Goal: Information Seeking & Learning: Learn about a topic

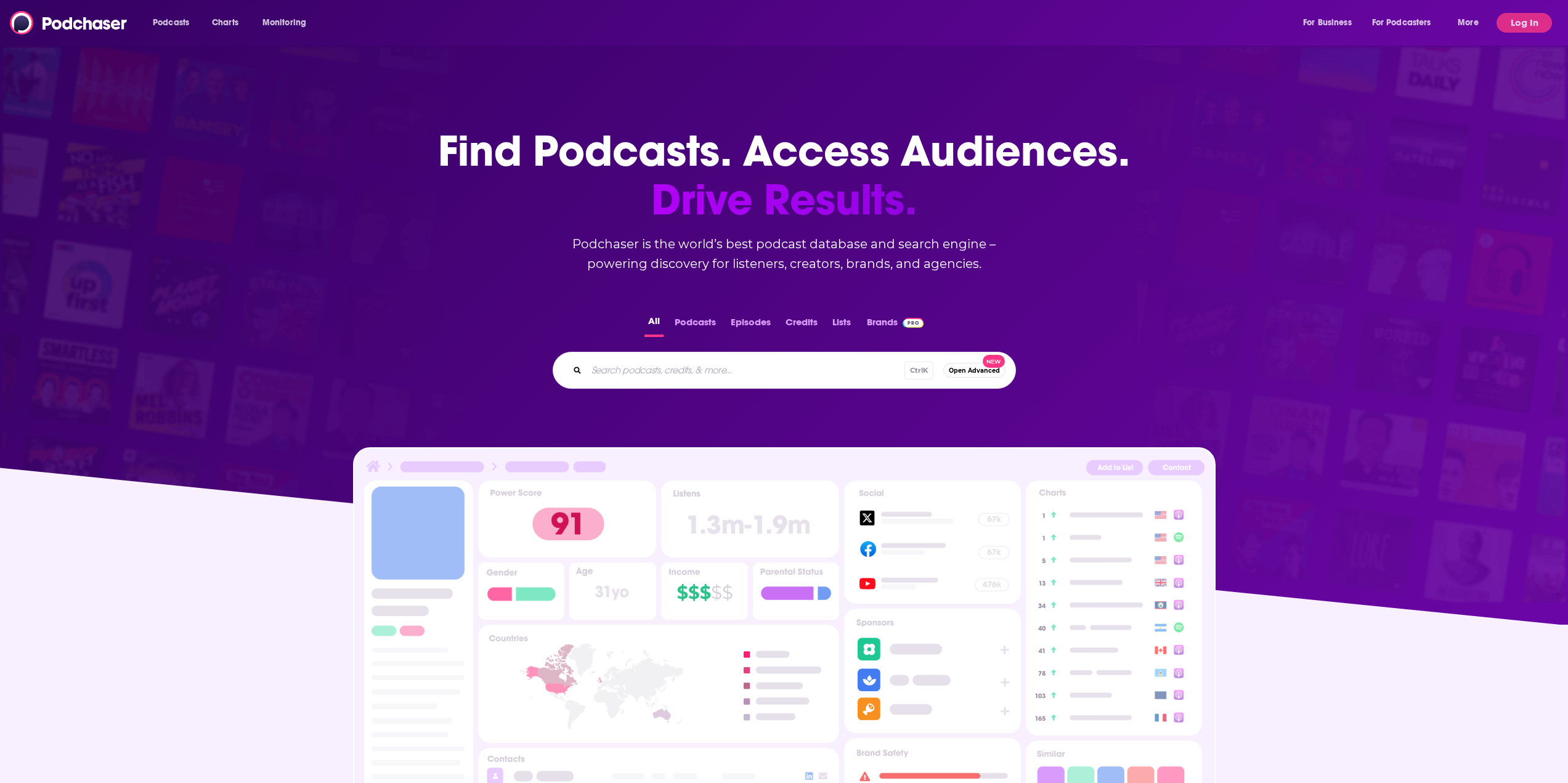
click at [678, 368] on input "Search podcasts, credits, & more..." at bounding box center [745, 371] width 318 height 20
click at [700, 324] on button "Podcasts" at bounding box center [695, 324] width 49 height 24
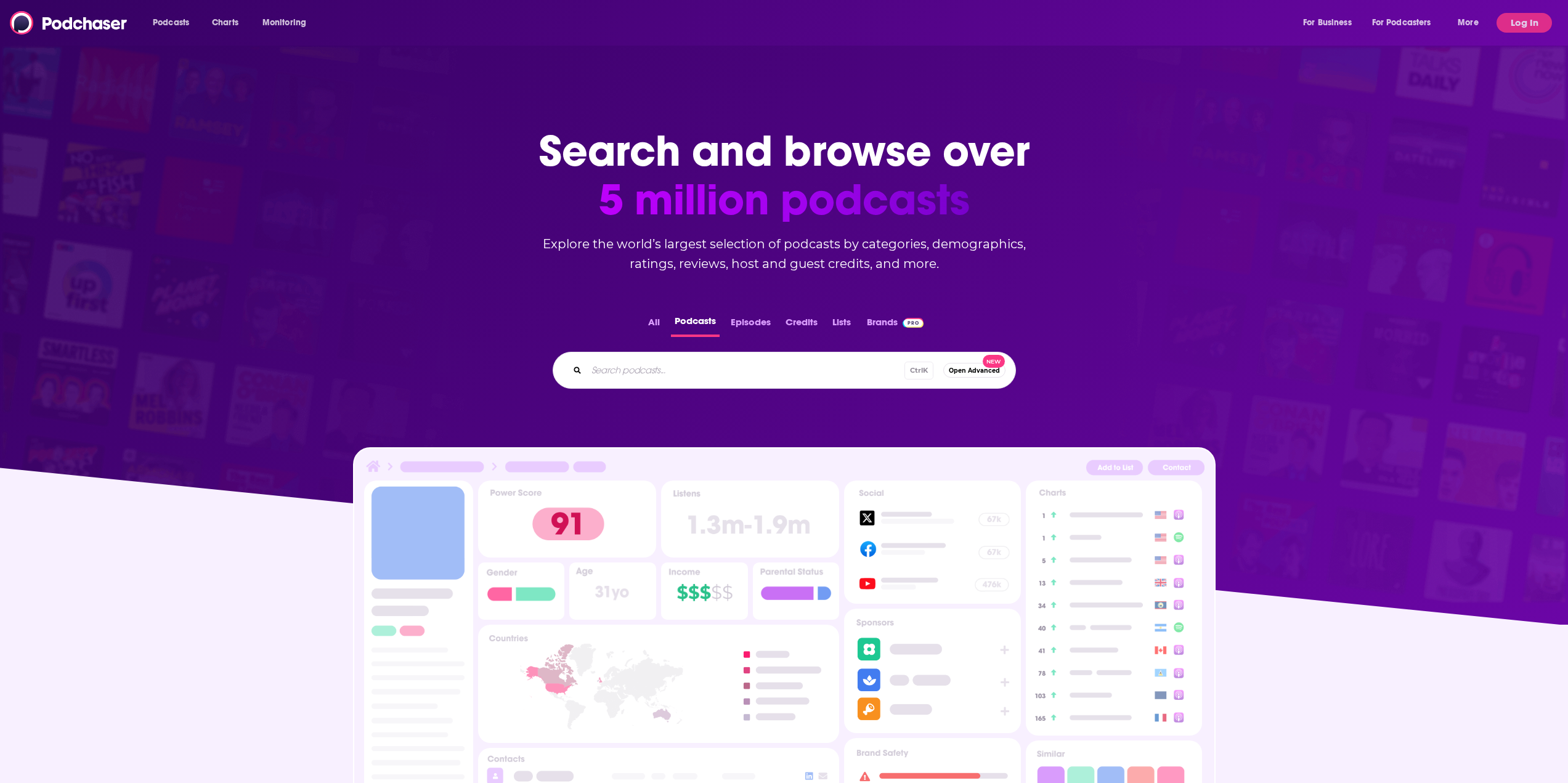
click at [704, 360] on div "Ctrl K Open Advanced New" at bounding box center [784, 370] width 463 height 37
click at [696, 375] on input "Search podcasts..." at bounding box center [764, 371] width 356 height 20
type input "education"
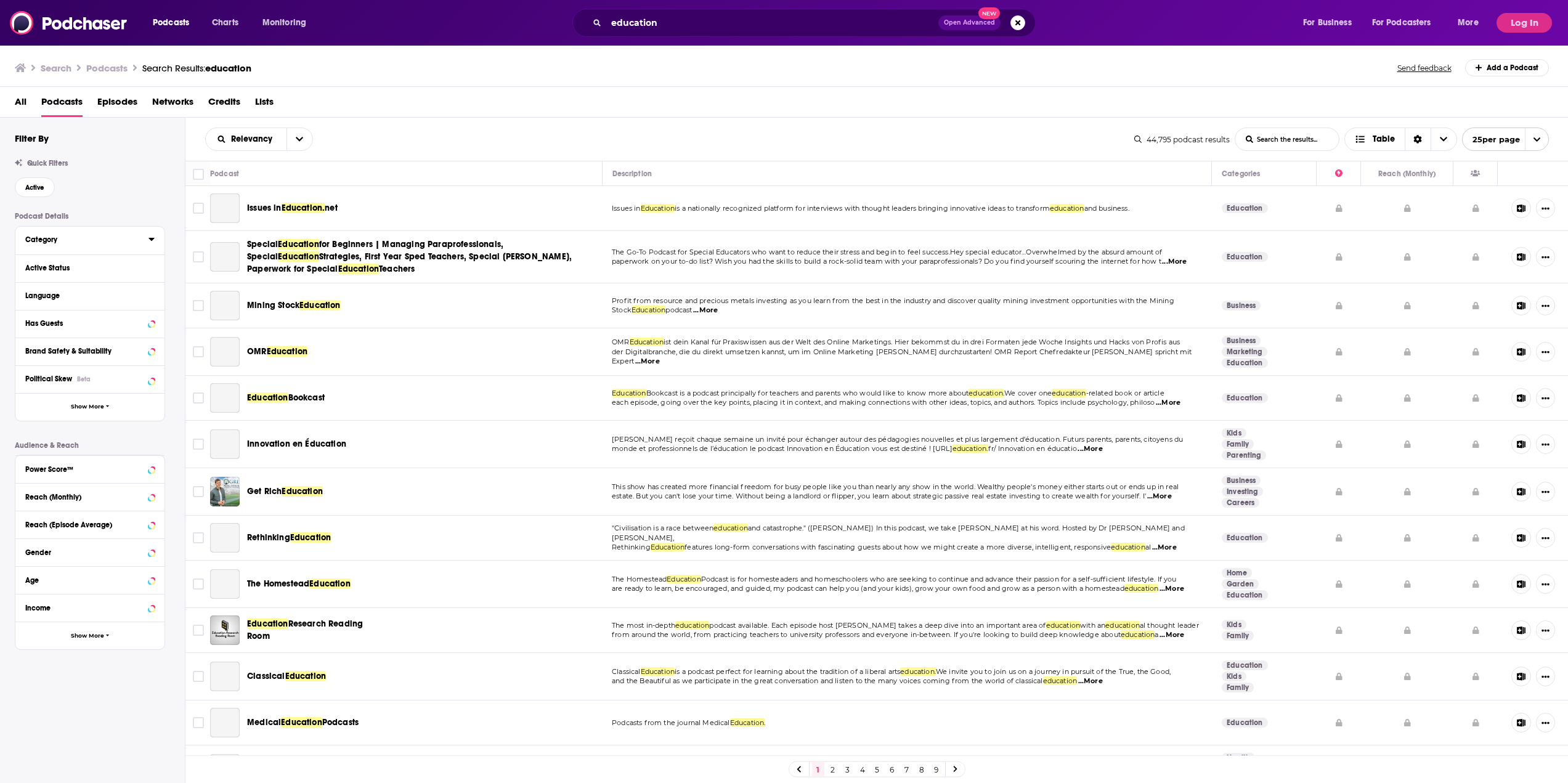
click at [45, 243] on div "Category" at bounding box center [82, 240] width 115 height 8
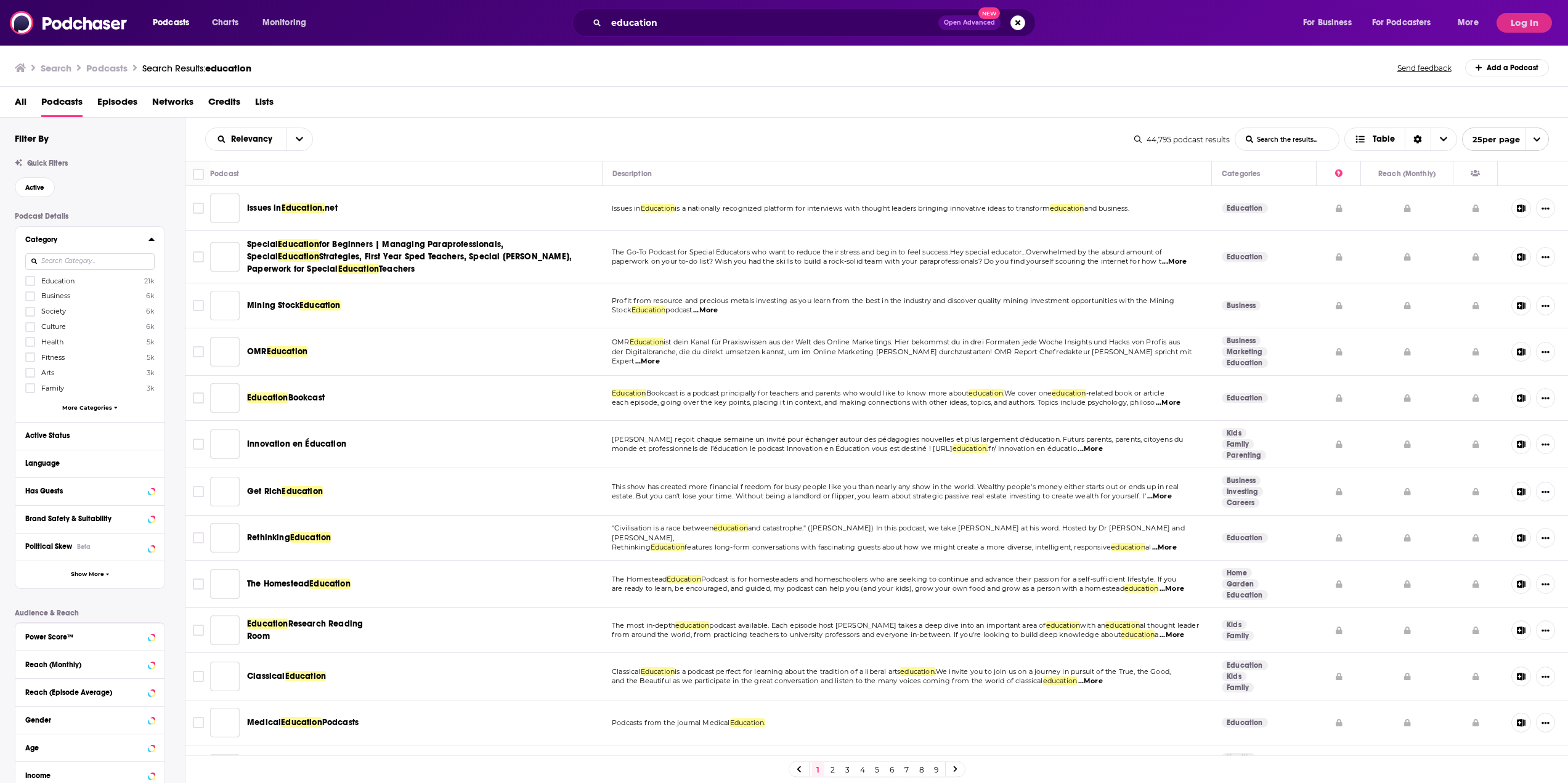
click at [672, 134] on div "Relevancy List Search Input Search the results... Table" at bounding box center [670, 139] width 929 height 23
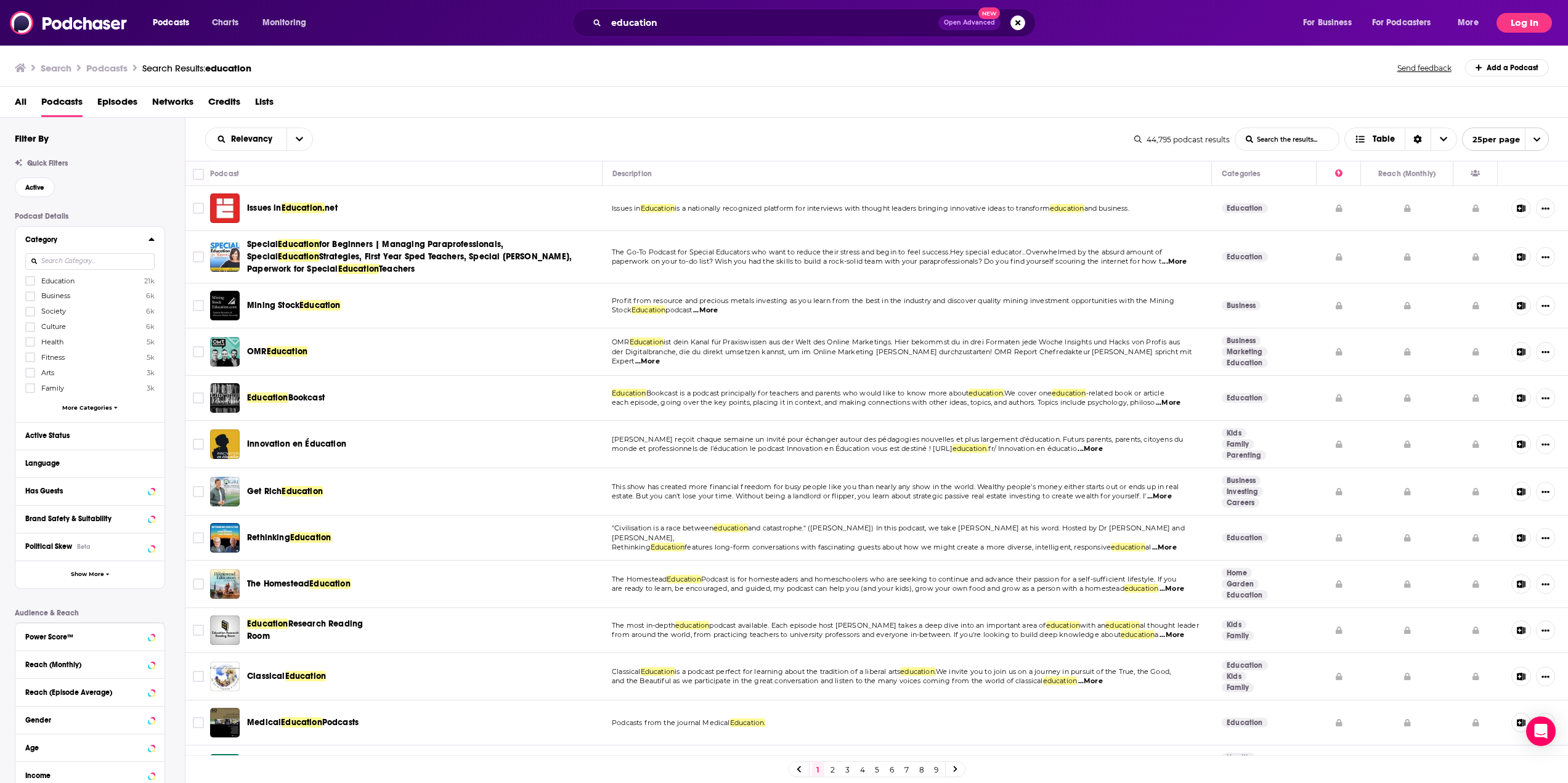
click at [1517, 29] on button "Log In" at bounding box center [1524, 23] width 55 height 20
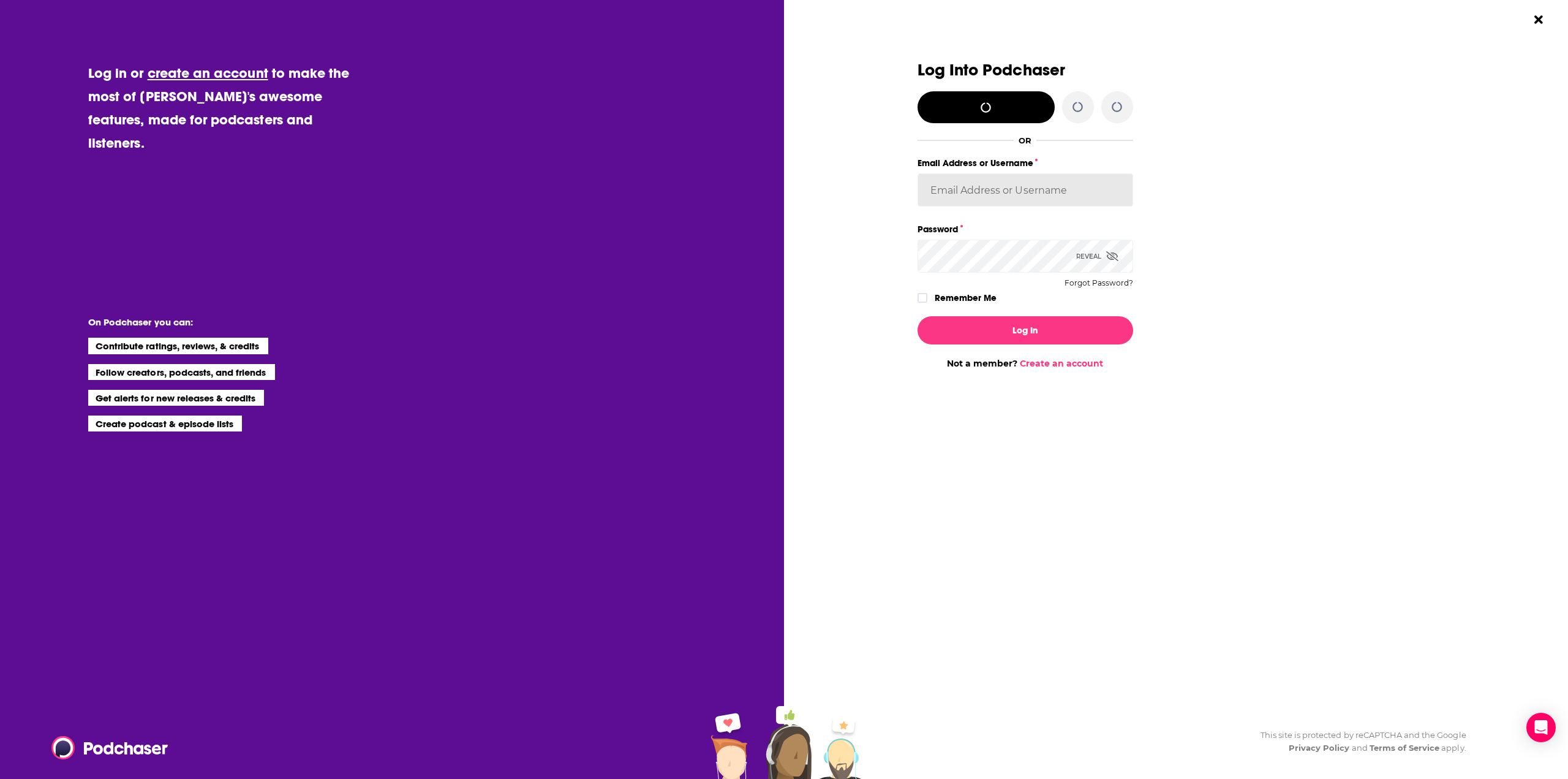
click at [1004, 174] on input "Email Address or Username" at bounding box center [1024, 190] width 216 height 33
type input "[EMAIL_ADDRESS][PERSON_NAME][DOMAIN_NAME]"
click at [996, 313] on div "Log In Not a member? Create an account" at bounding box center [1024, 337] width 216 height 63
click at [922, 299] on icon "Dialog" at bounding box center [922, 298] width 8 height 6
click at [974, 337] on button "Log In" at bounding box center [1024, 330] width 216 height 28
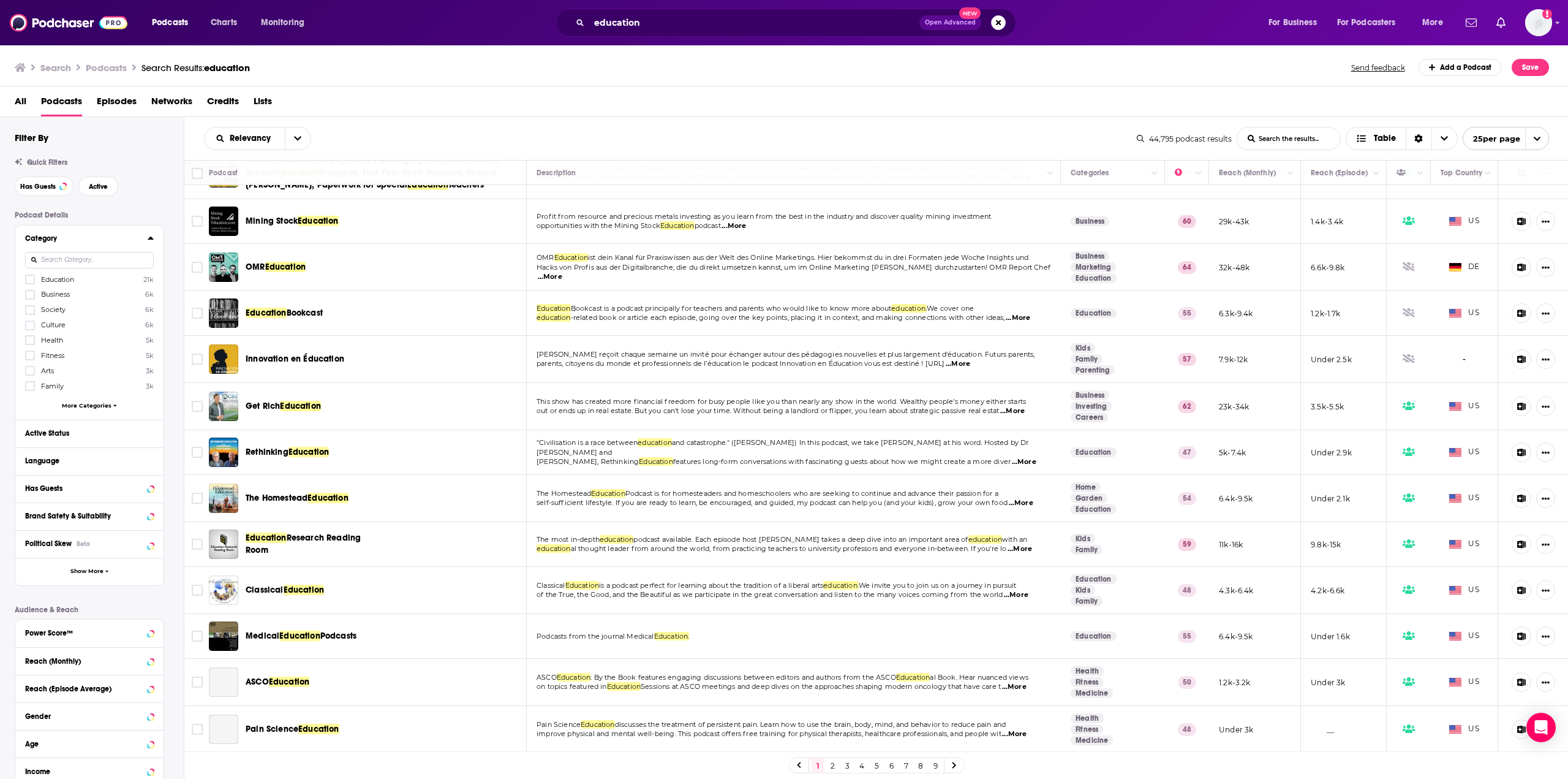
scroll to position [183, 0]
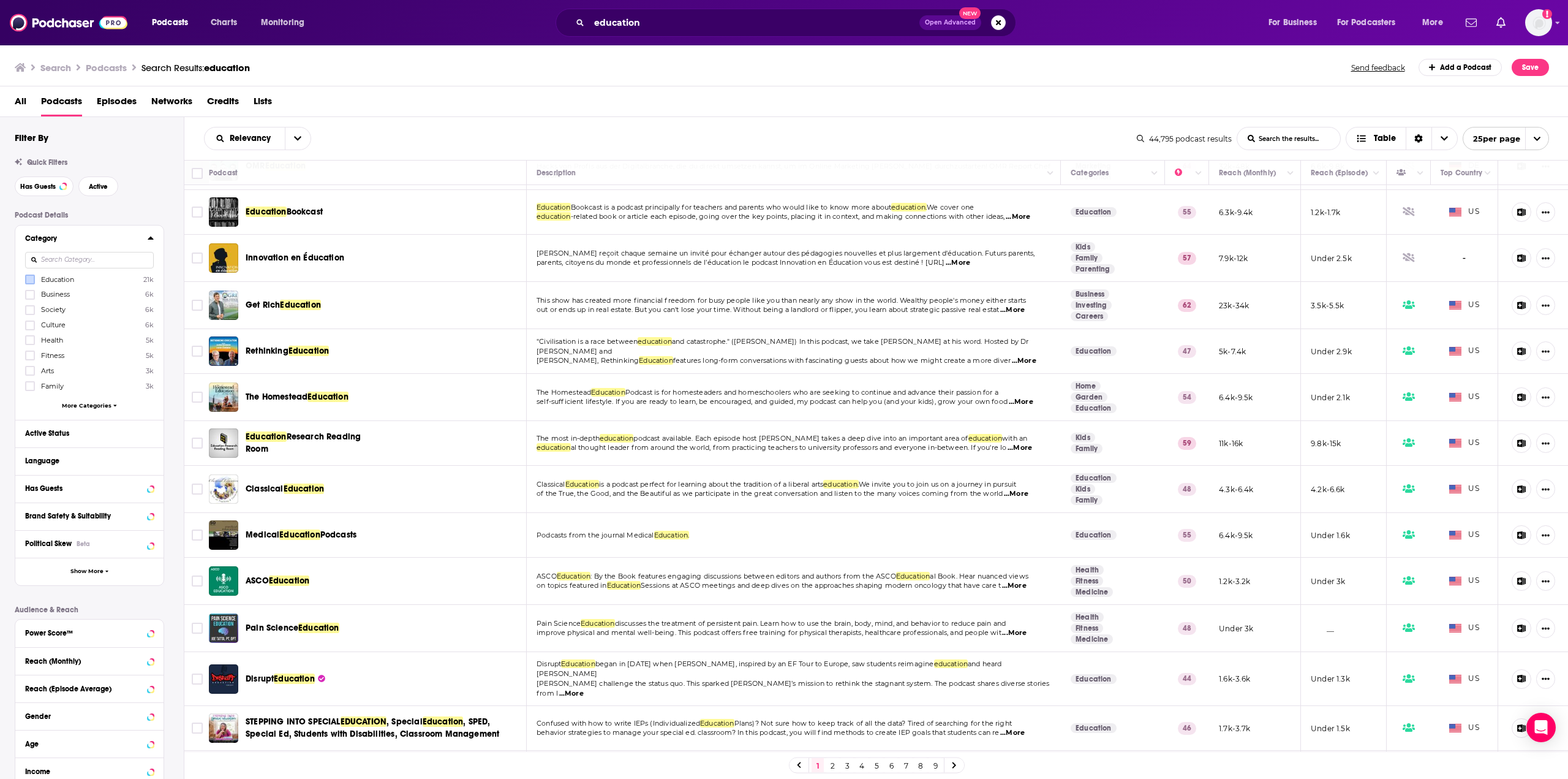
drag, startPoint x: 61, startPoint y: 280, endPoint x: 34, endPoint y: 280, distance: 27.0
click at [61, 280] on span "Education" at bounding box center [58, 279] width 33 height 8
click at [30, 283] on input "multiSelectOption-education-0" at bounding box center [30, 283] width 0 height 0
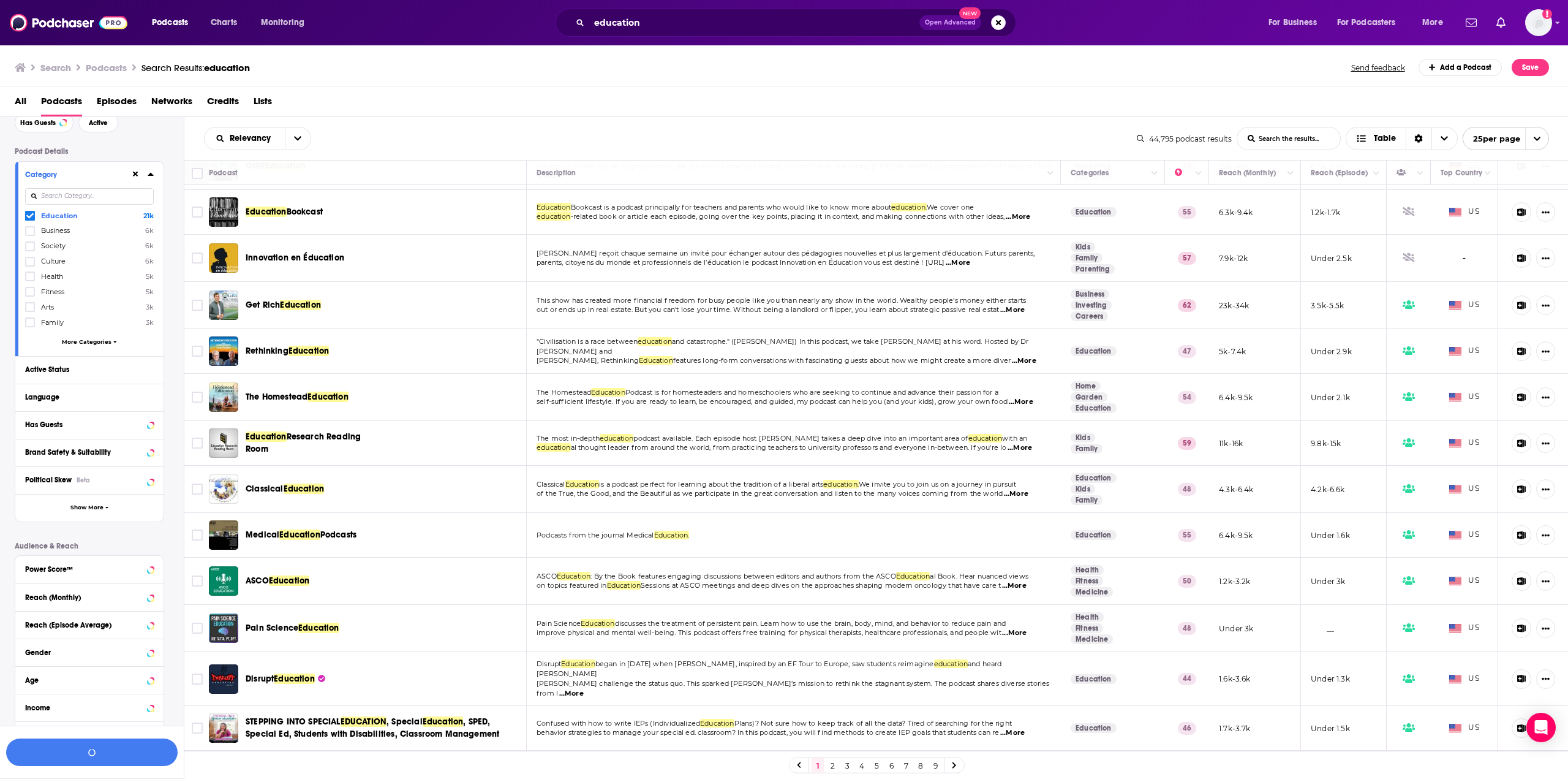
scroll to position [129, 0]
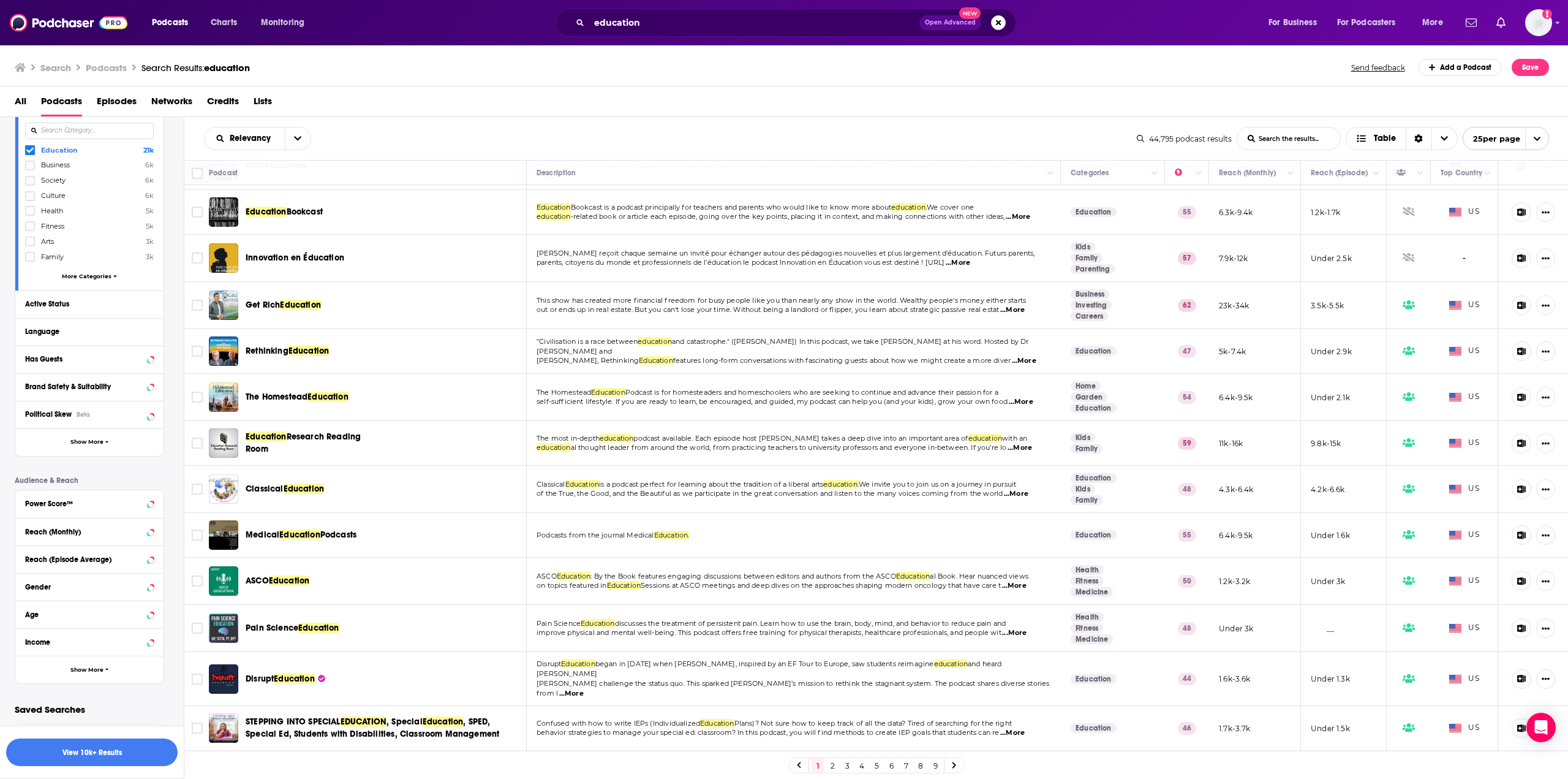
click at [80, 280] on div "Education 21k Business 6k Society 6k Culture 6k Health 5k Fitness 5k Arts 3k Fa…" at bounding box center [89, 214] width 128 height 141
click at [83, 279] on span "More Categories" at bounding box center [87, 276] width 50 height 7
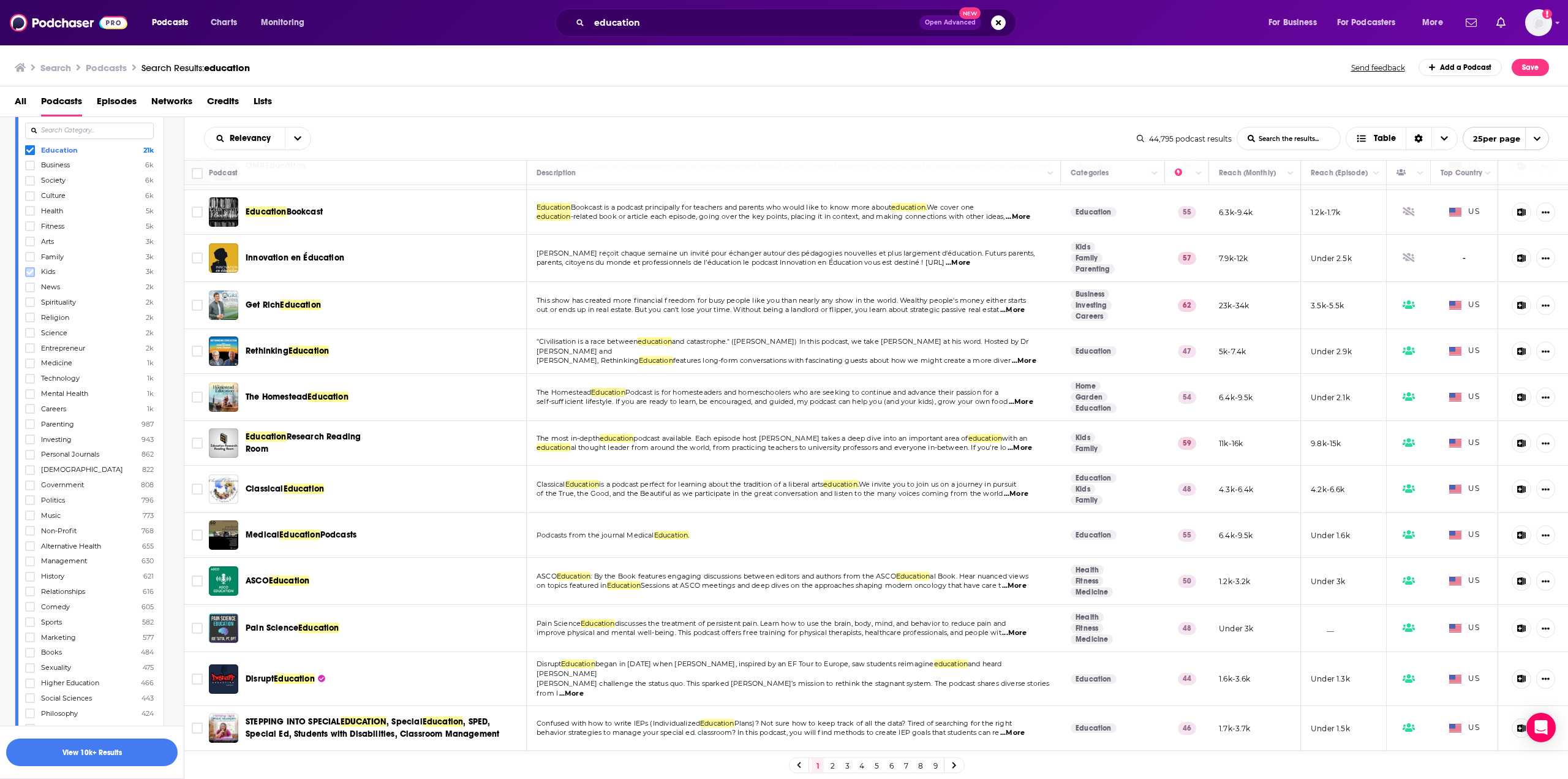
click at [31, 274] on icon at bounding box center [30, 272] width 8 height 8
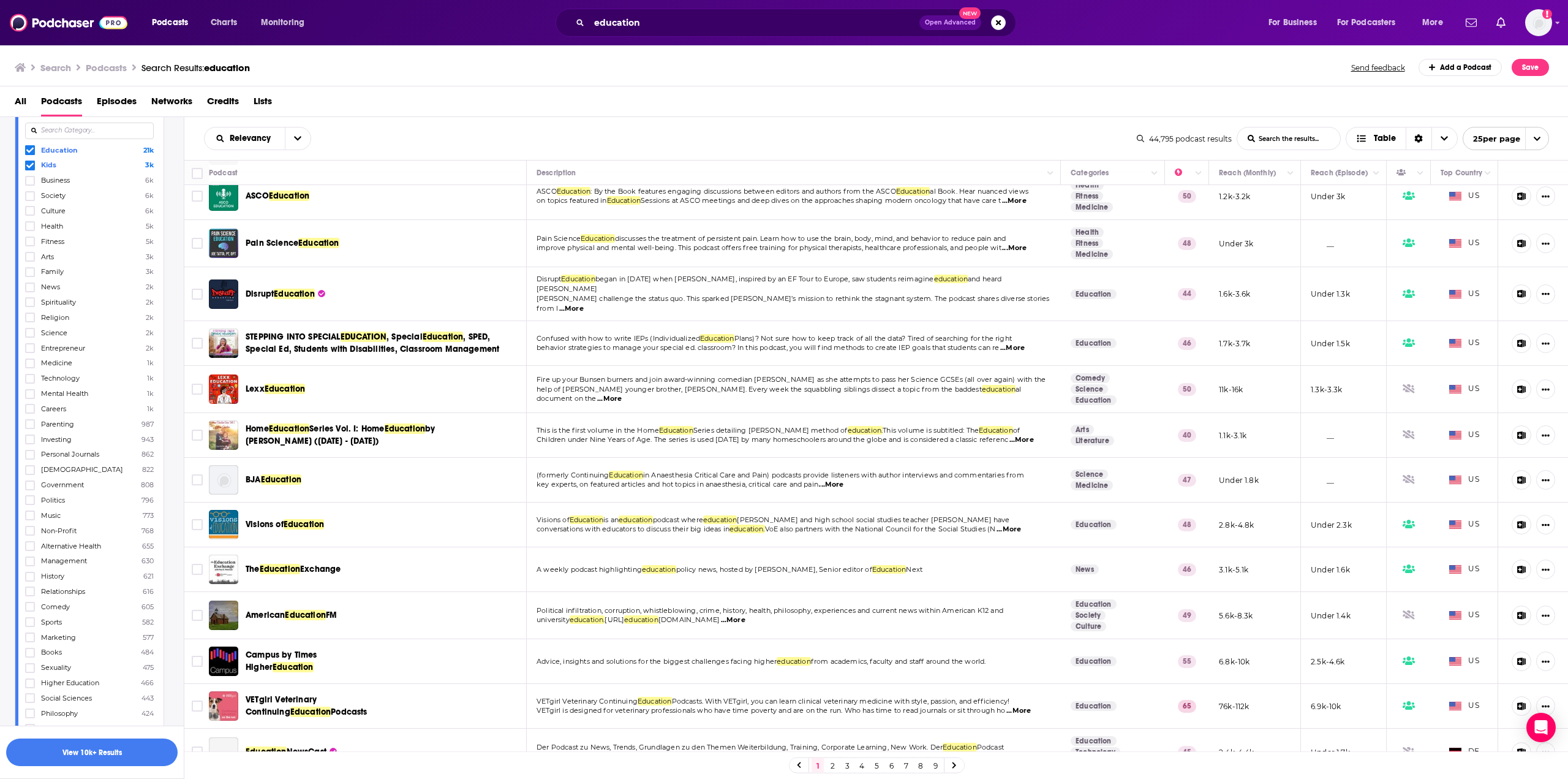
scroll to position [595, 0]
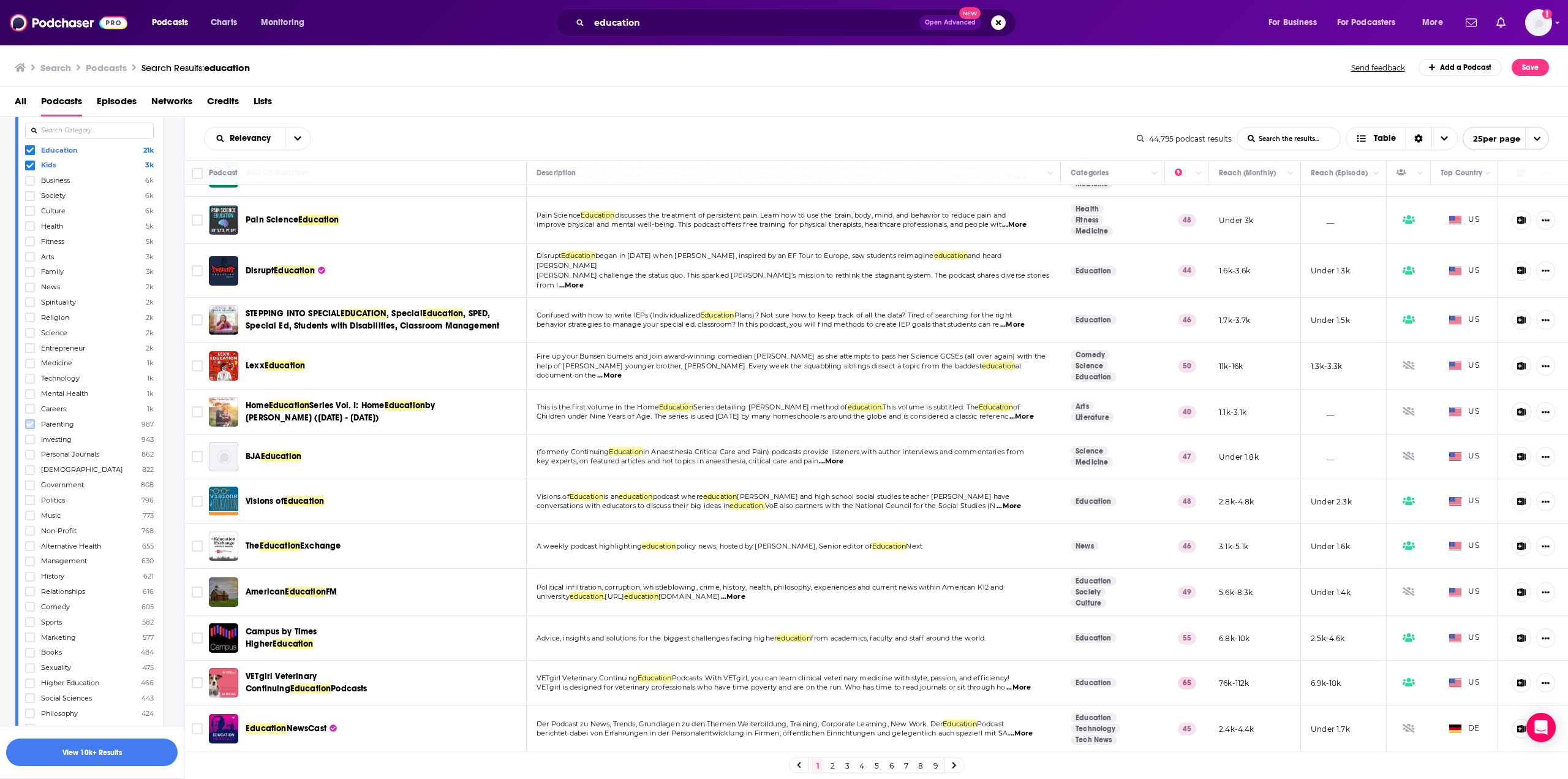
click at [31, 424] on icon at bounding box center [30, 424] width 8 height 8
click at [829, 763] on link "2" at bounding box center [832, 766] width 13 height 15
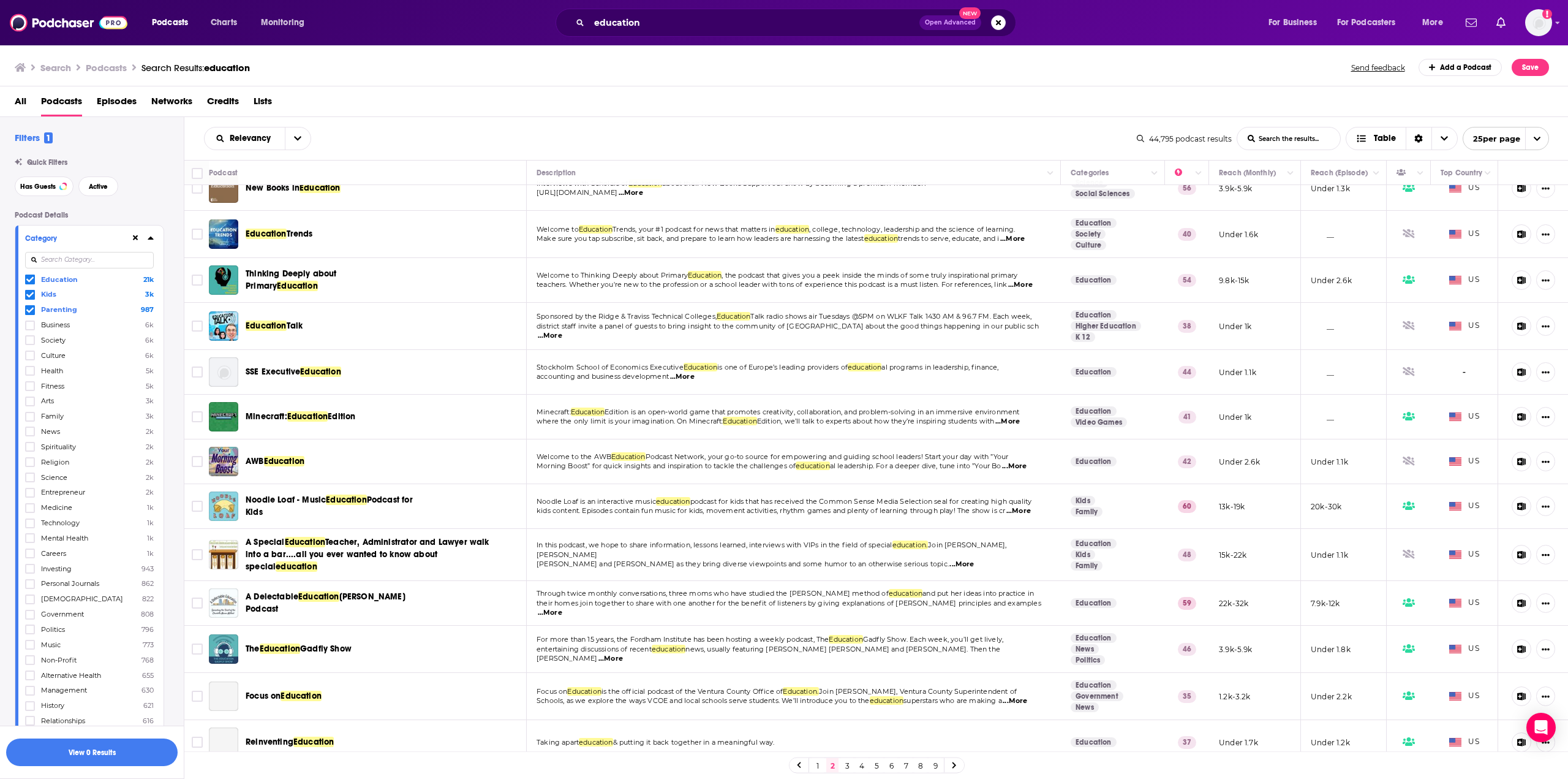
scroll to position [583, 0]
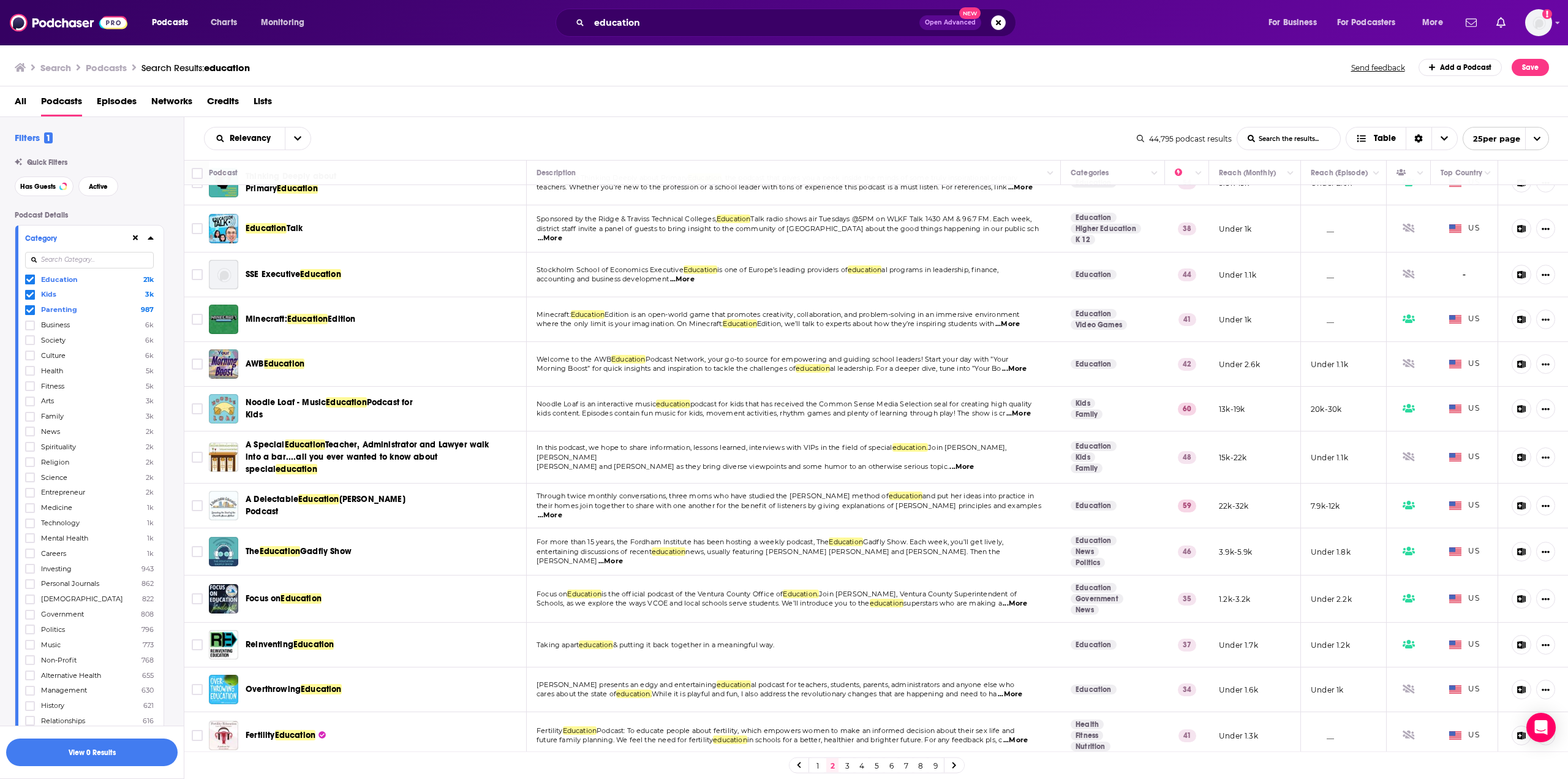
click at [843, 763] on link "3" at bounding box center [847, 766] width 13 height 15
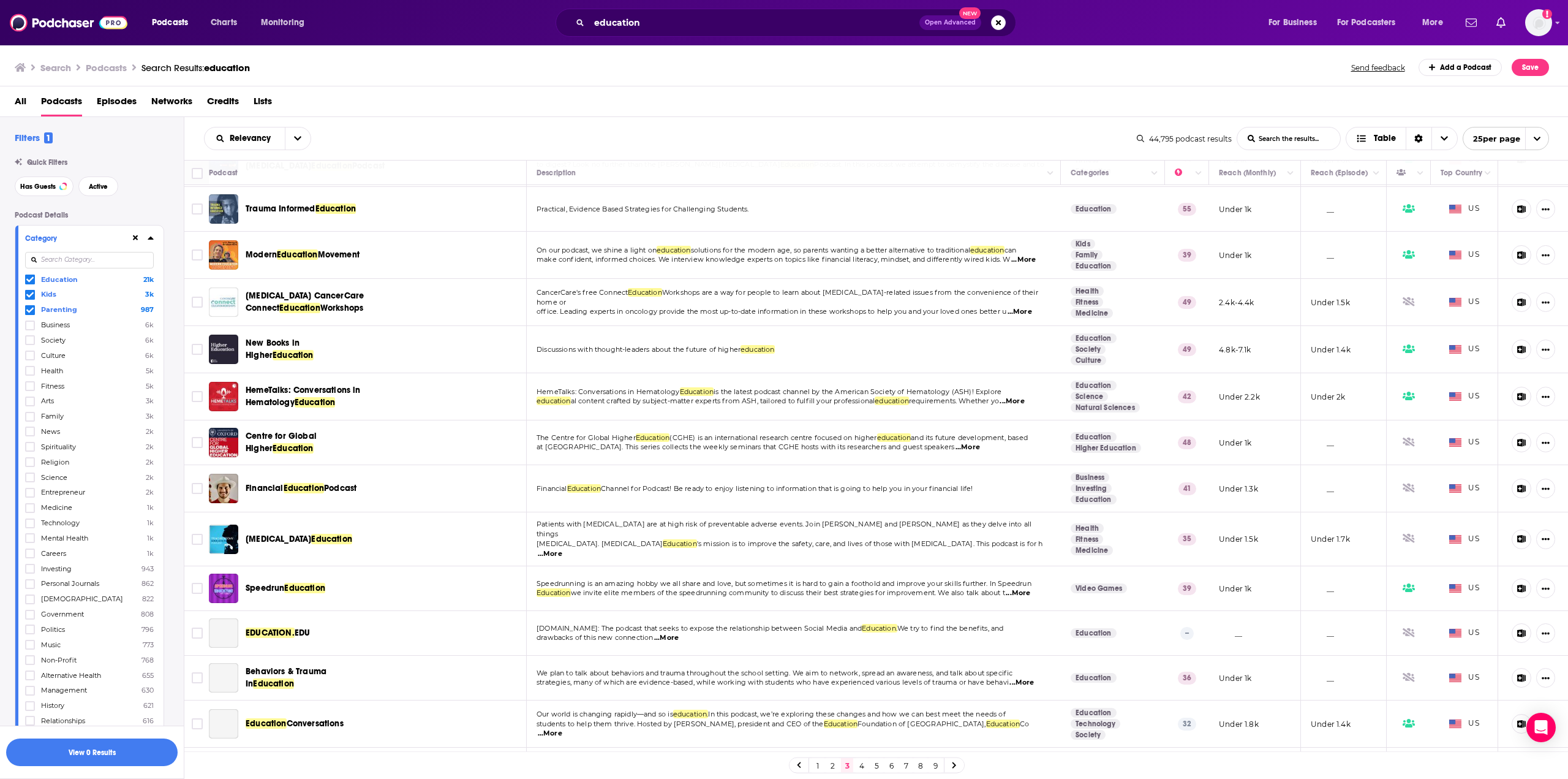
scroll to position [580, 0]
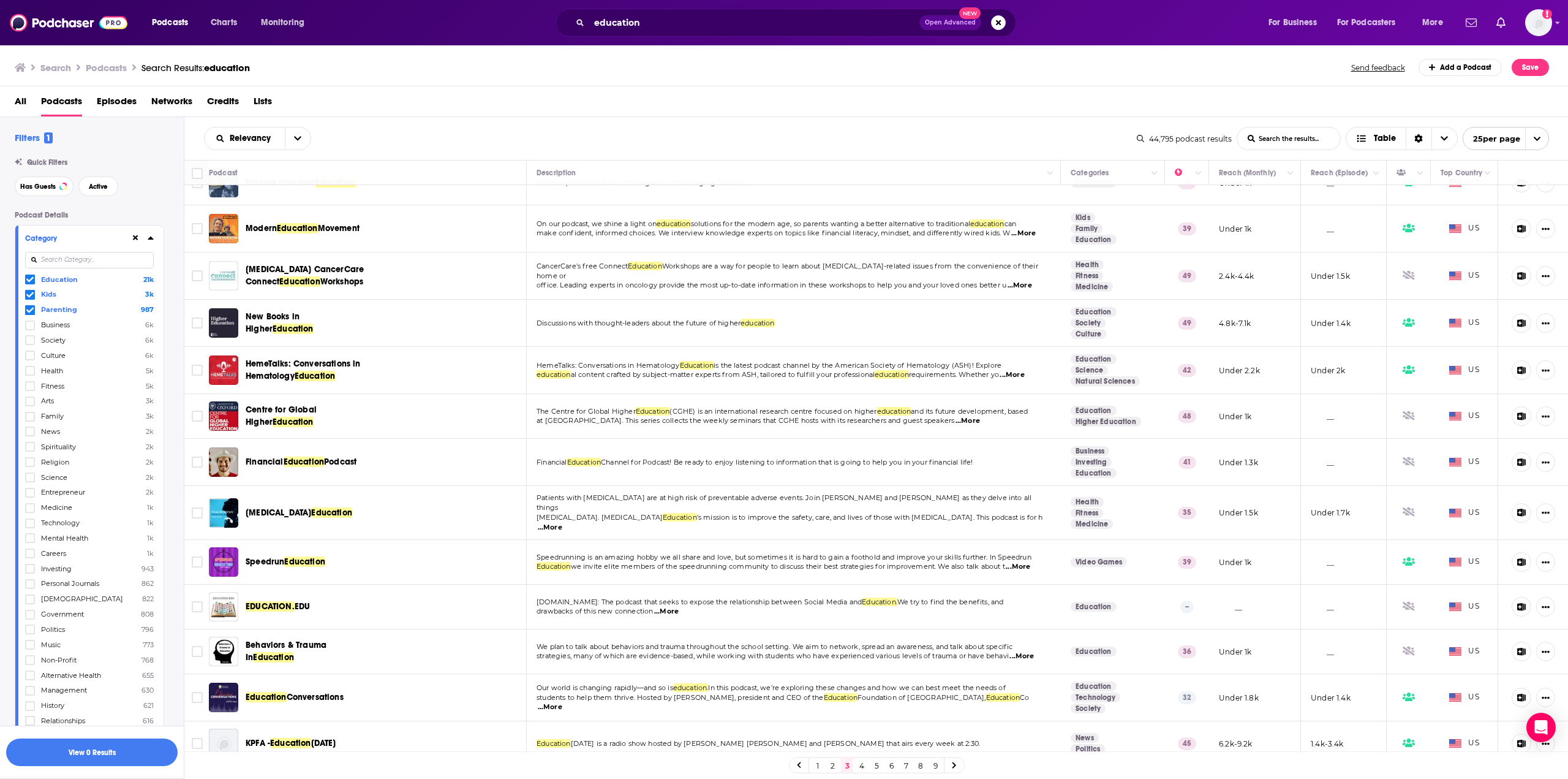
click at [859, 766] on link "4" at bounding box center [861, 766] width 13 height 15
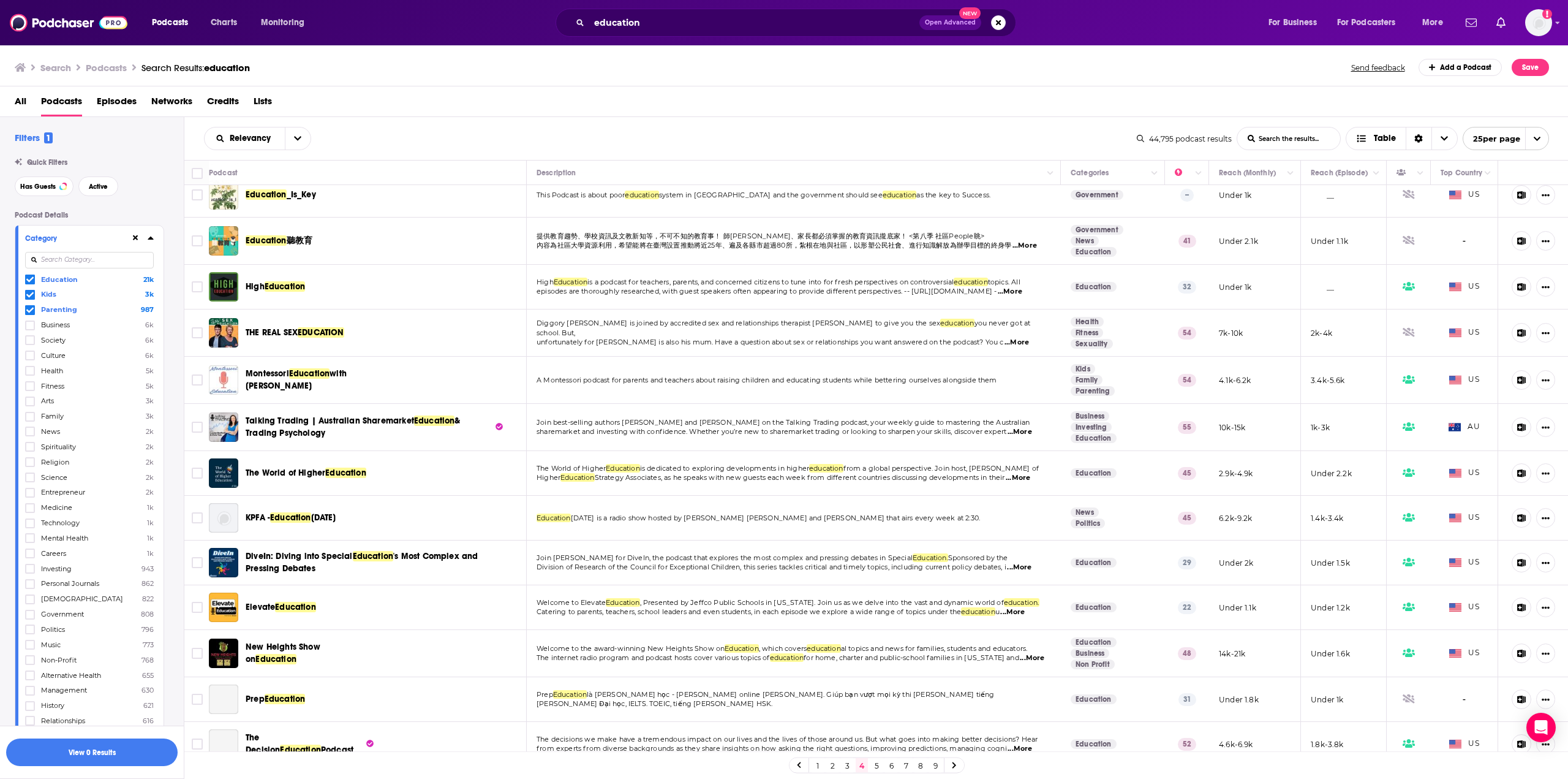
scroll to position [583, 0]
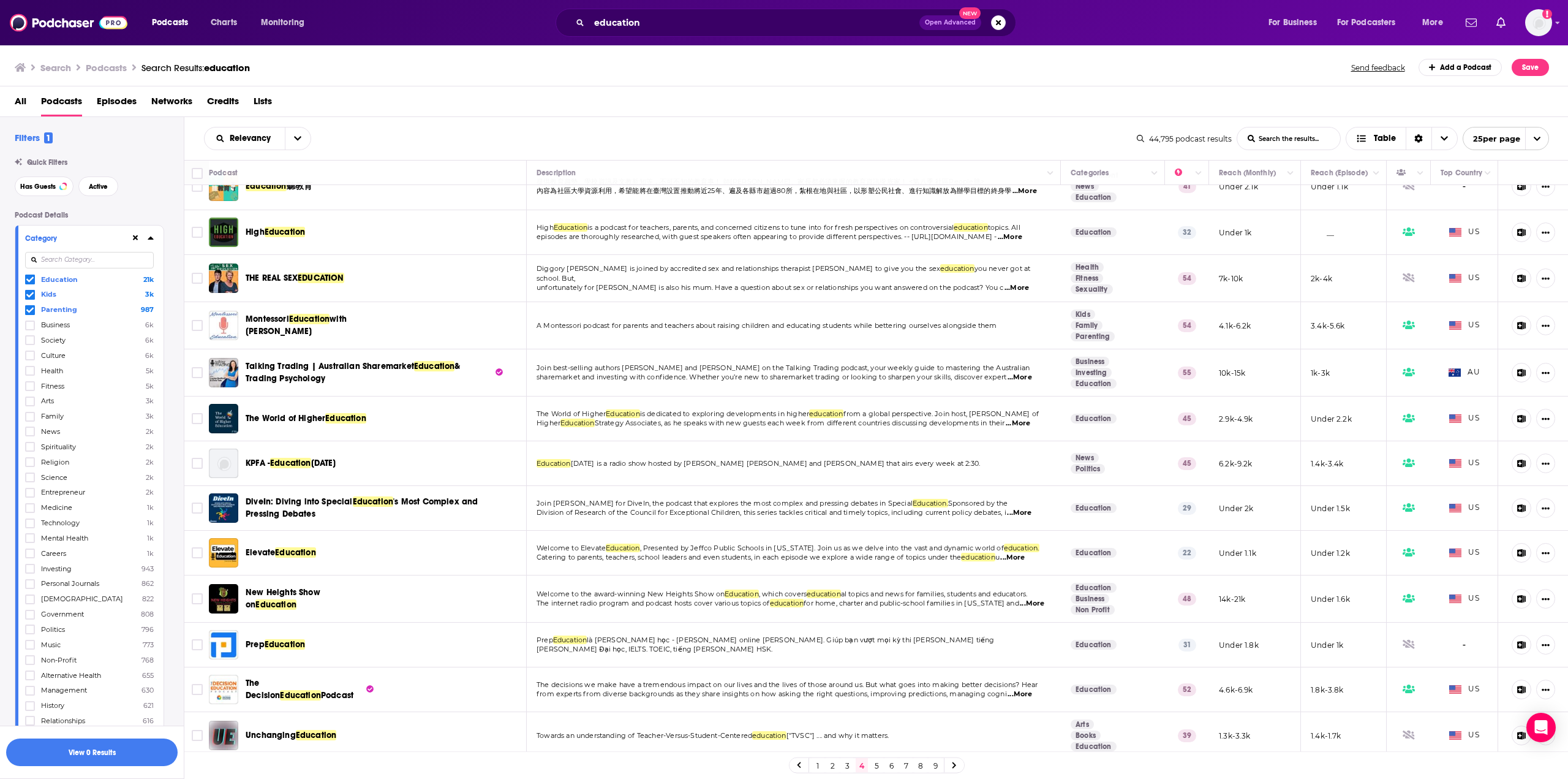
click at [875, 759] on link "5" at bounding box center [876, 766] width 13 height 15
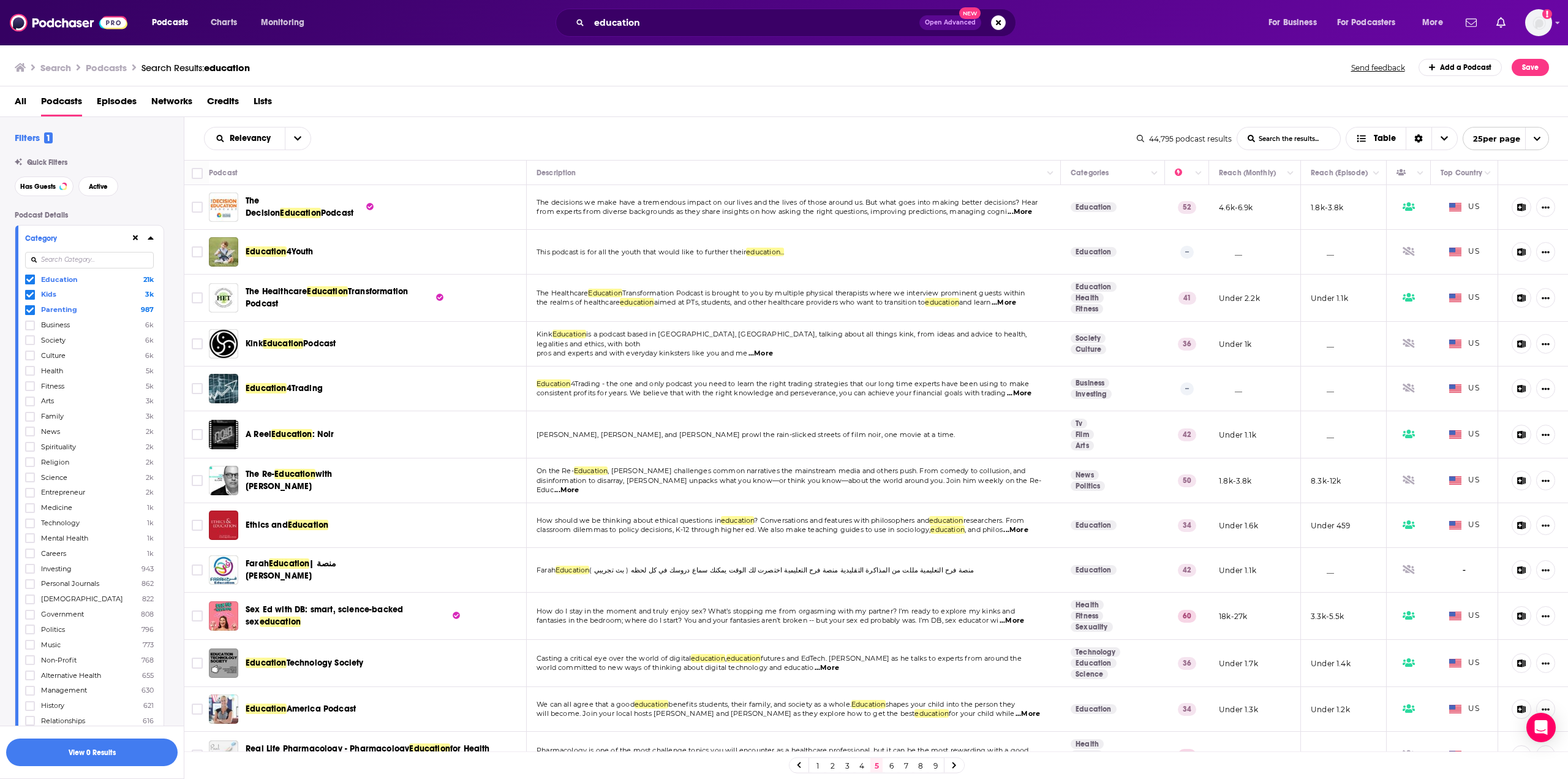
click at [49, 308] on span "Parenting" at bounding box center [58, 309] width 36 height 8
click at [30, 313] on input "multiSelectOption-parenting-2" at bounding box center [30, 313] width 0 height 0
click at [63, 507] on span "Technology" at bounding box center [60, 507] width 38 height 8
click at [30, 511] on input "multiSelectOption-technology-15" at bounding box center [30, 511] width 0 height 0
click at [27, 511] on icon at bounding box center [30, 508] width 8 height 8
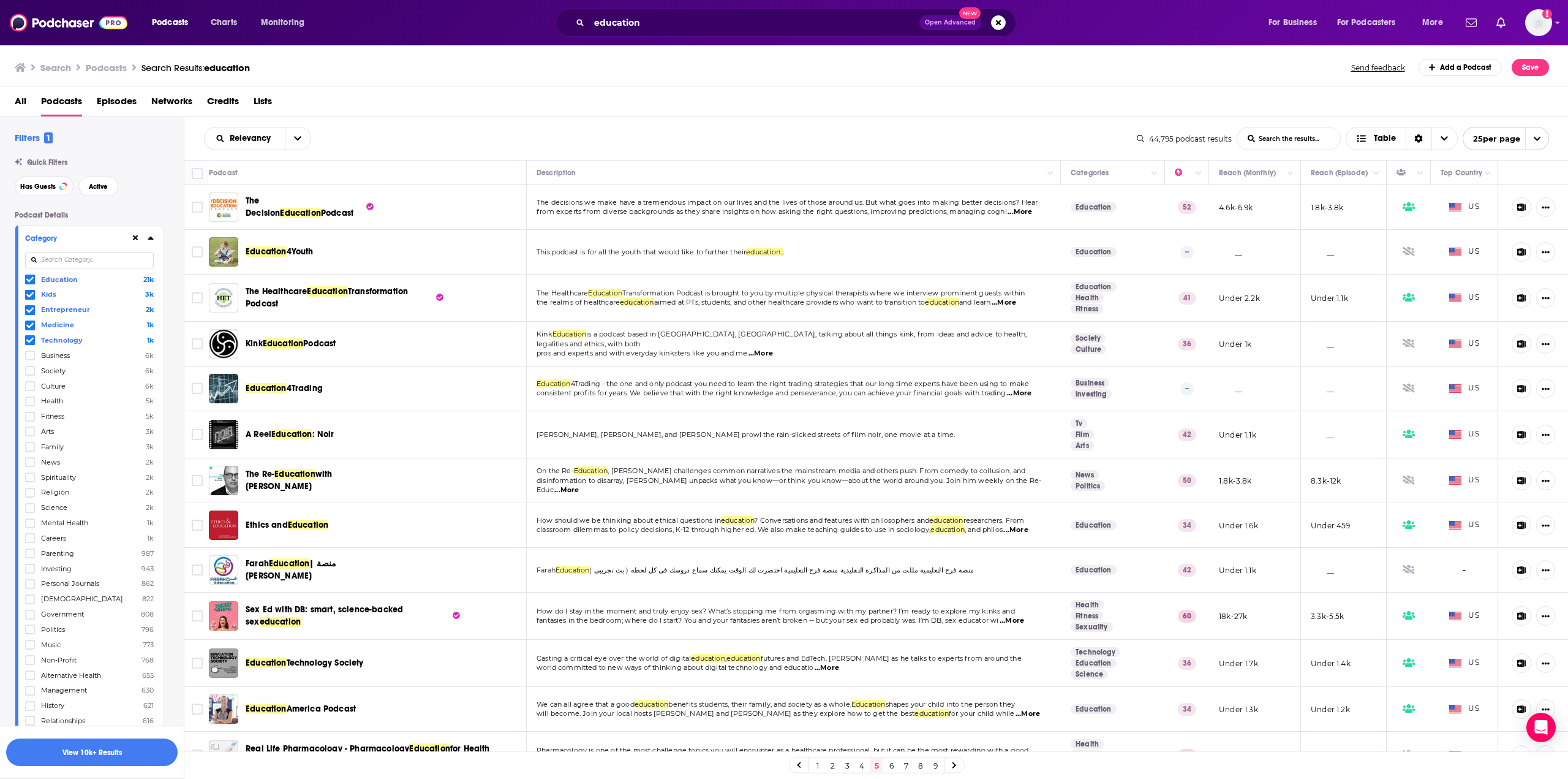
click at [28, 327] on icon at bounding box center [30, 324] width 8 height 6
click at [27, 308] on icon at bounding box center [30, 309] width 8 height 8
click at [86, 742] on button "View 10k+ Results" at bounding box center [92, 751] width 172 height 28
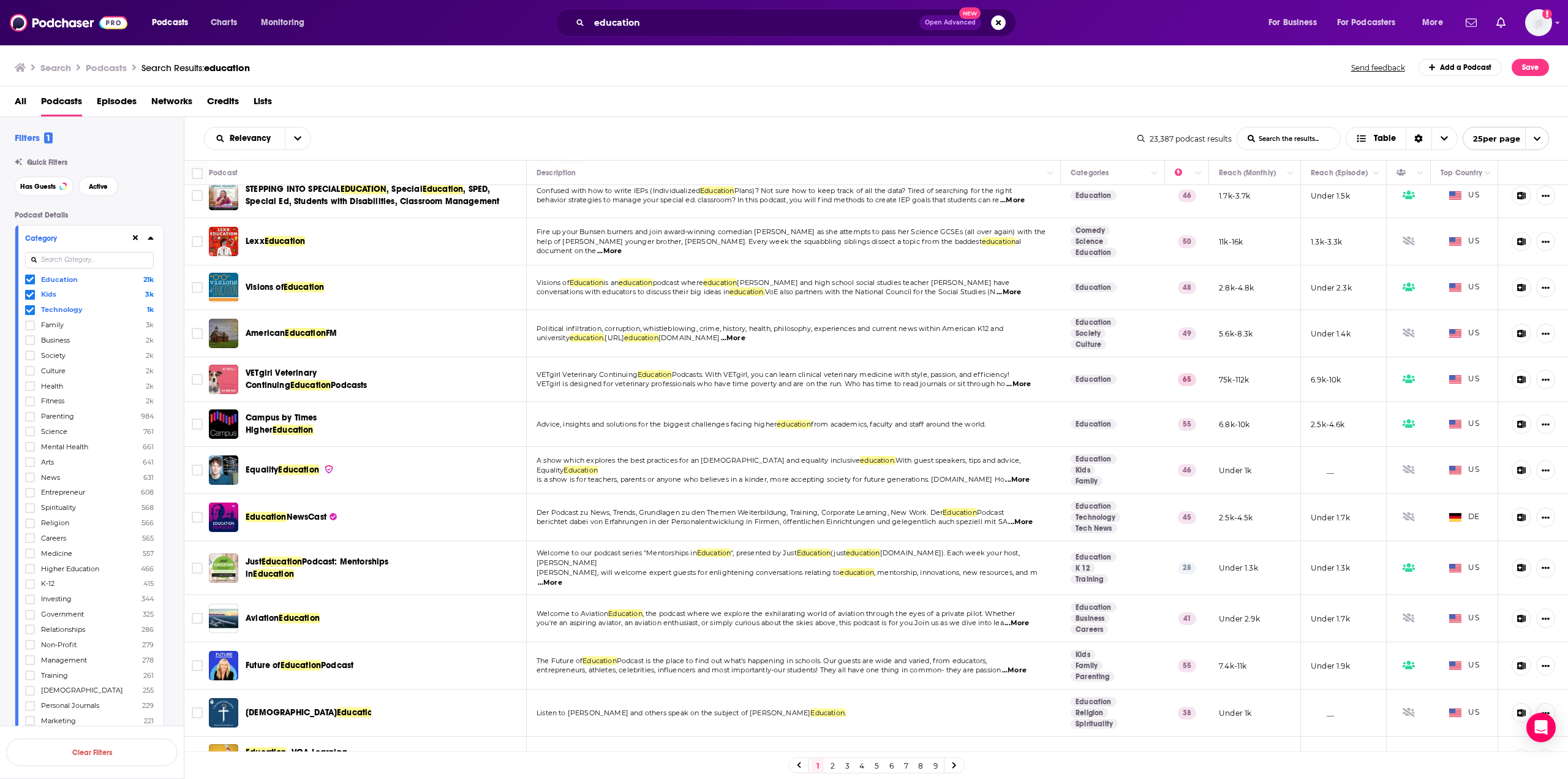
scroll to position [602, 0]
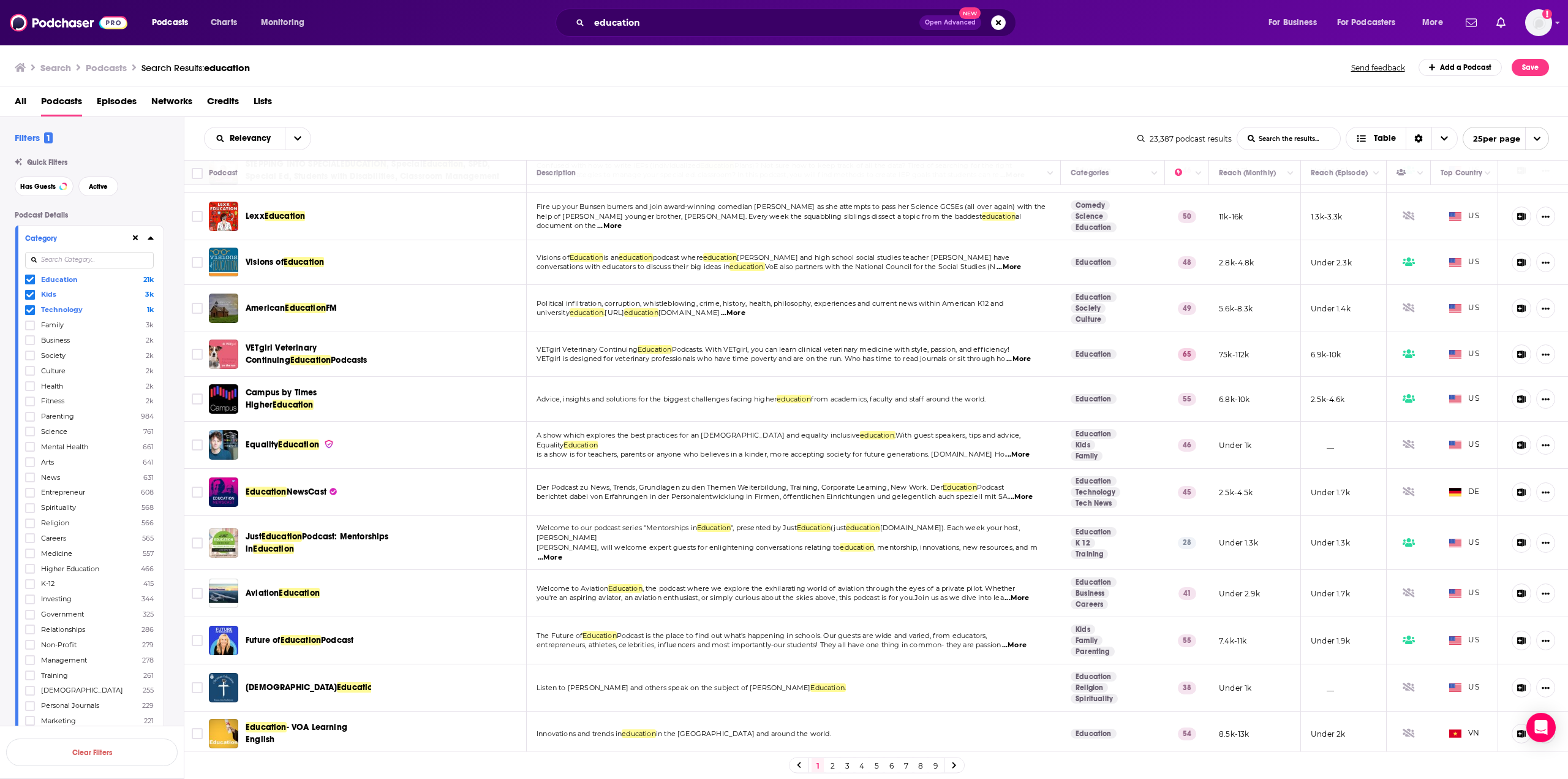
click at [830, 770] on link "2" at bounding box center [832, 766] width 13 height 15
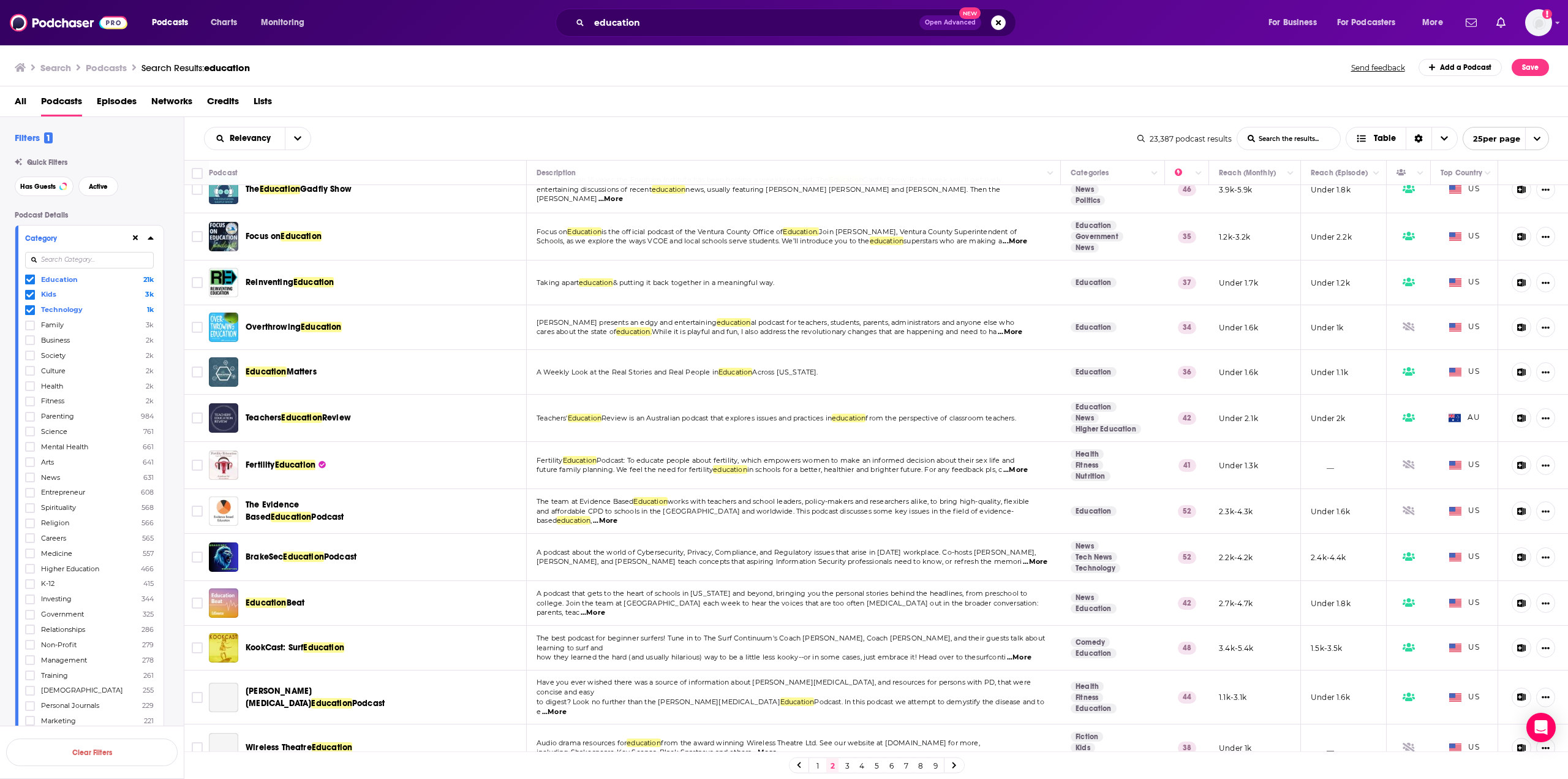
scroll to position [580, 0]
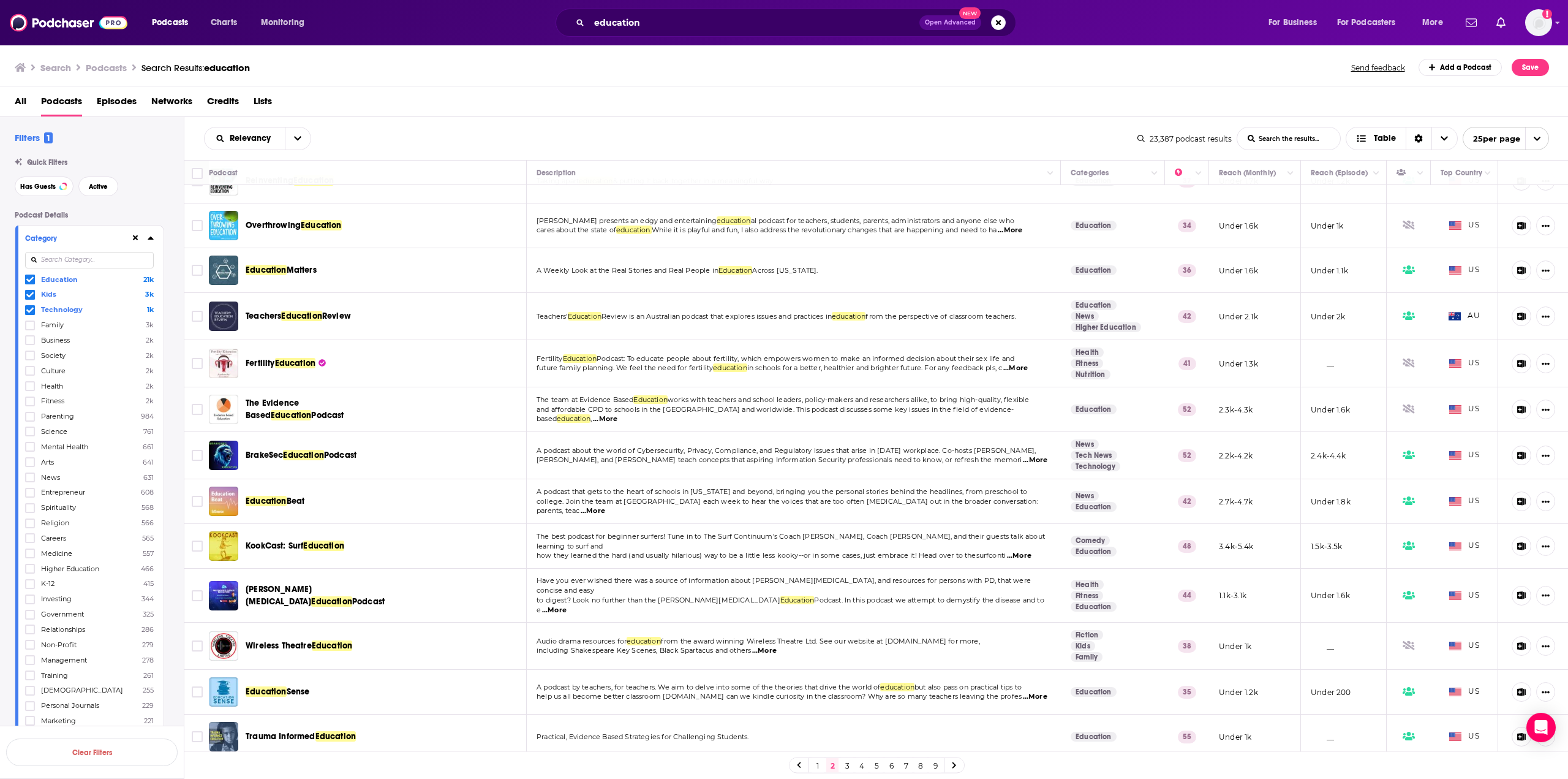
click at [846, 765] on link "3" at bounding box center [847, 766] width 13 height 15
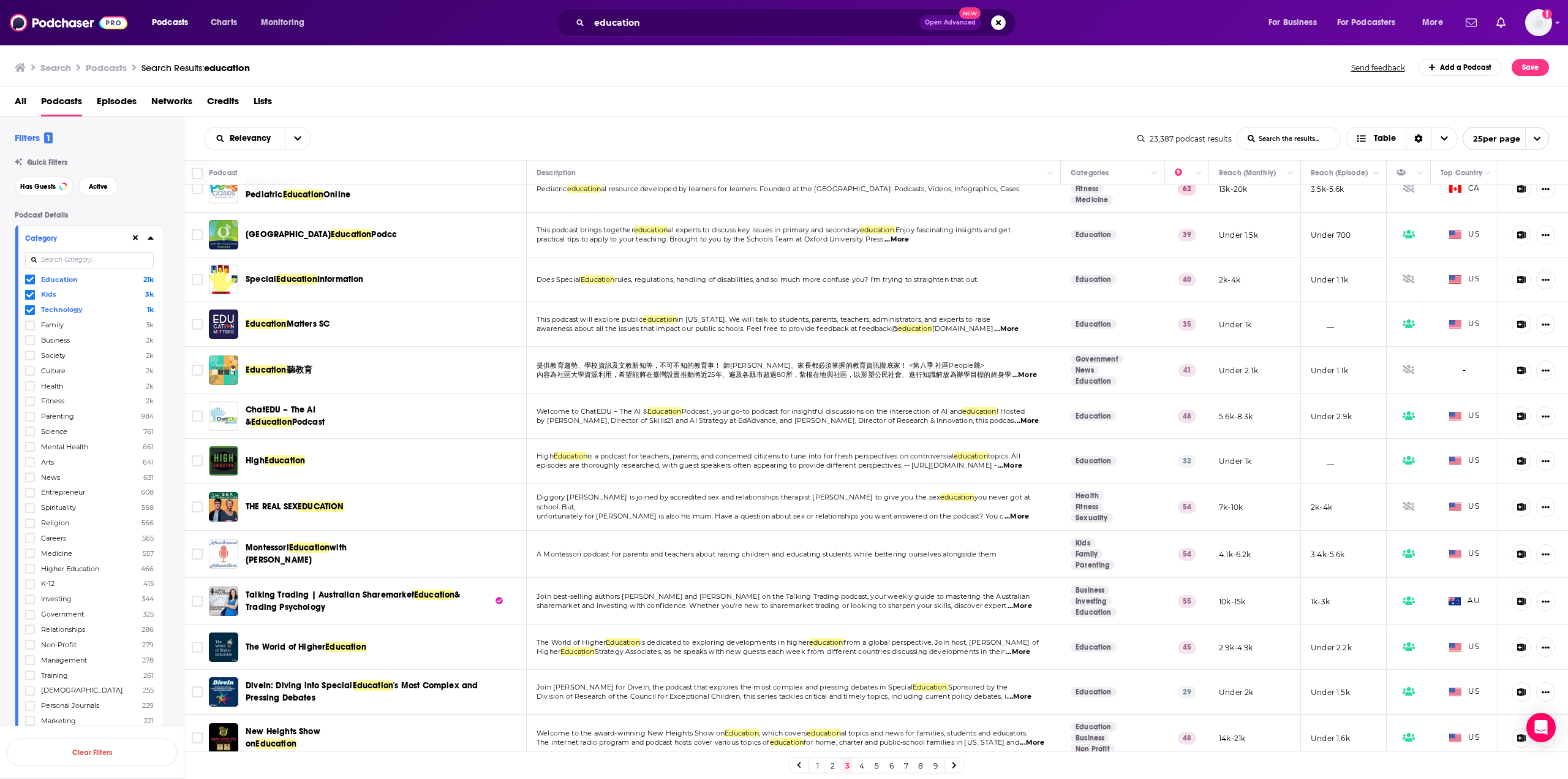
scroll to position [586, 0]
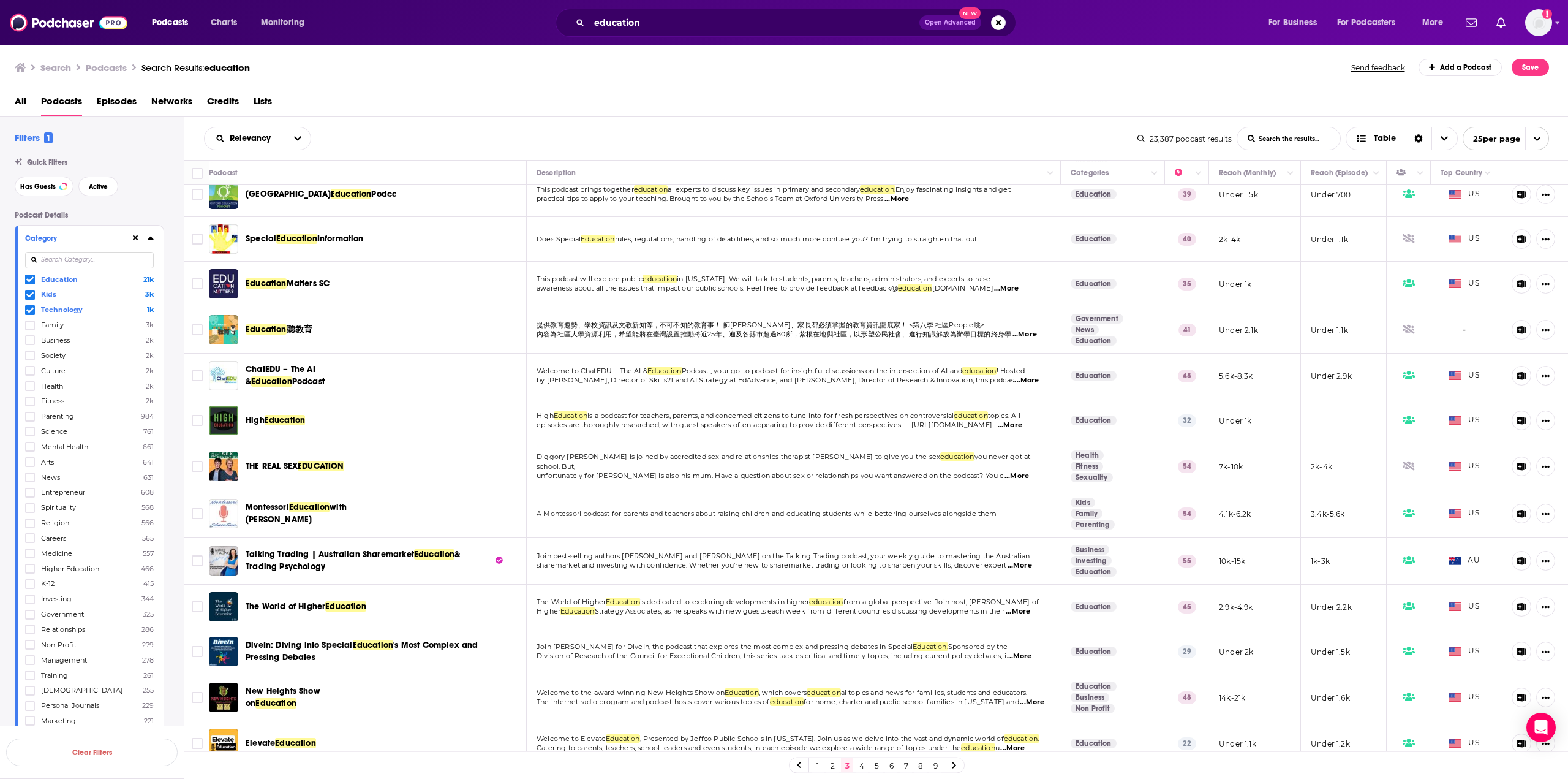
click at [864, 759] on link "4" at bounding box center [861, 766] width 13 height 15
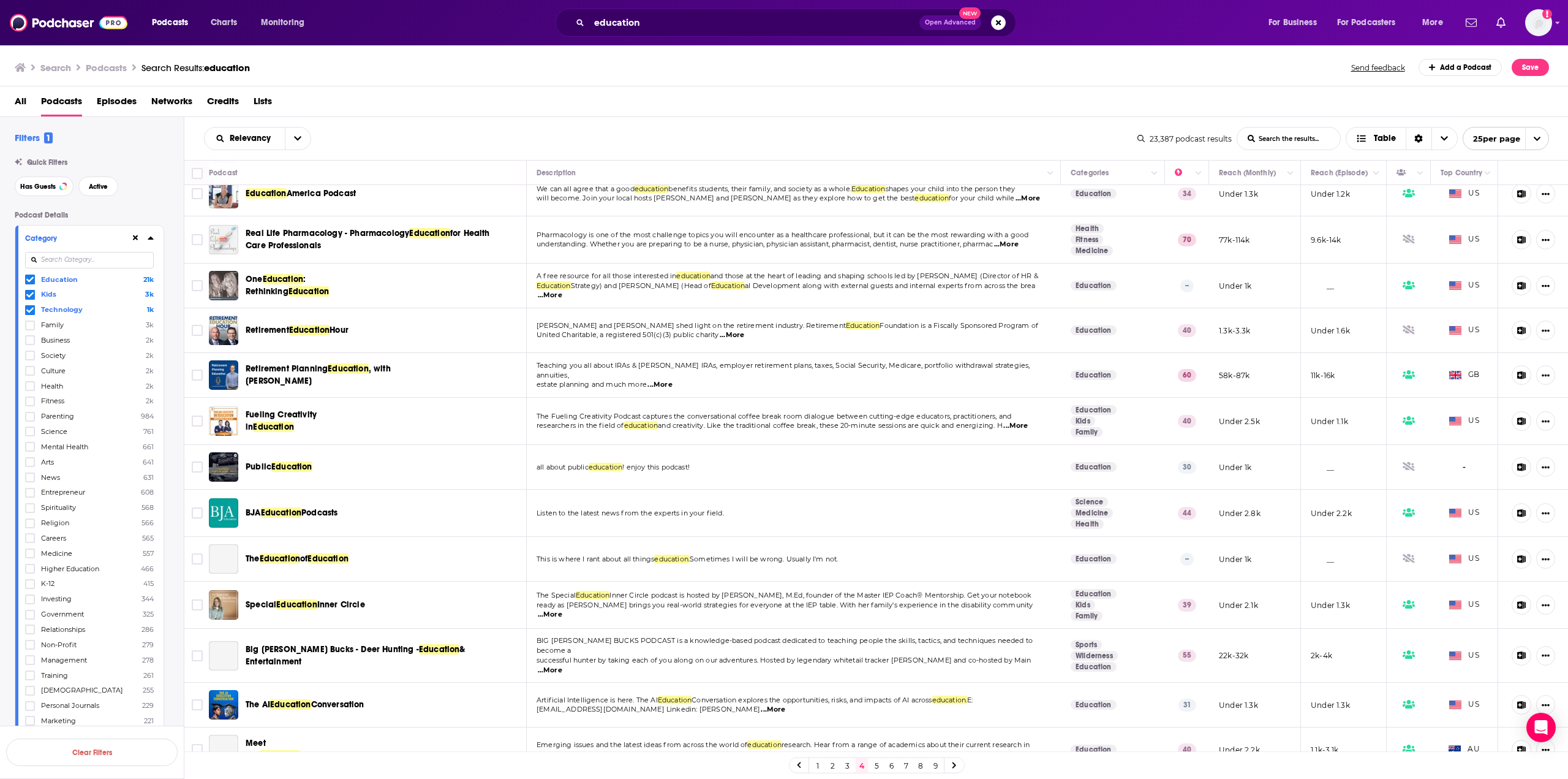
scroll to position [578, 0]
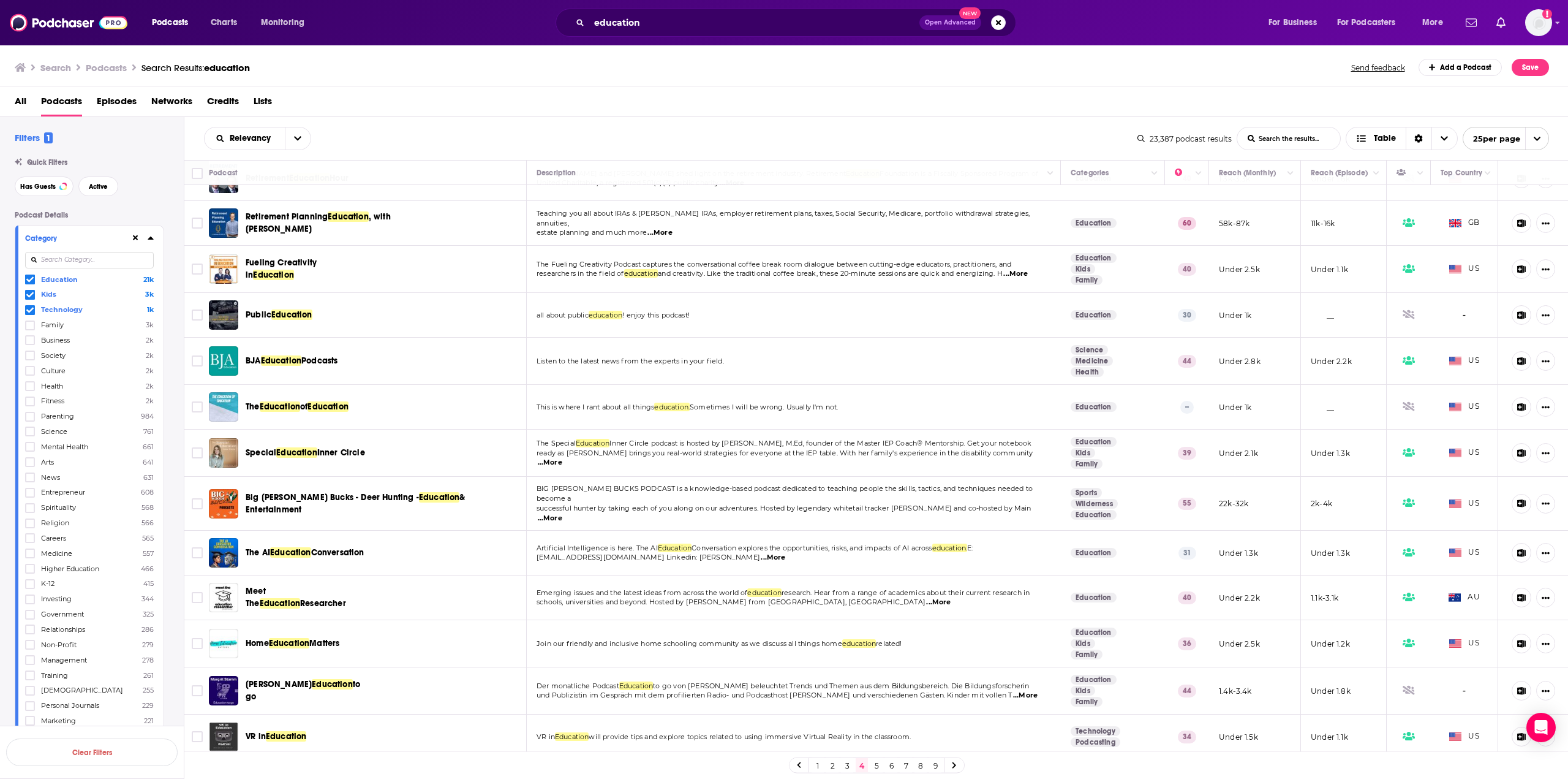
click at [877, 761] on link "5" at bounding box center [876, 766] width 13 height 15
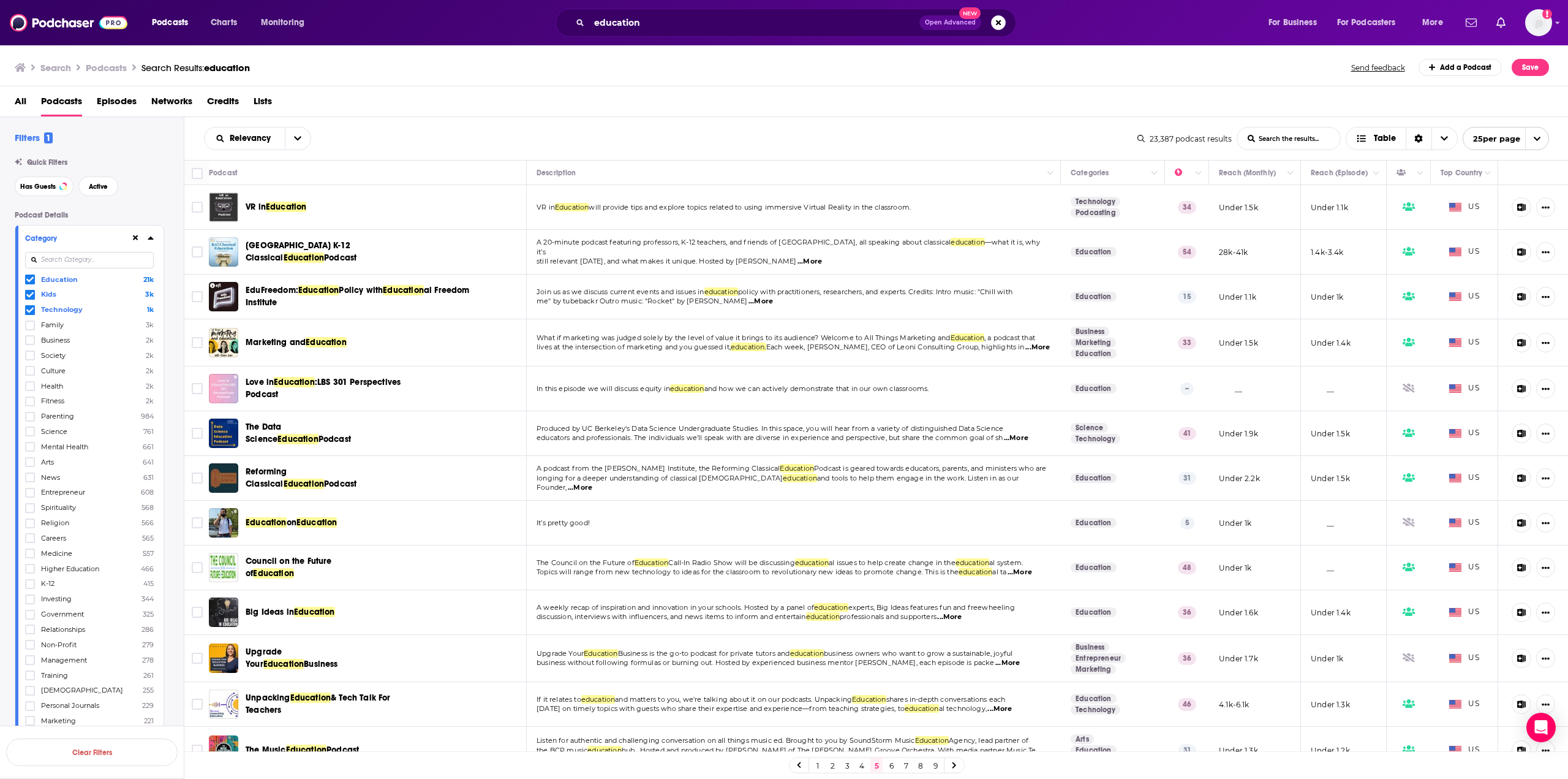
click at [291, 610] on span "Big Ideas in" at bounding box center [270, 611] width 48 height 10
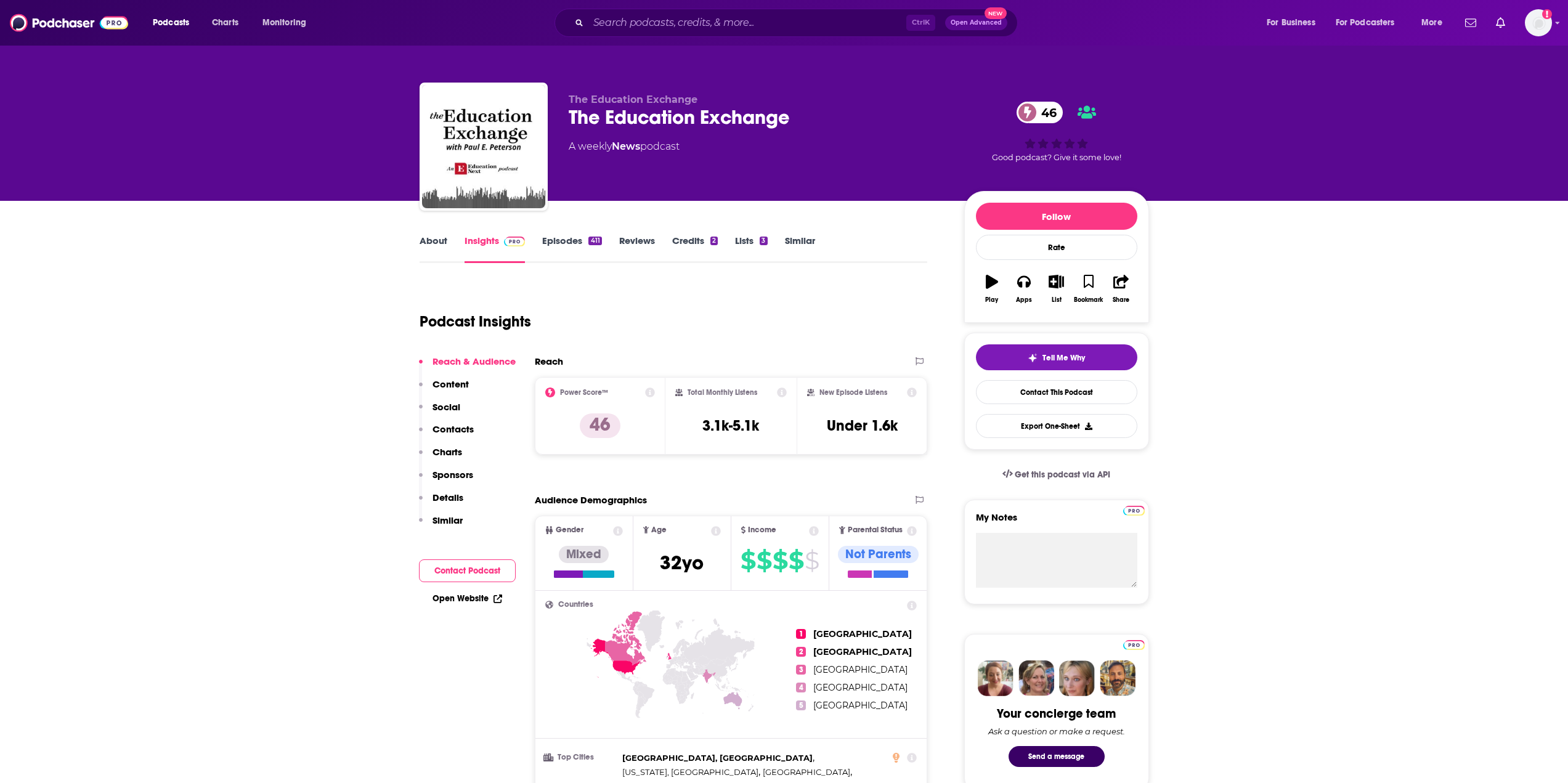
click at [433, 241] on link "About" at bounding box center [433, 249] width 28 height 29
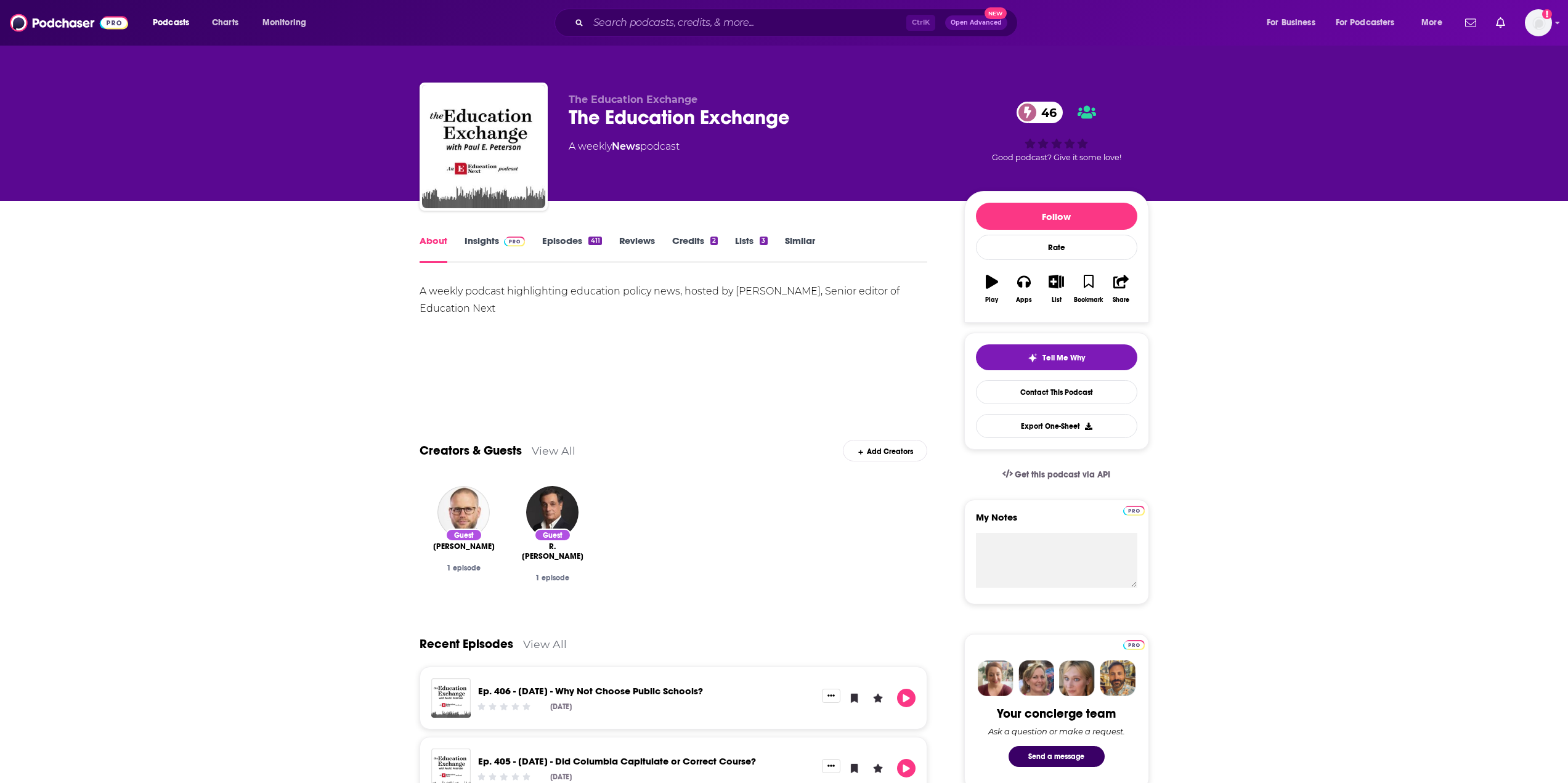
click at [578, 236] on link "Episodes 411" at bounding box center [571, 249] width 60 height 29
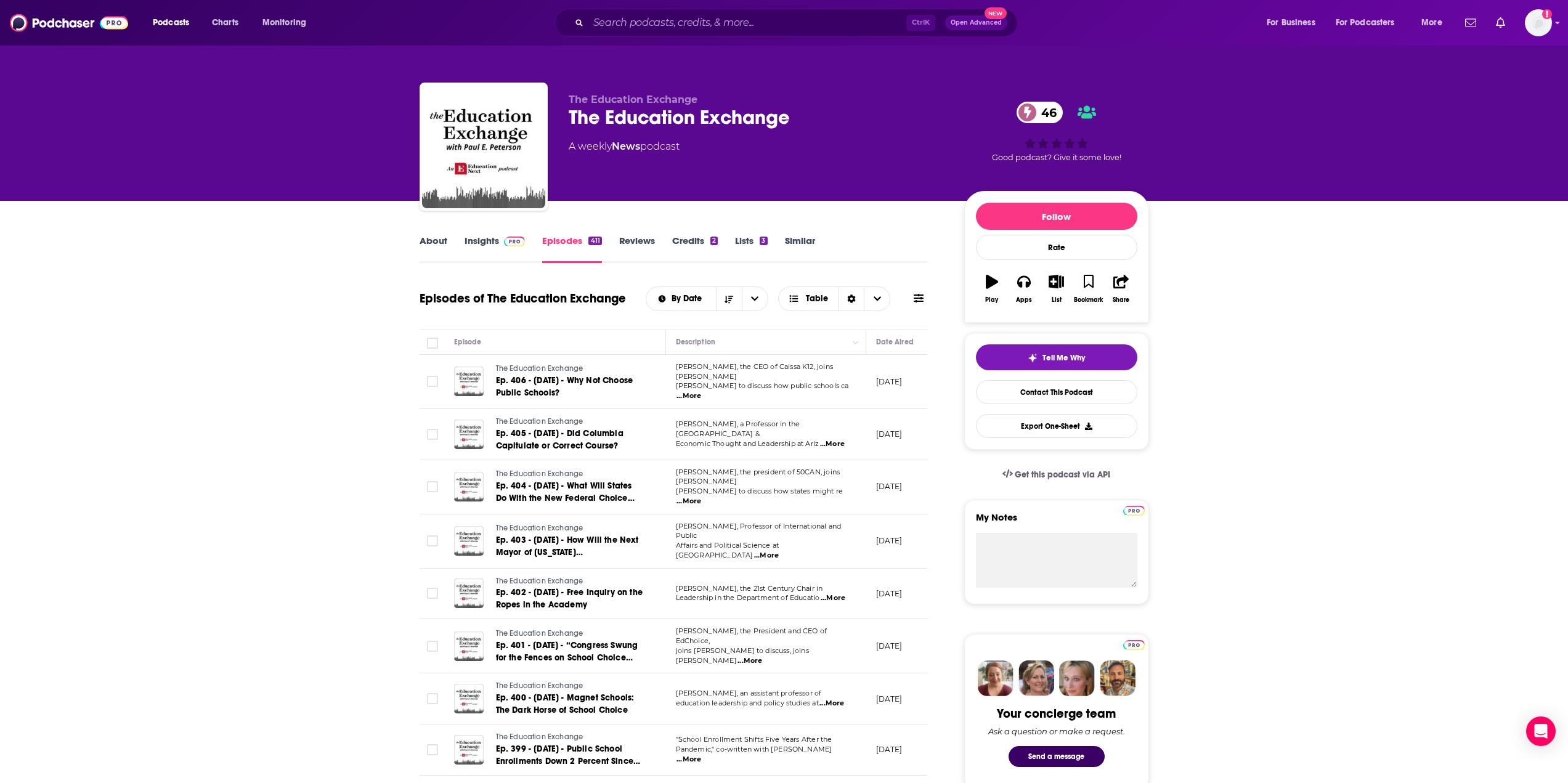
click at [829, 380] on p "Brian Stephens, the CEO of Caissa K12, joins Paul E." at bounding box center [766, 372] width 179 height 20
click at [701, 391] on span "...More" at bounding box center [688, 396] width 24 height 10
click at [830, 439] on span "...More" at bounding box center [832, 444] width 24 height 10
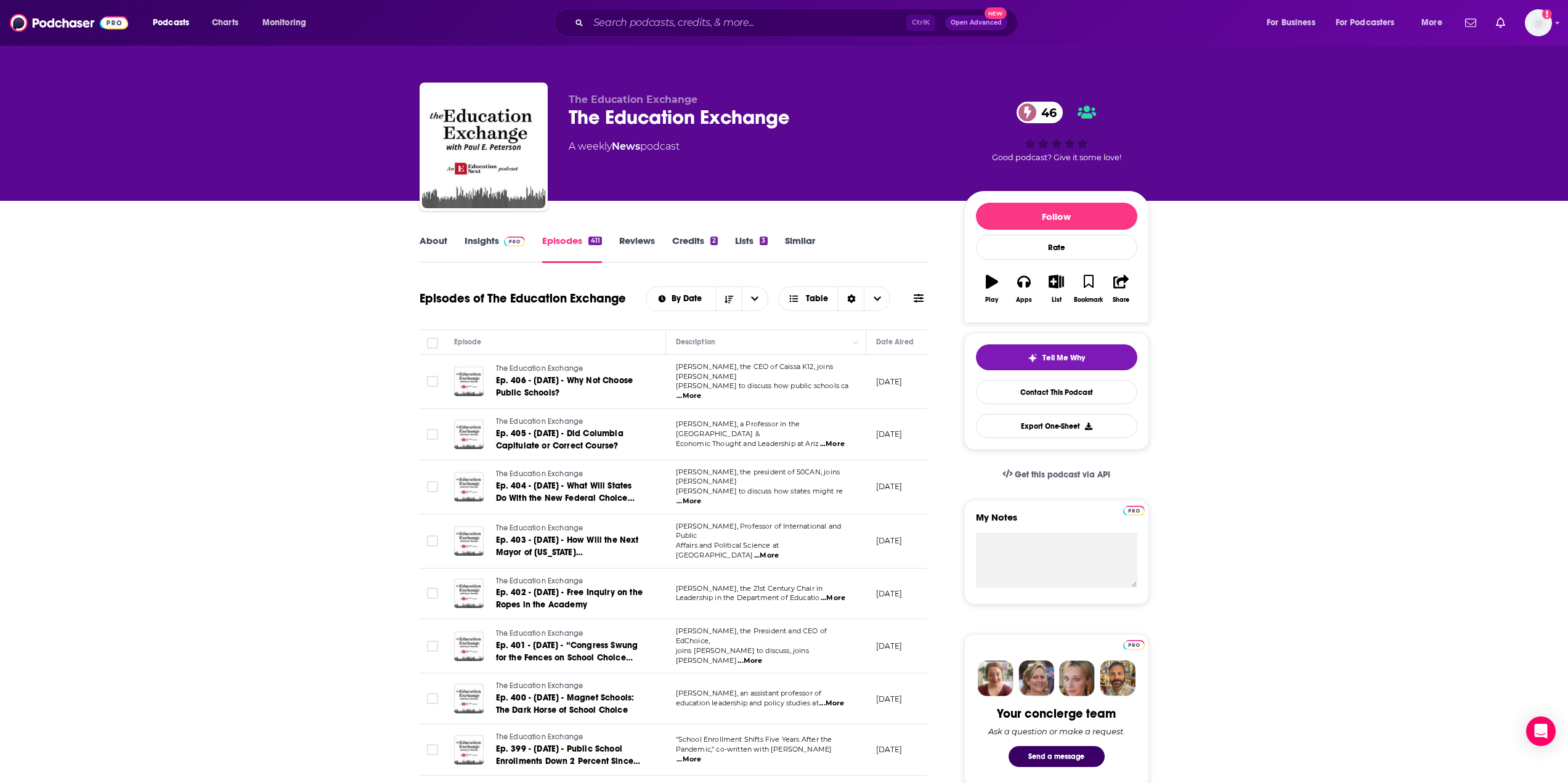
click at [475, 240] on link "Insights" at bounding box center [495, 249] width 61 height 29
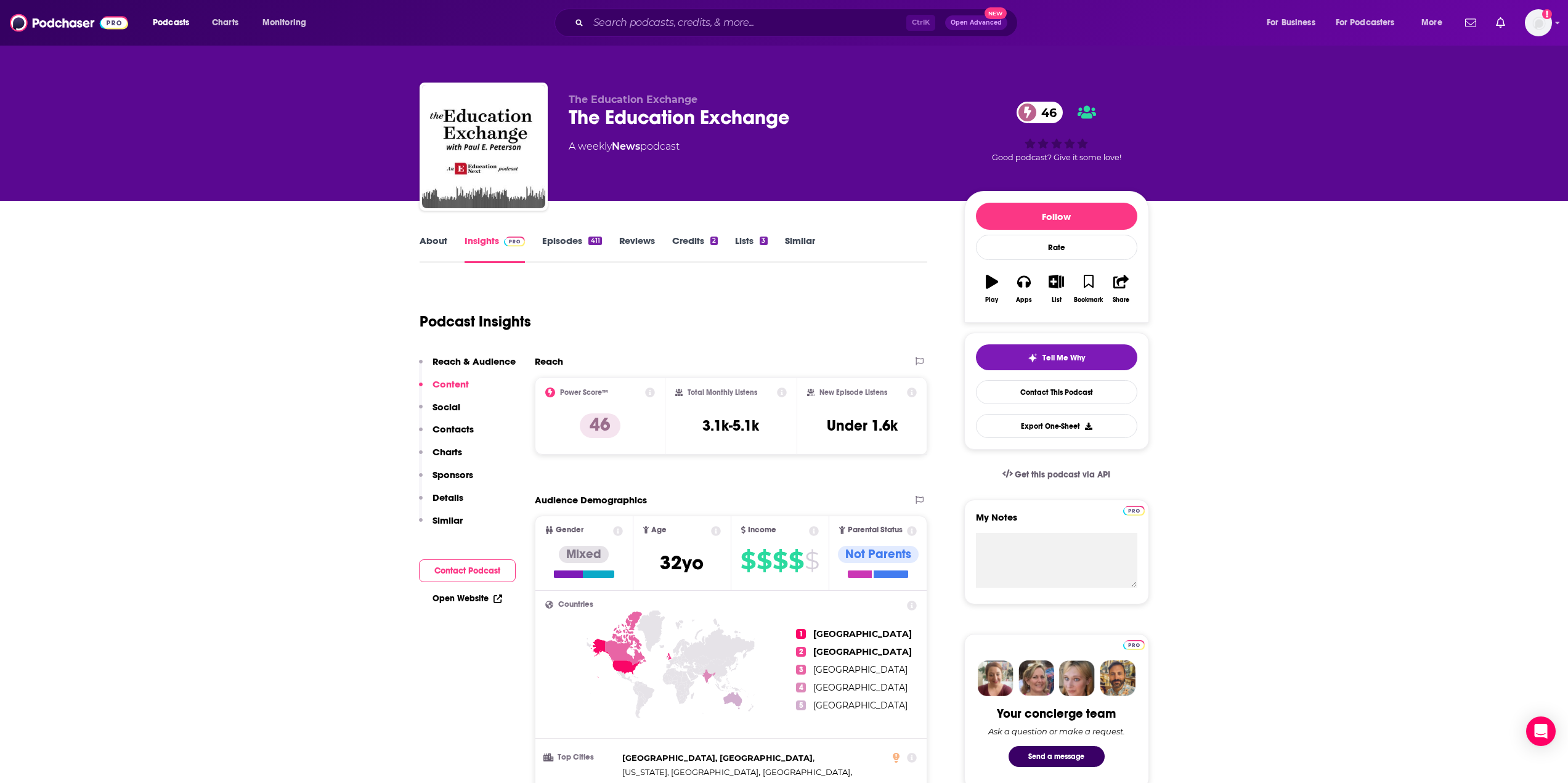
click at [558, 240] on link "Episodes 411" at bounding box center [571, 249] width 60 height 29
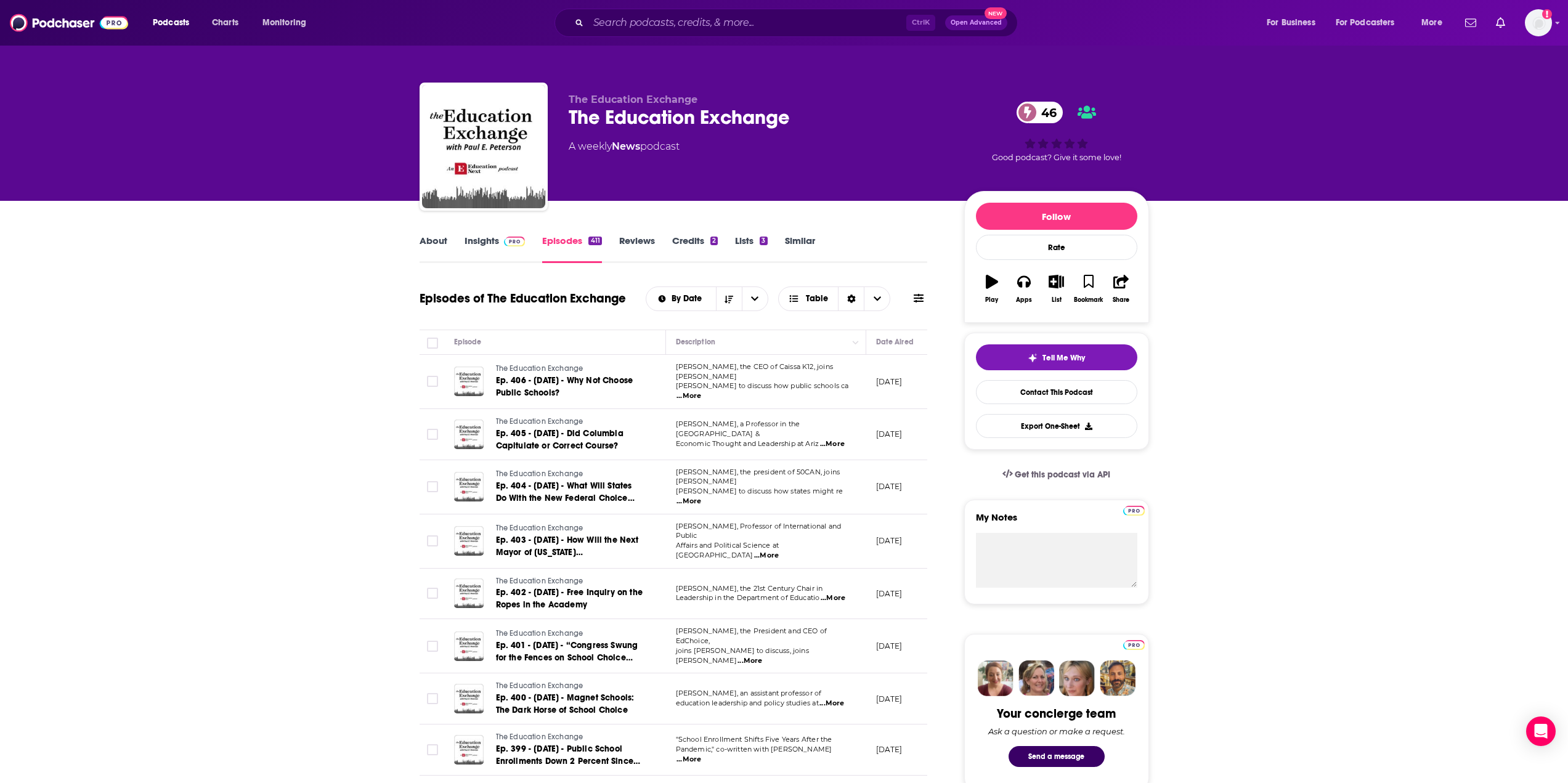
click at [902, 381] on p "August 18, 2025" at bounding box center [890, 381] width 27 height 10
click at [897, 342] on icon "Move" at bounding box center [905, 342] width 15 height 15
drag, startPoint x: 898, startPoint y: 342, endPoint x: 954, endPoint y: 342, distance: 56.0
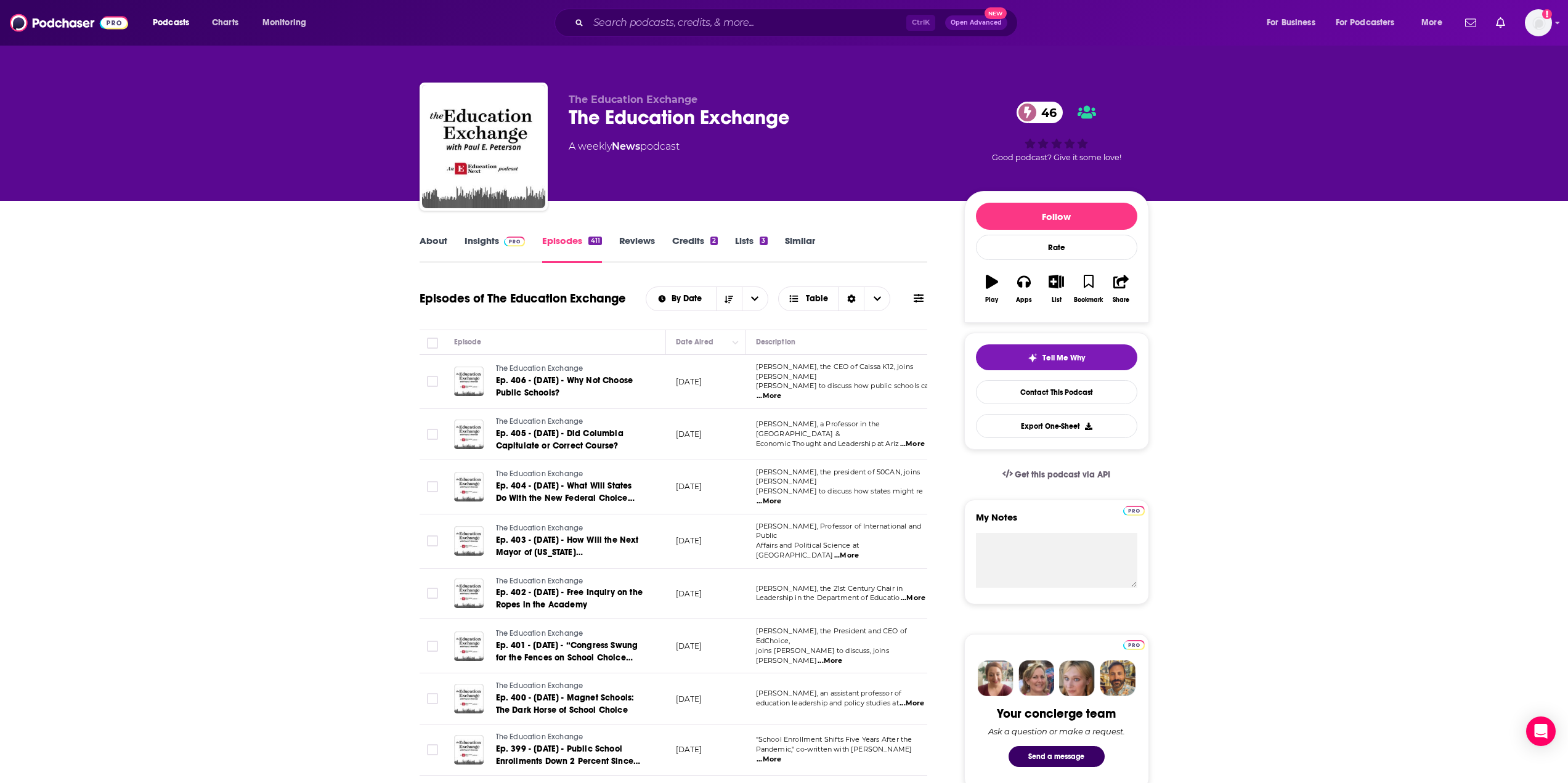
click at [650, 113] on div "The Education Exchange 46" at bounding box center [756, 117] width 376 height 24
copy div "The Education Exchange 46"
click at [480, 247] on link "Insights" at bounding box center [495, 249] width 61 height 29
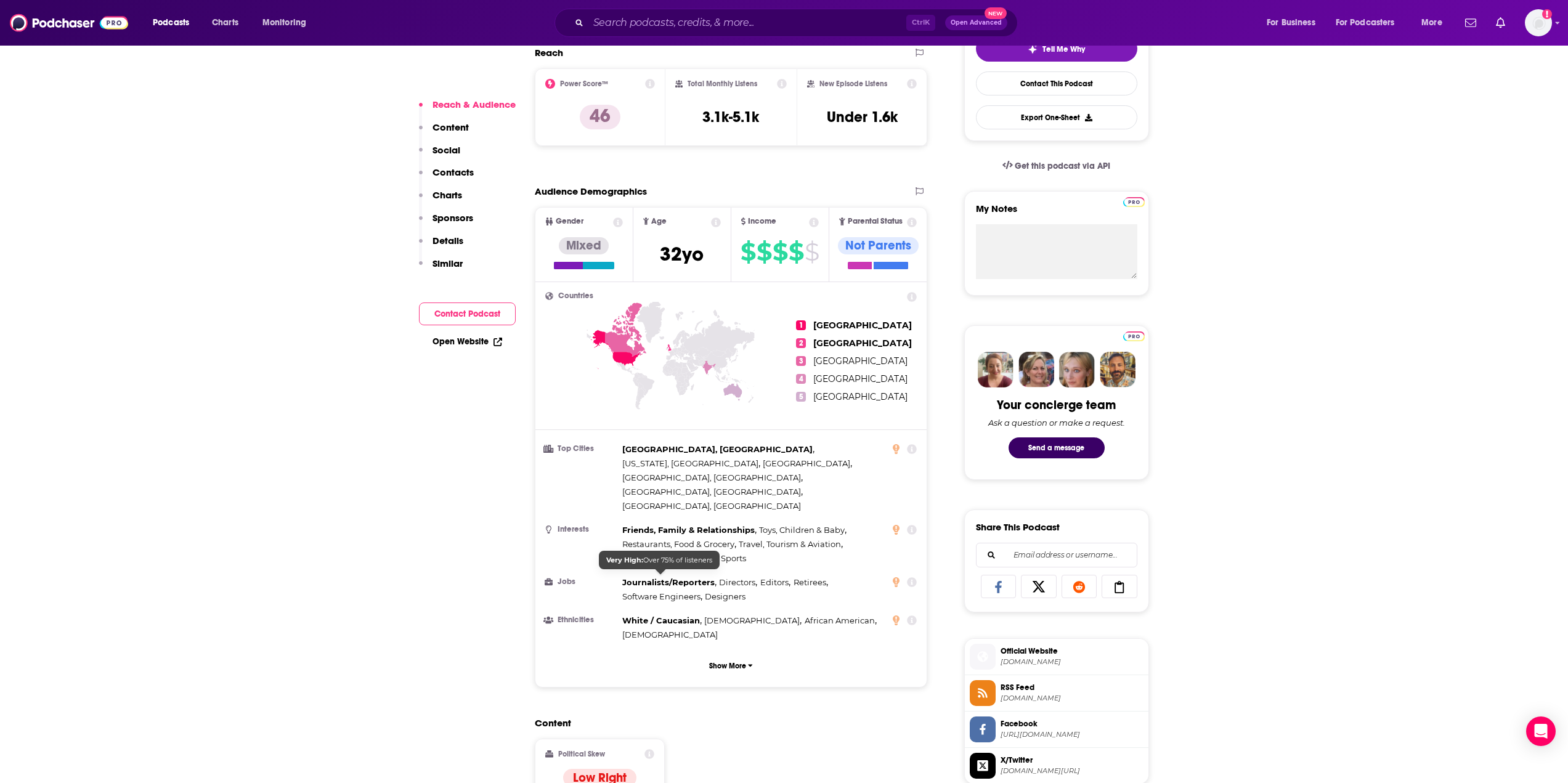
scroll to position [677, 0]
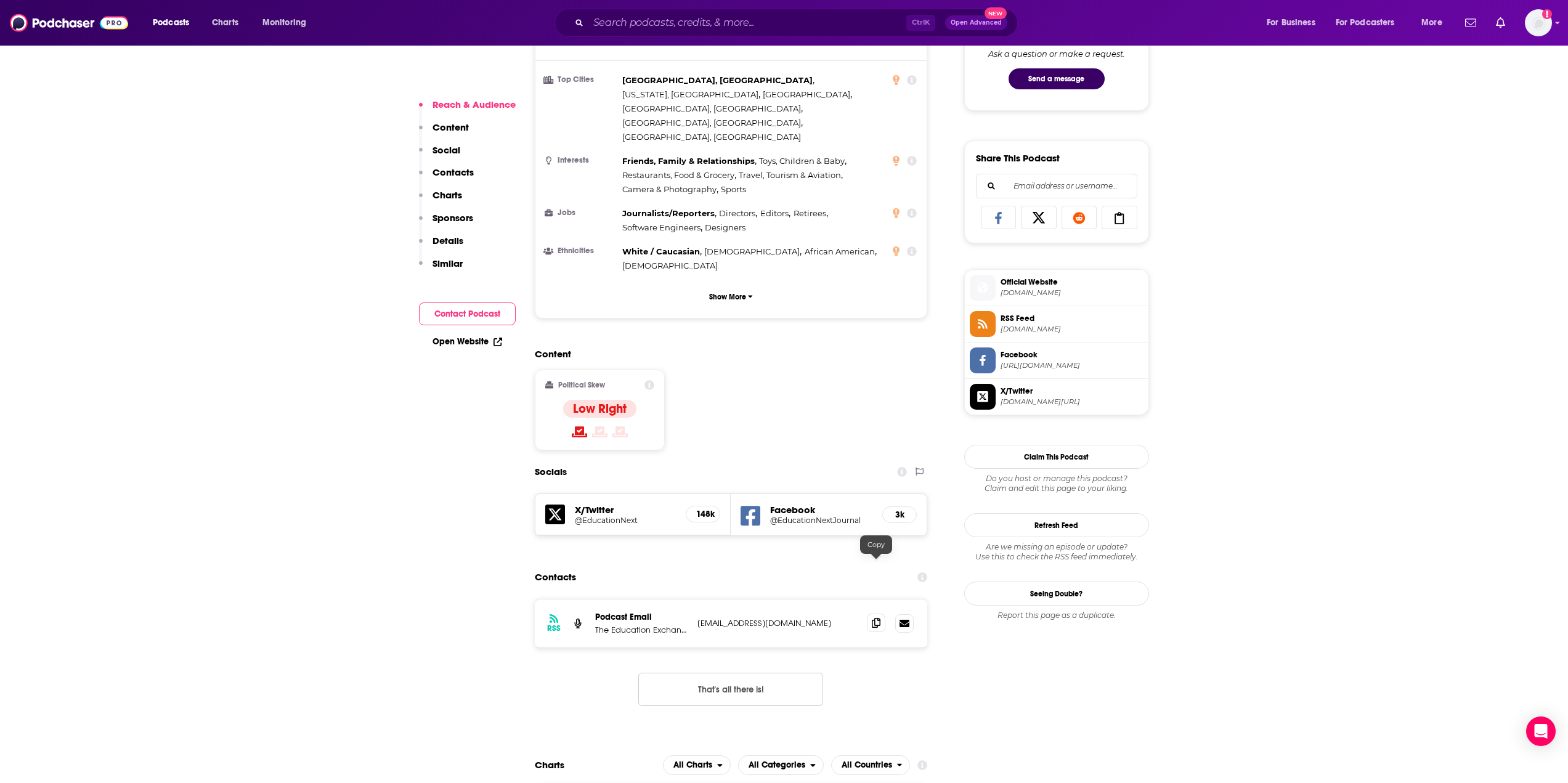
click at [879, 614] on span at bounding box center [876, 623] width 18 height 18
click at [667, 625] on p "The Education Exchange" at bounding box center [641, 630] width 92 height 10
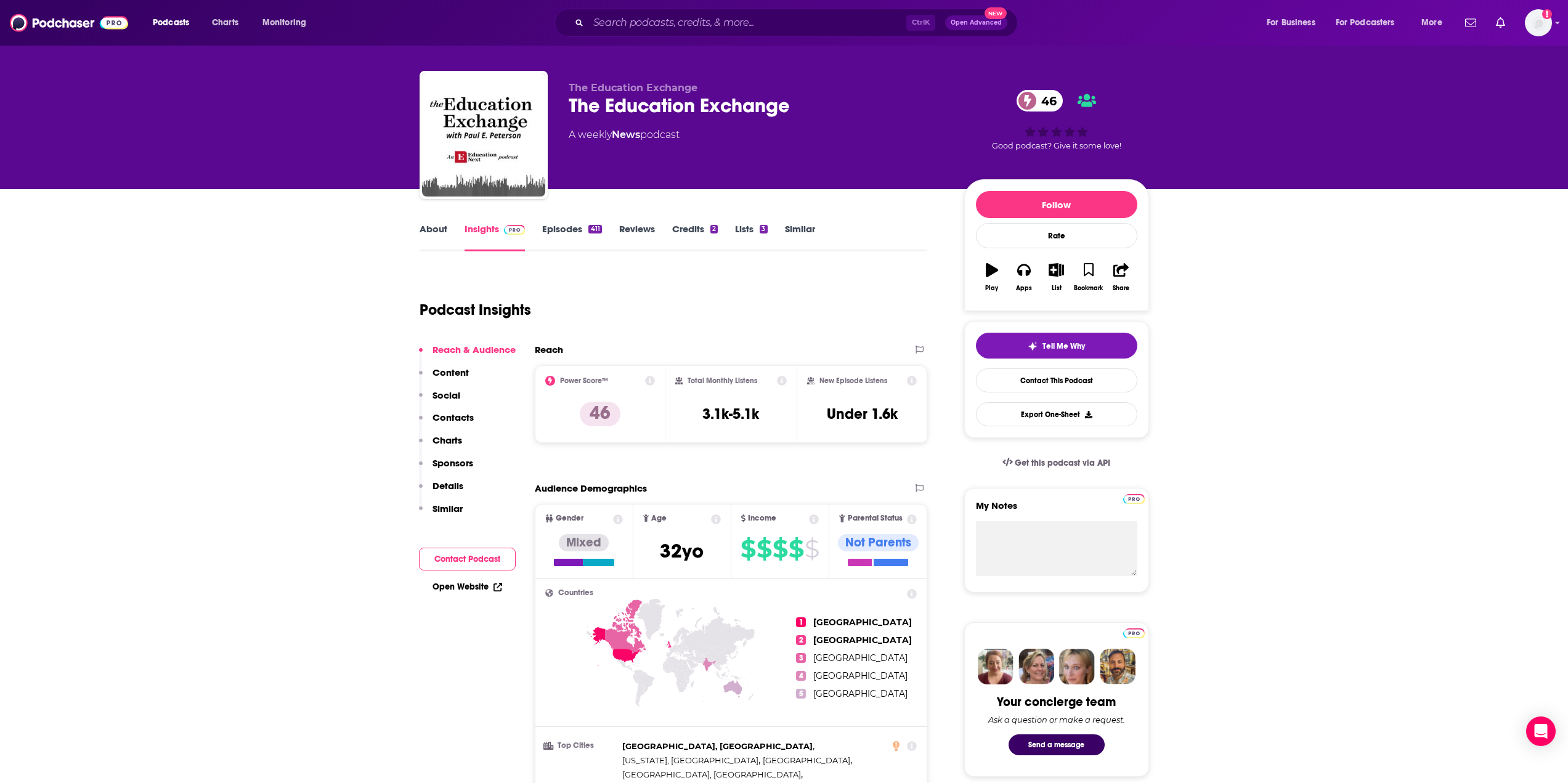
scroll to position [0, 0]
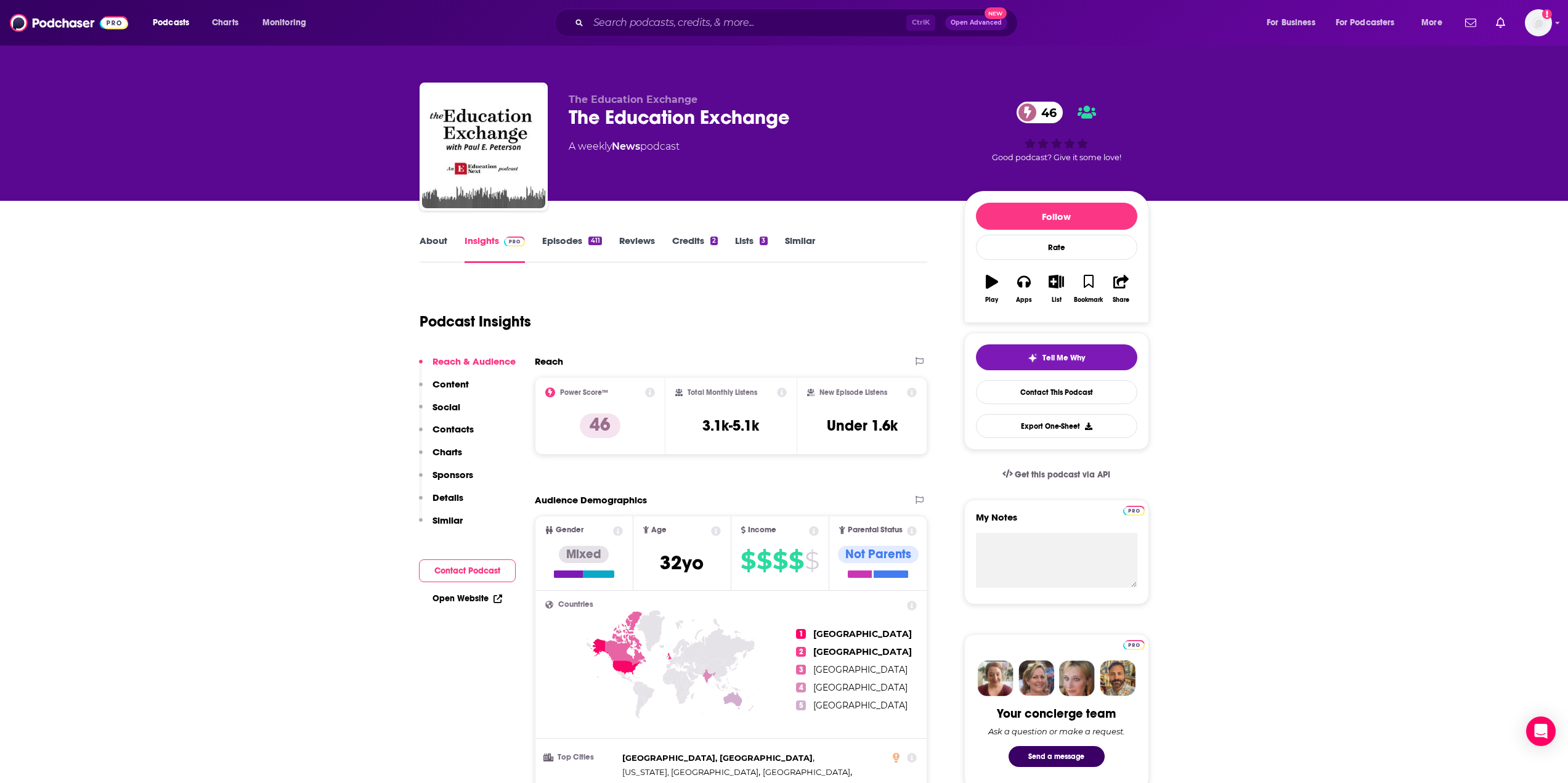
click at [433, 244] on link "About" at bounding box center [433, 249] width 28 height 29
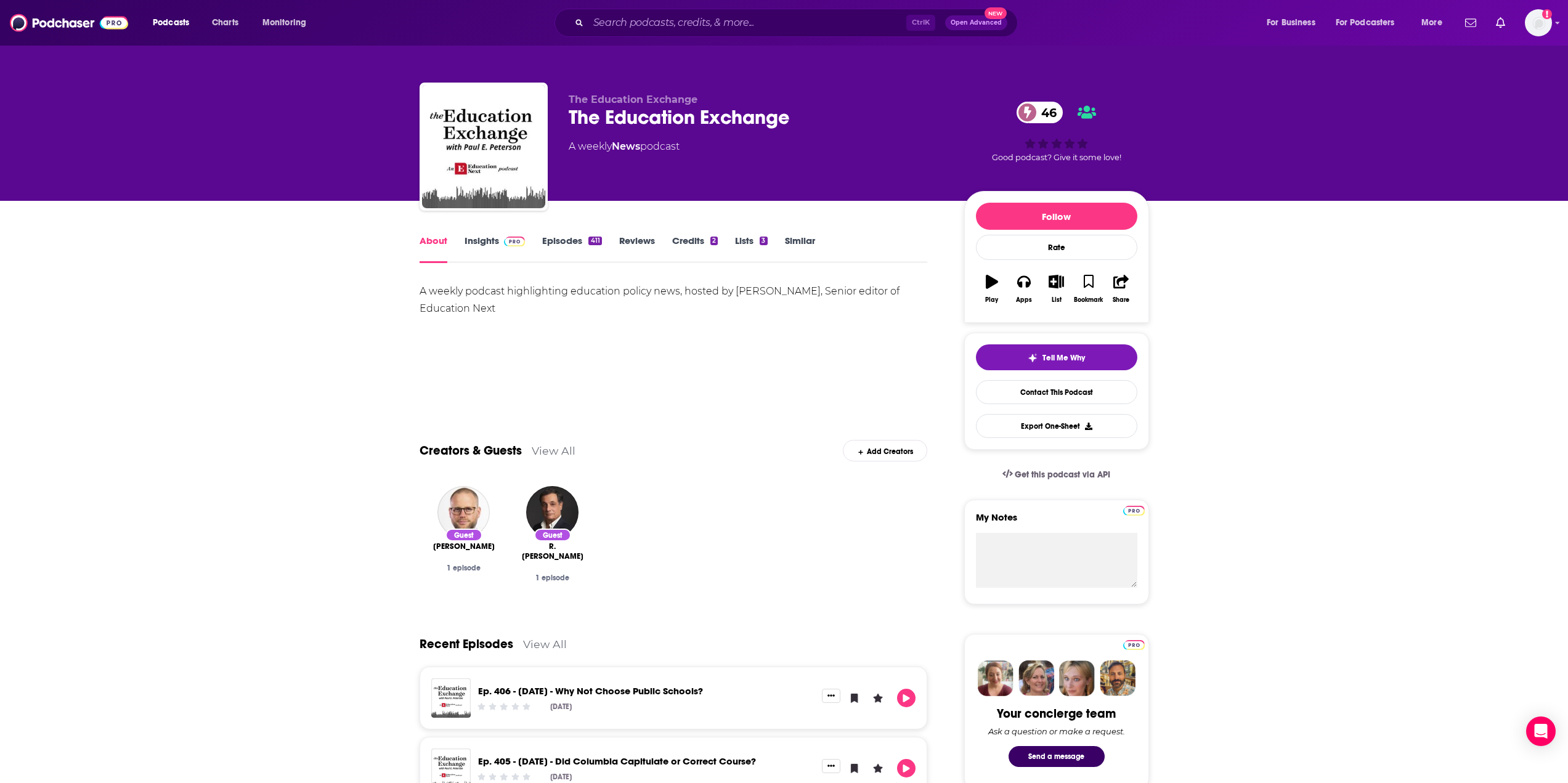
drag, startPoint x: 413, startPoint y: 283, endPoint x: 532, endPoint y: 319, distance: 124.3
copy div "A weekly podcast highlighting education policy news, hosted by Paul E. Peterson…"
click at [796, 299] on div "A weekly podcast highlighting education policy news, hosted by Paul E. Peterson…" at bounding box center [673, 299] width 508 height 34
drag, startPoint x: 735, startPoint y: 290, endPoint x: 813, endPoint y: 289, distance: 78.0
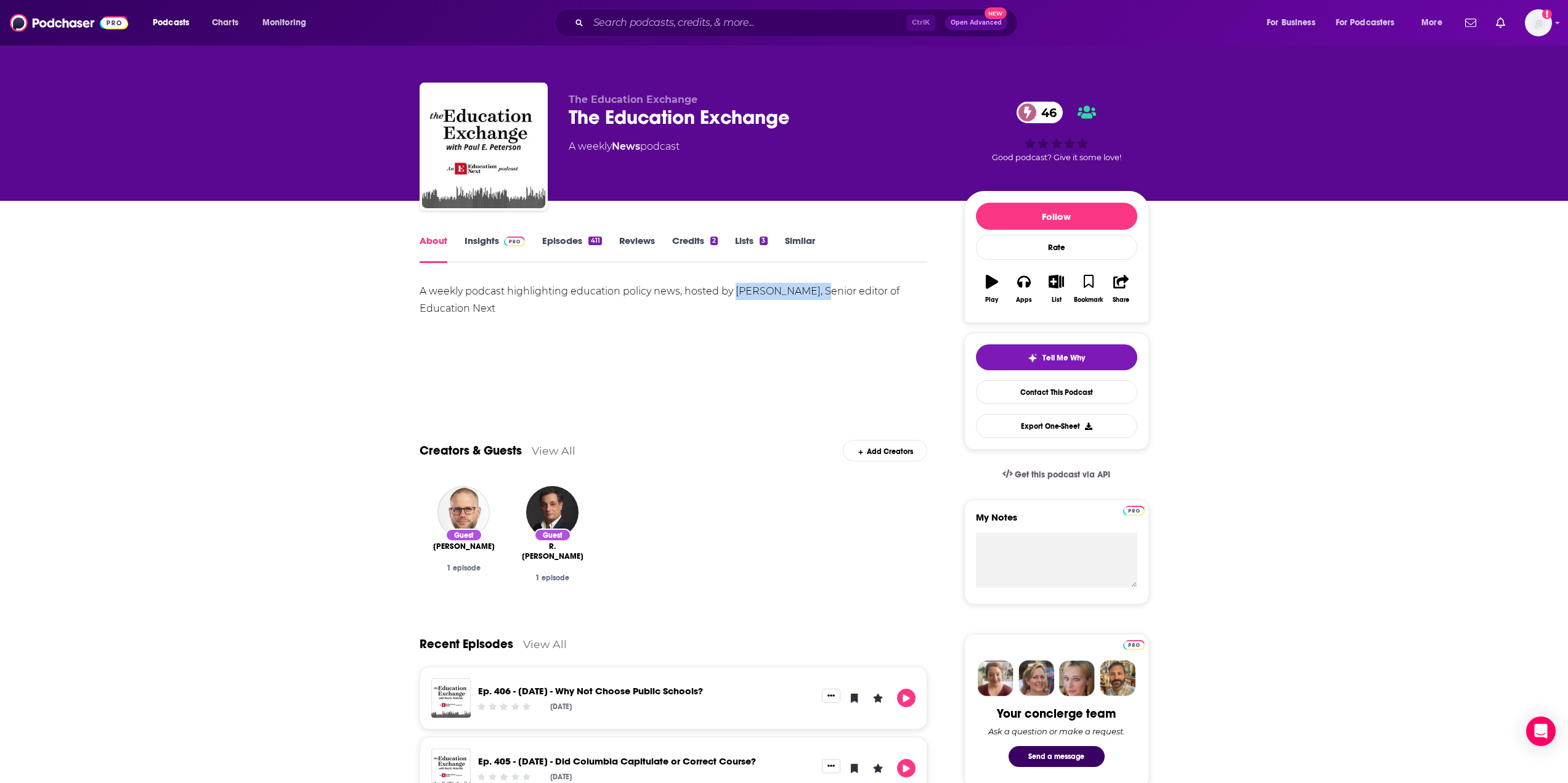
click at [813, 289] on div "A weekly podcast highlighting education policy news, hosted by Paul E. Peterson…" at bounding box center [673, 299] width 508 height 34
copy div "Paul E. Peterson"
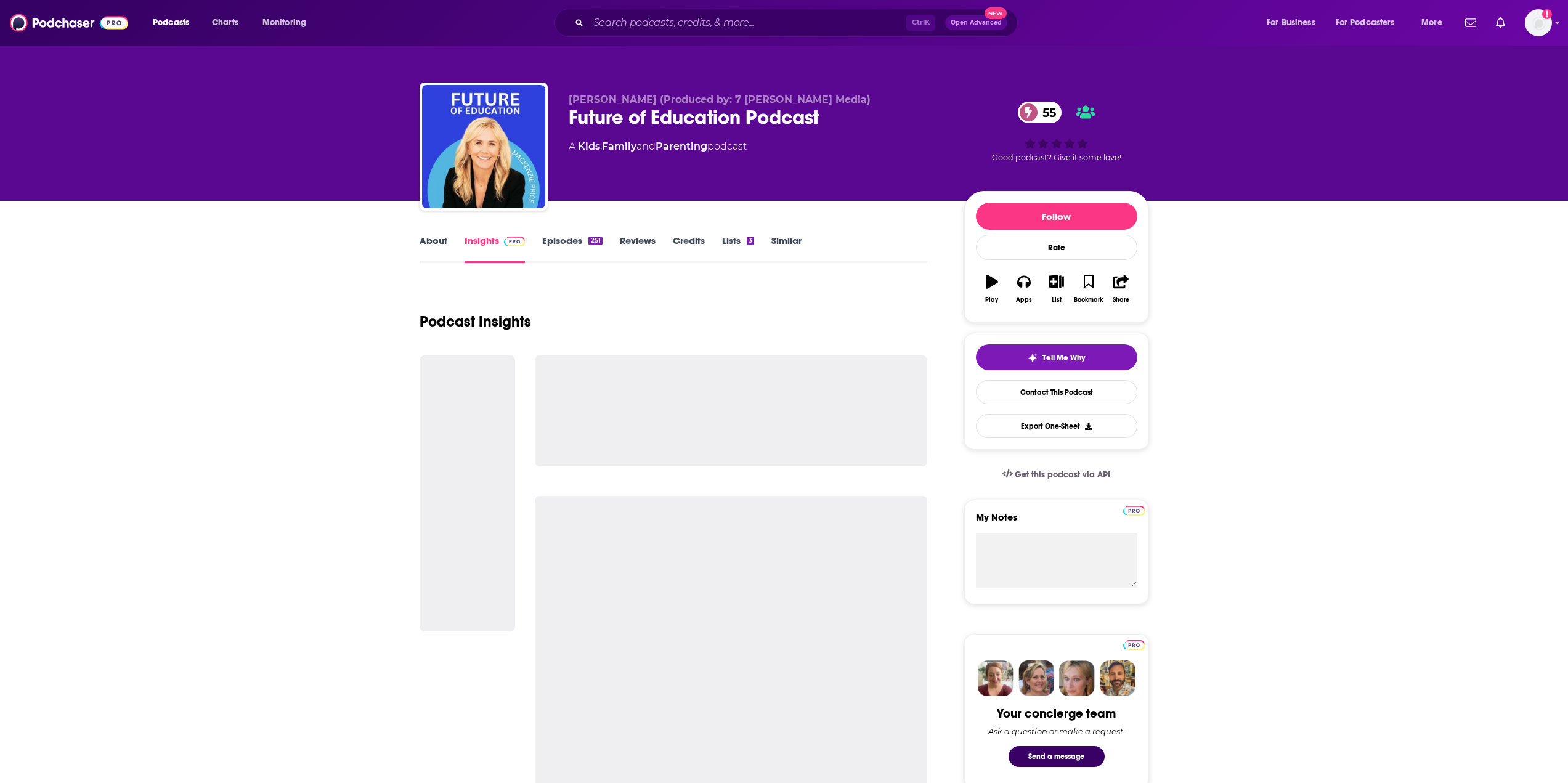
click at [433, 244] on link "About" at bounding box center [433, 249] width 28 height 29
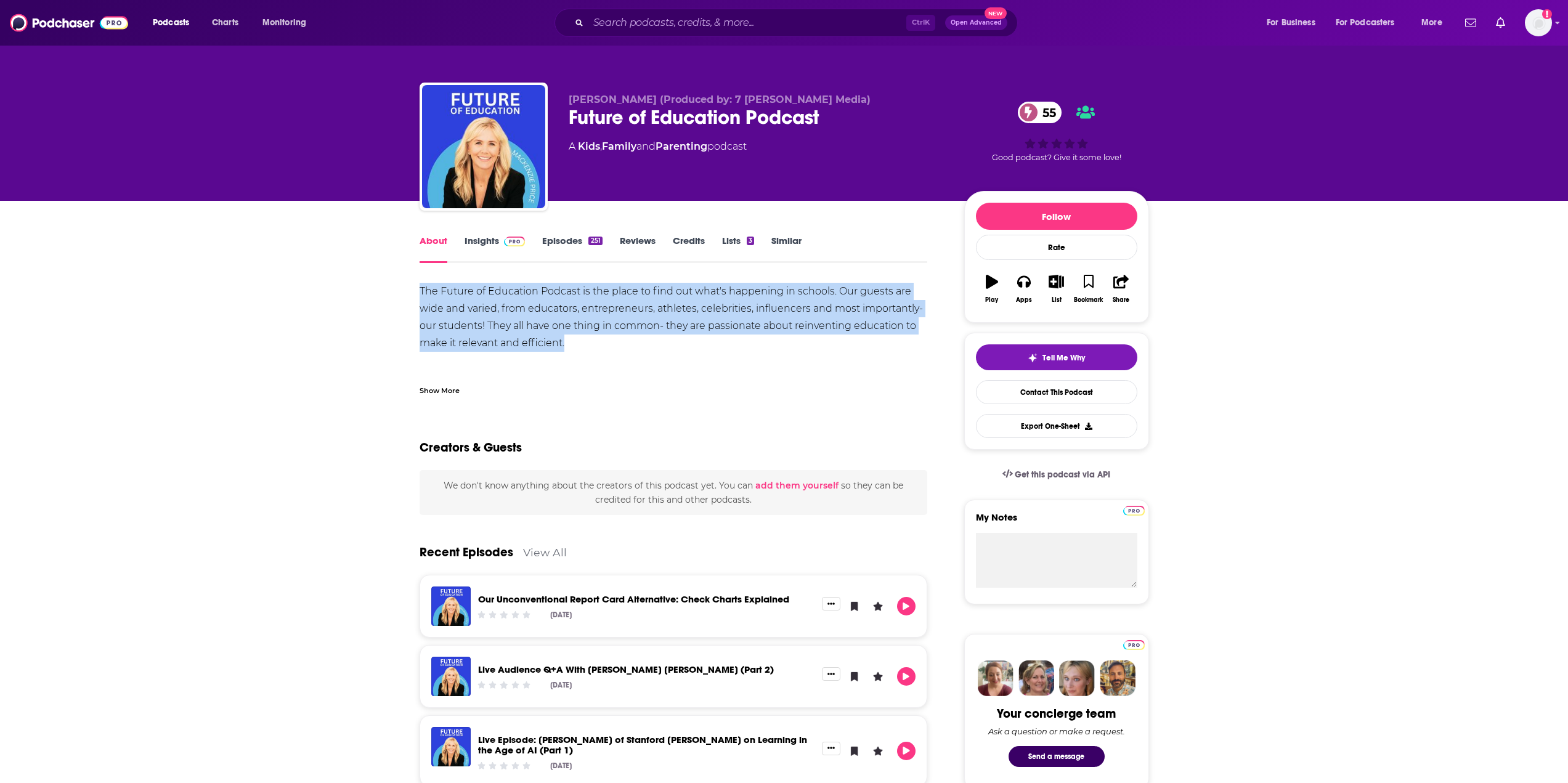
drag, startPoint x: 501, startPoint y: 311, endPoint x: 574, endPoint y: 340, distance: 78.5
click at [574, 340] on div "The Future of Education Podcast is the place to find out what's happening in sc…" at bounding box center [673, 420] width 508 height 276
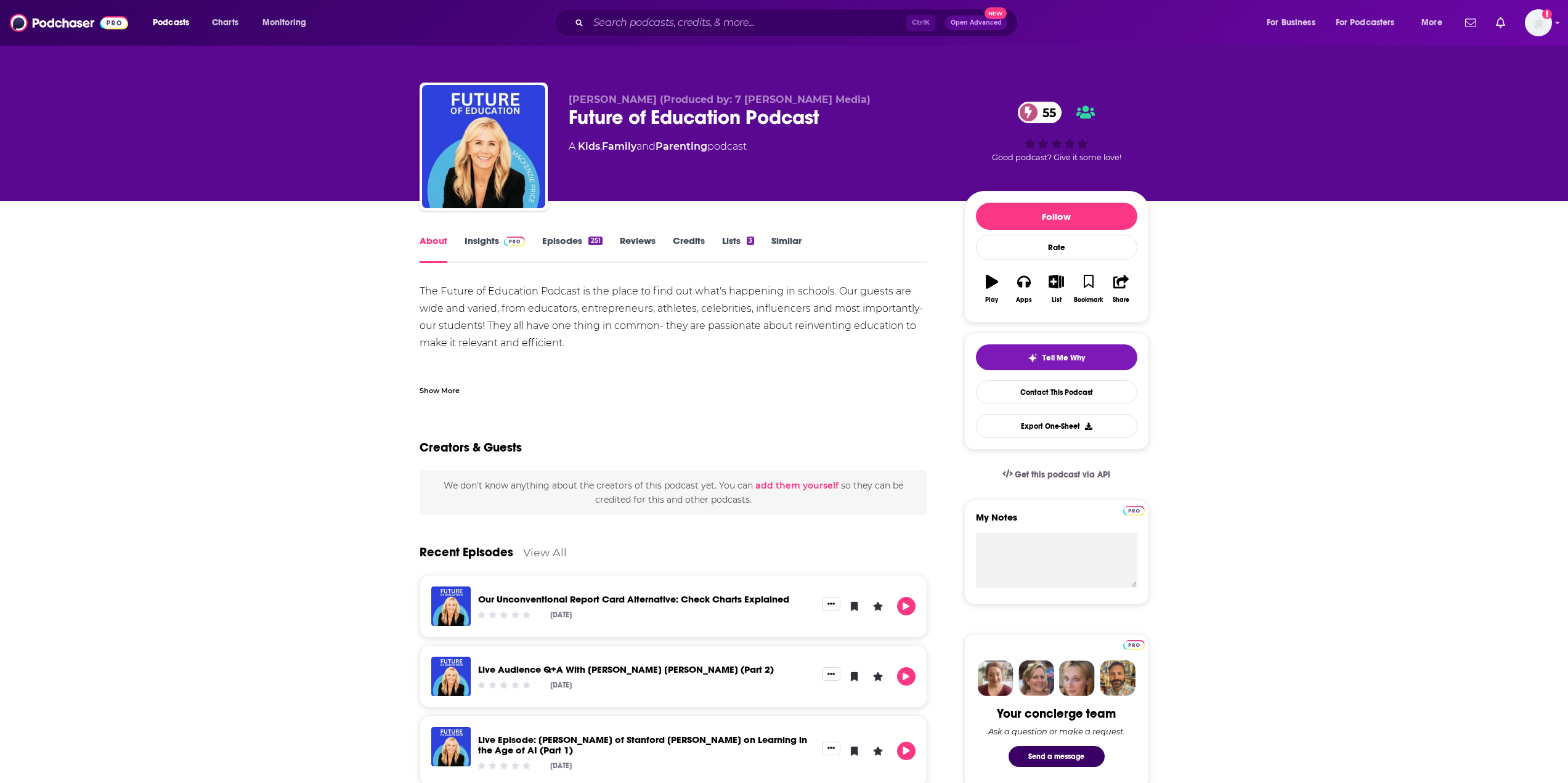
click at [746, 114] on div "Future of Education Podcast 55" at bounding box center [756, 117] width 376 height 24
copy div "Future of Education Podcast 55"
click at [475, 240] on link "Insights" at bounding box center [495, 249] width 61 height 29
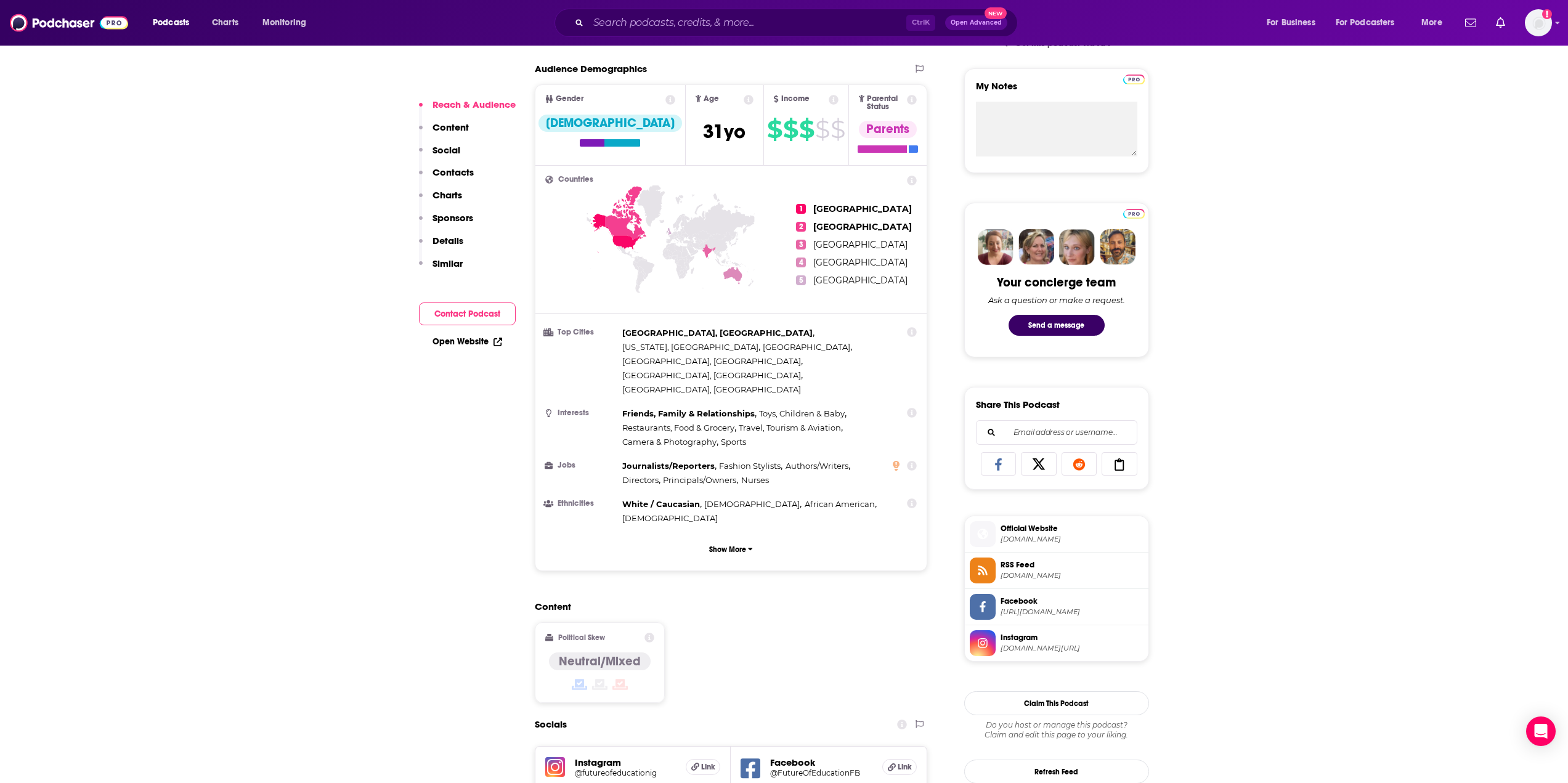
scroll to position [801, 0]
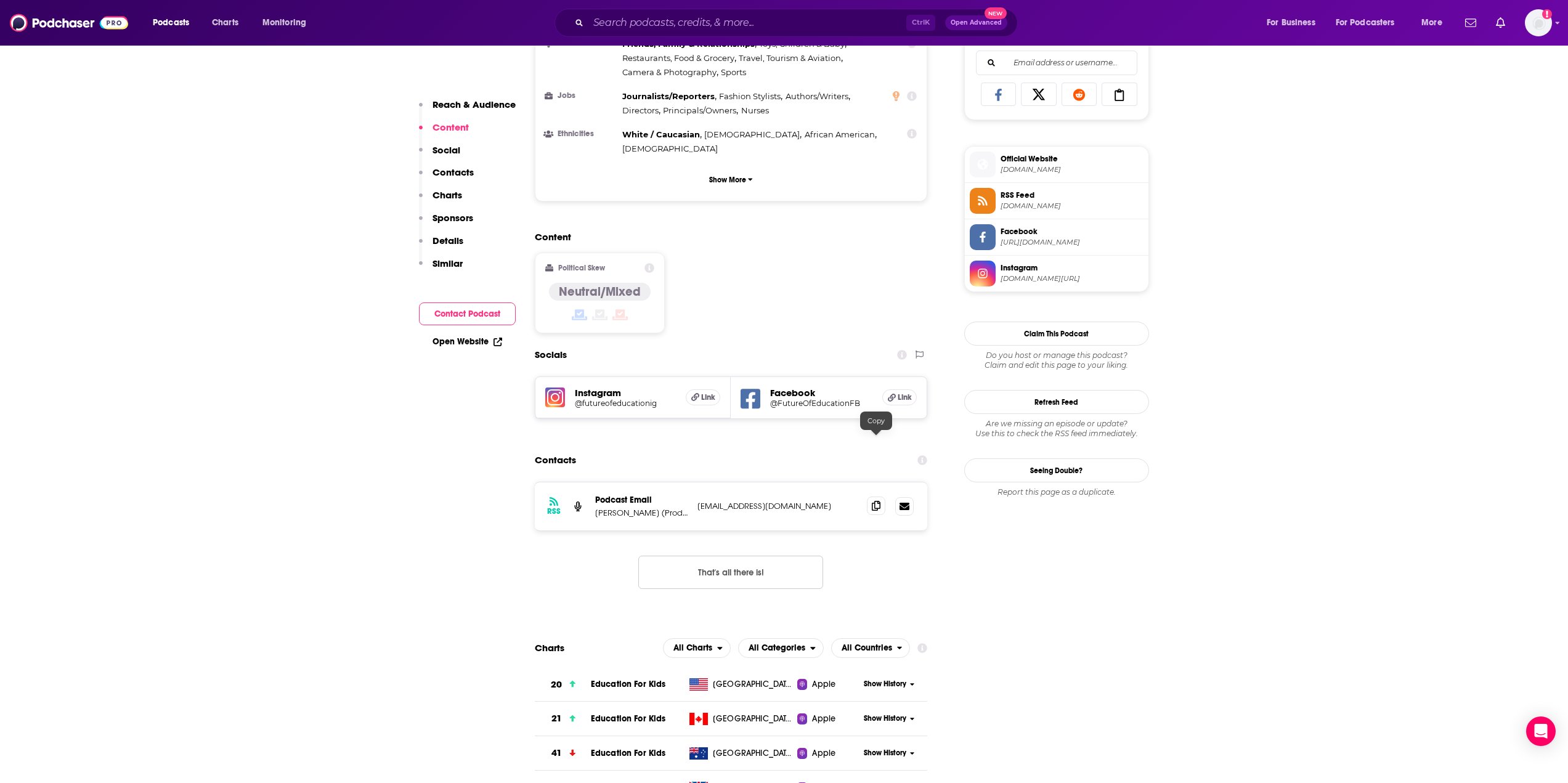
click at [880, 496] on span at bounding box center [876, 506] width 18 height 18
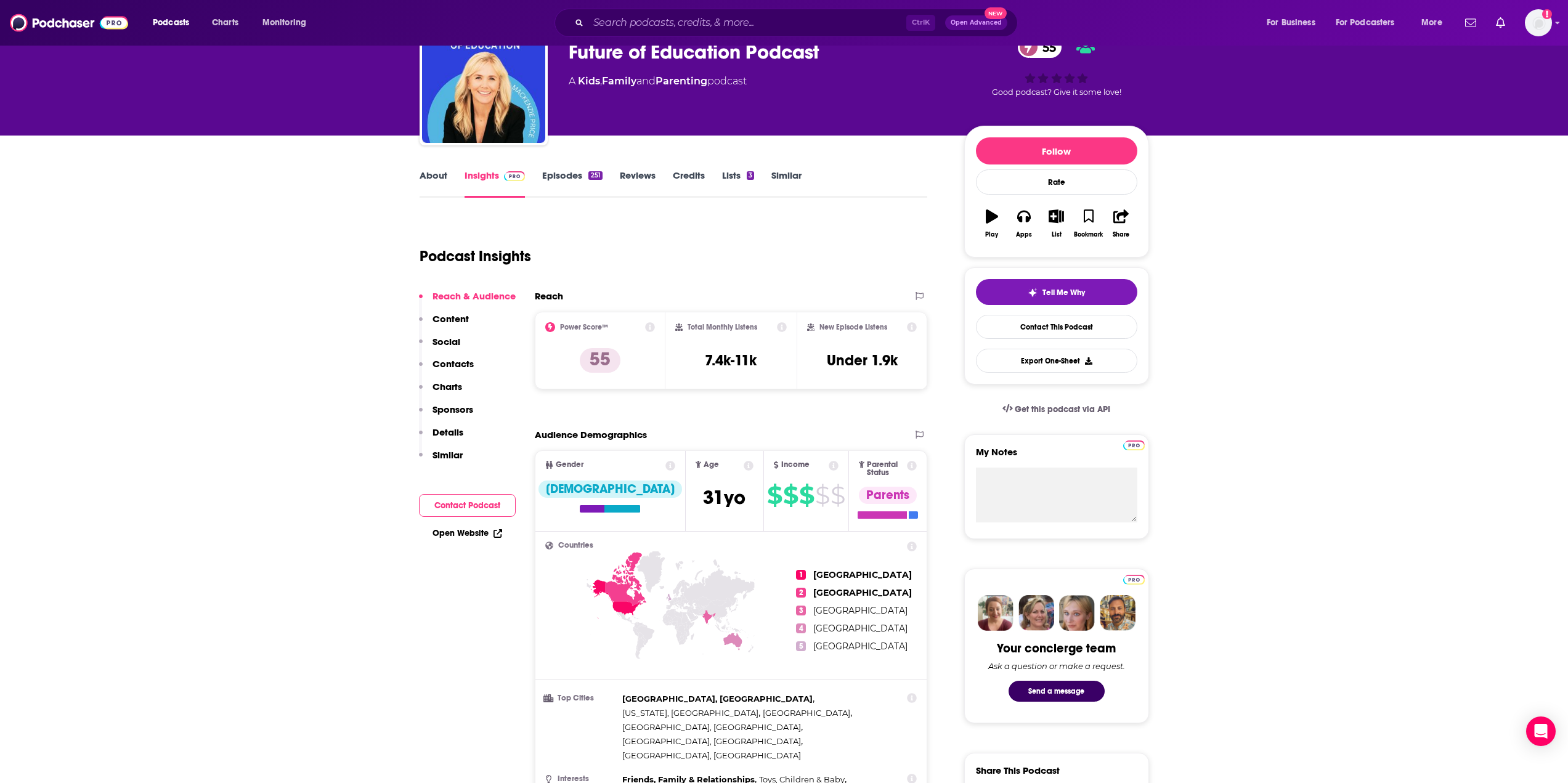
scroll to position [0, 0]
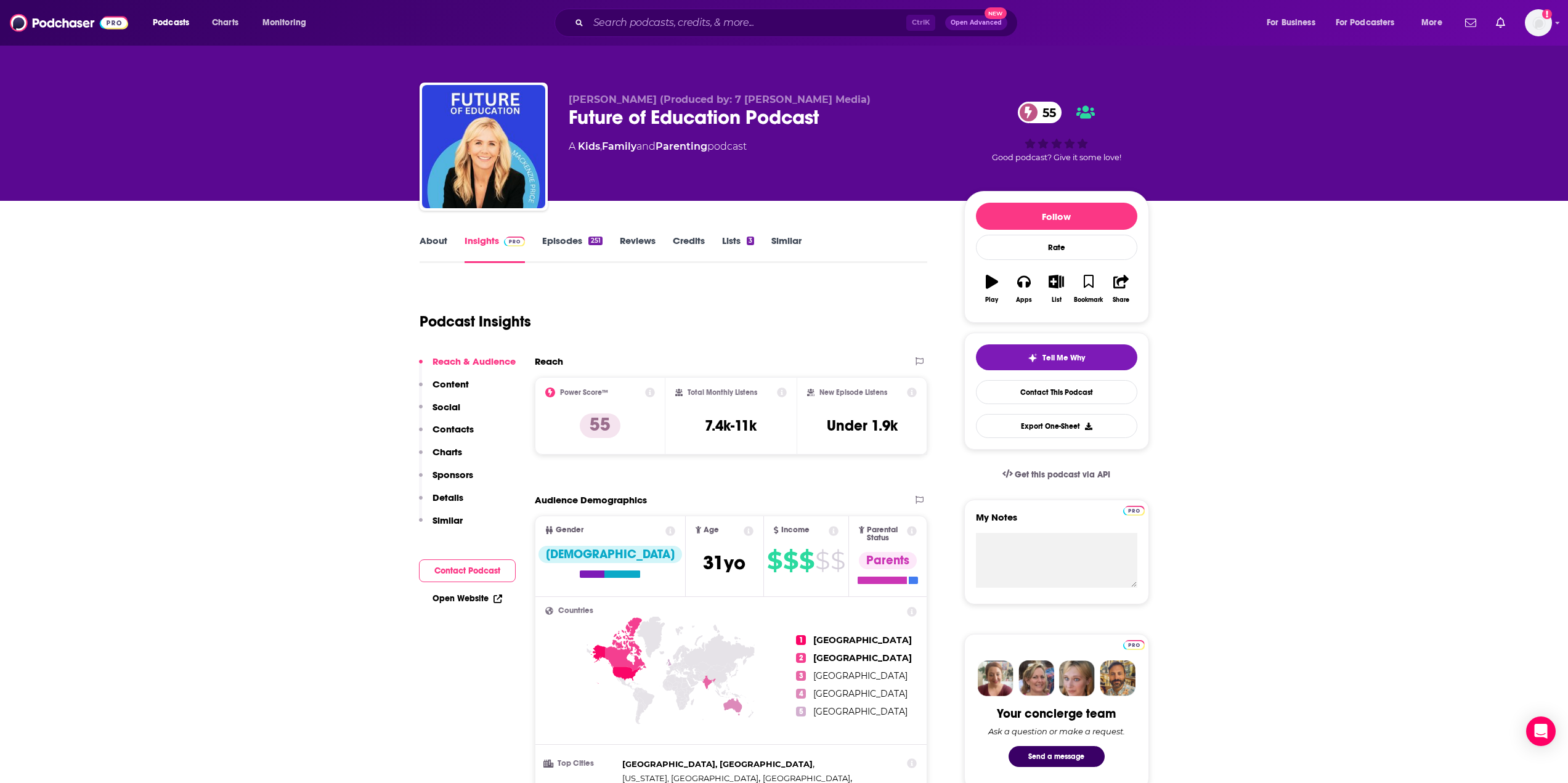
click at [557, 240] on link "Episodes 251" at bounding box center [571, 249] width 60 height 29
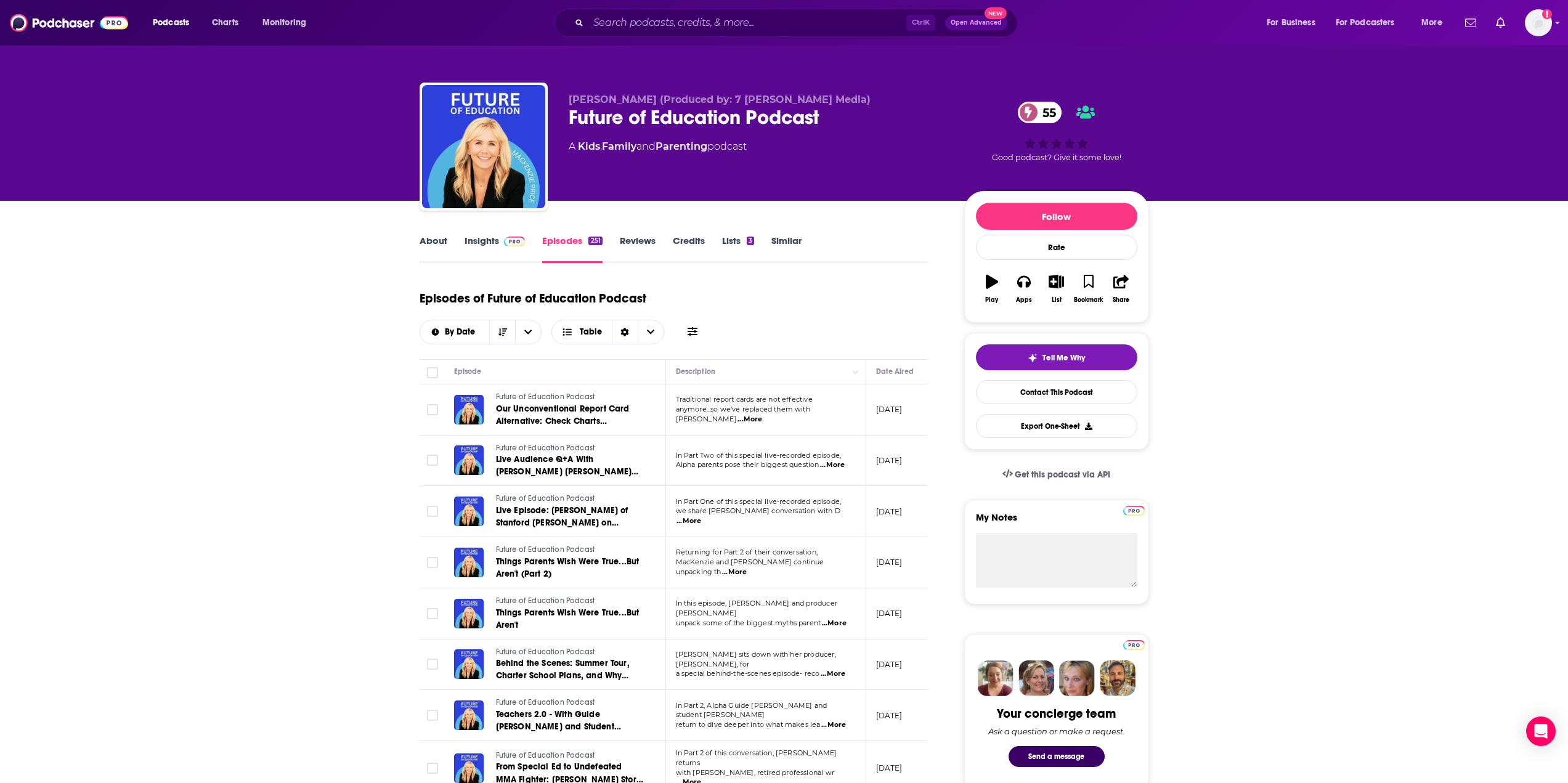
click at [422, 244] on link "About" at bounding box center [433, 249] width 28 height 29
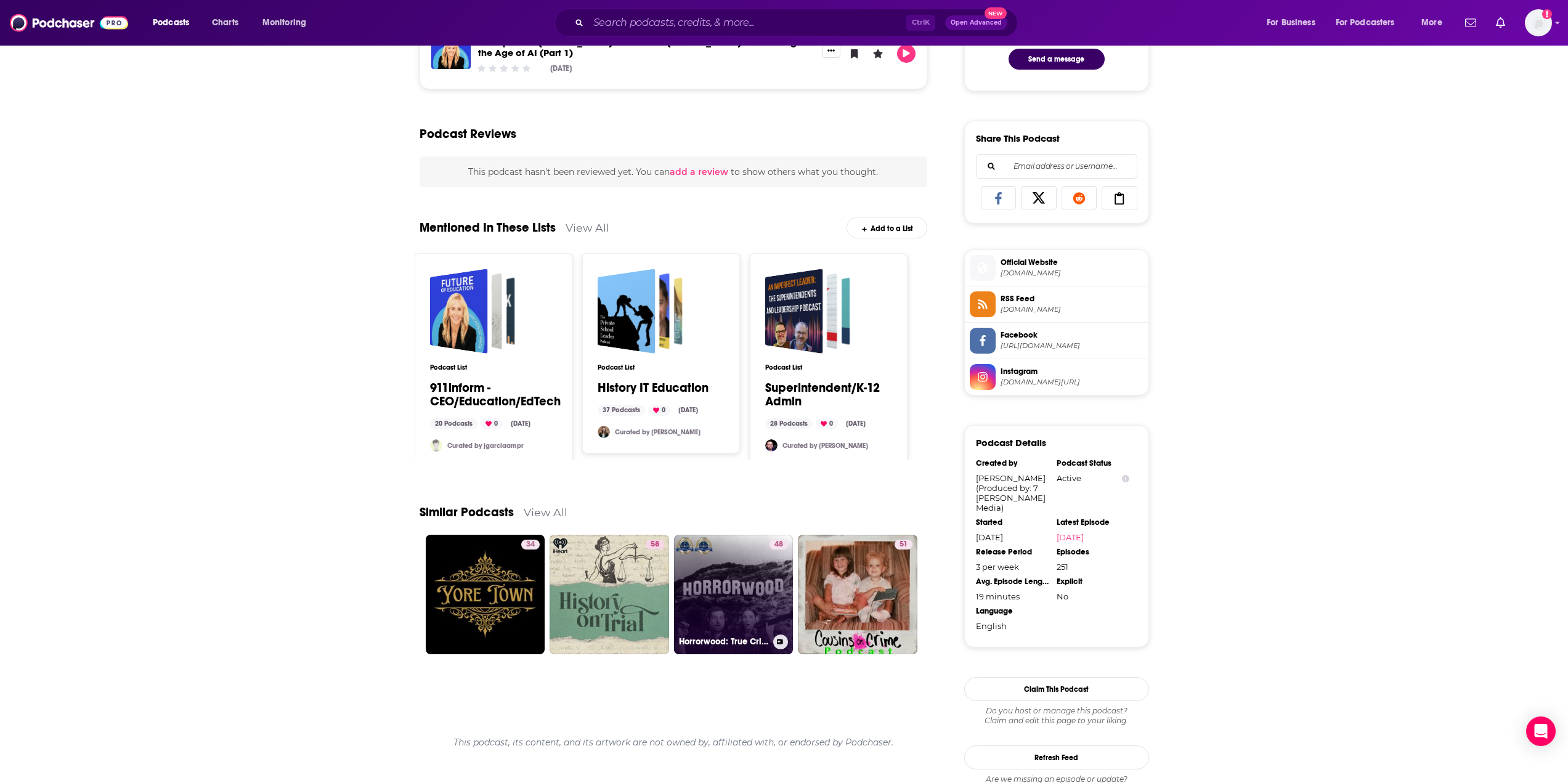
scroll to position [767, 0]
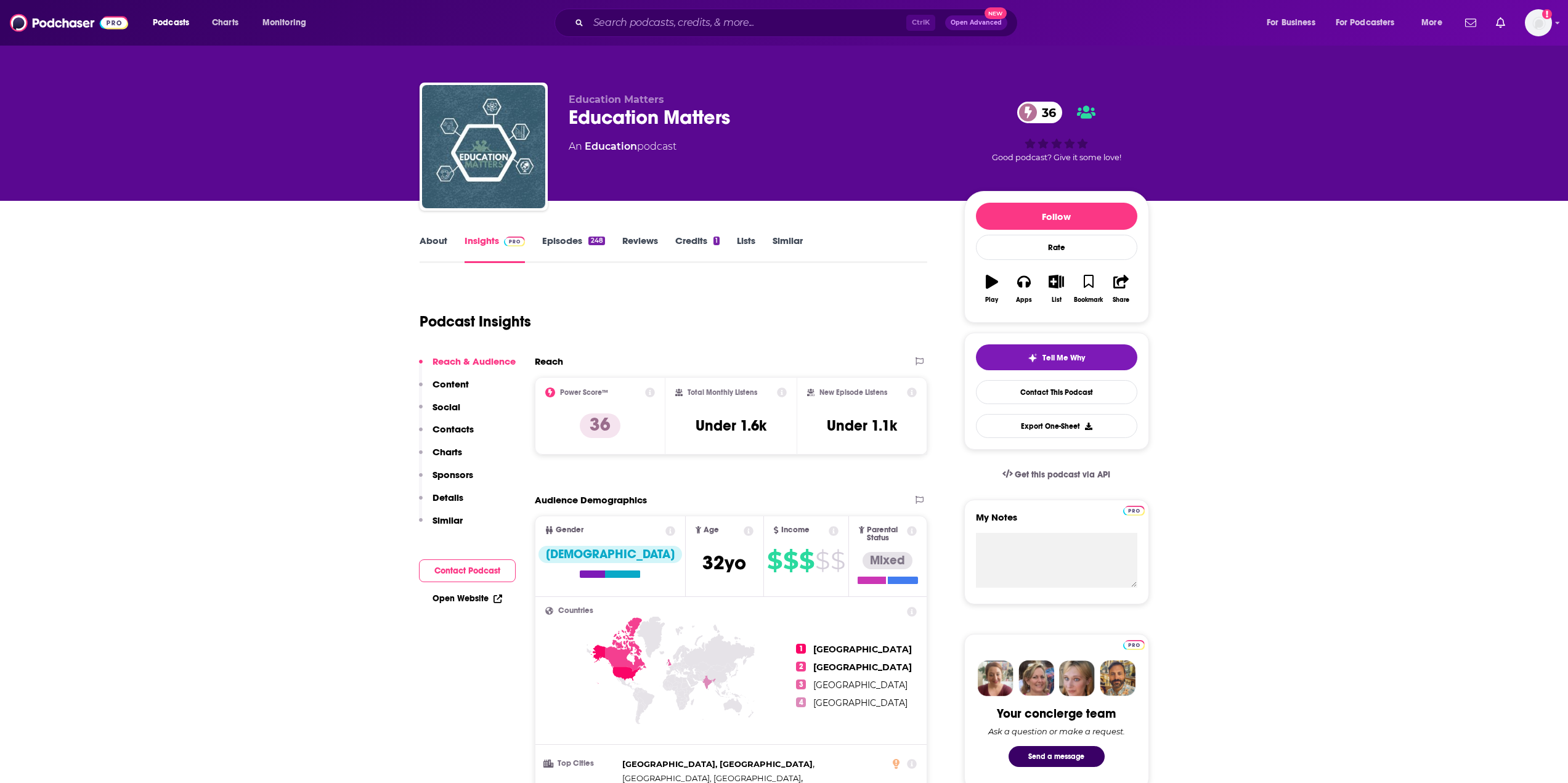
click at [442, 246] on link "About" at bounding box center [433, 249] width 28 height 29
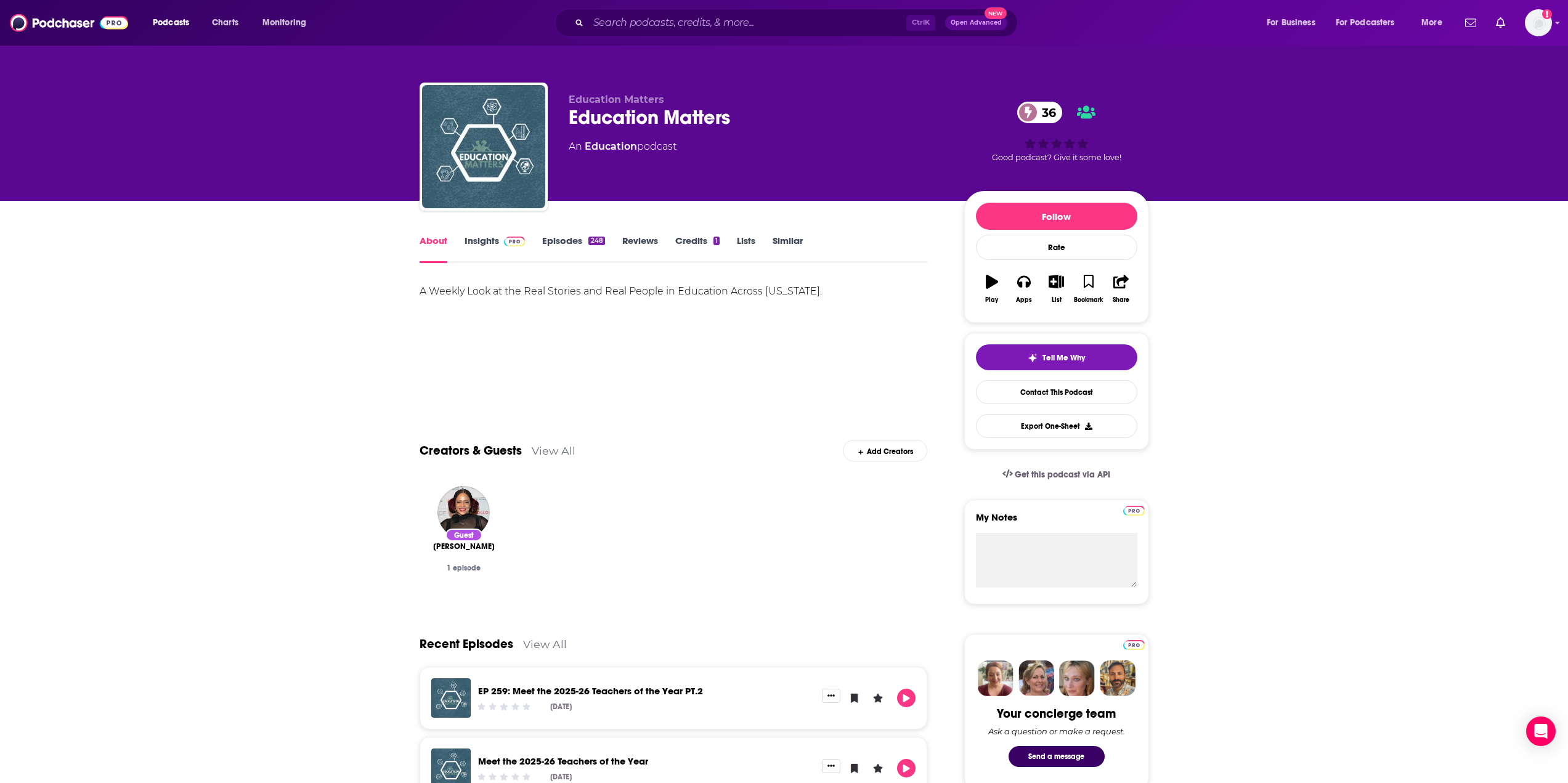
click at [584, 22] on div "Ctrl K Open Advanced New" at bounding box center [786, 23] width 463 height 29
click at [603, 26] on input "Search podcasts, credits, & more..." at bounding box center [747, 23] width 318 height 20
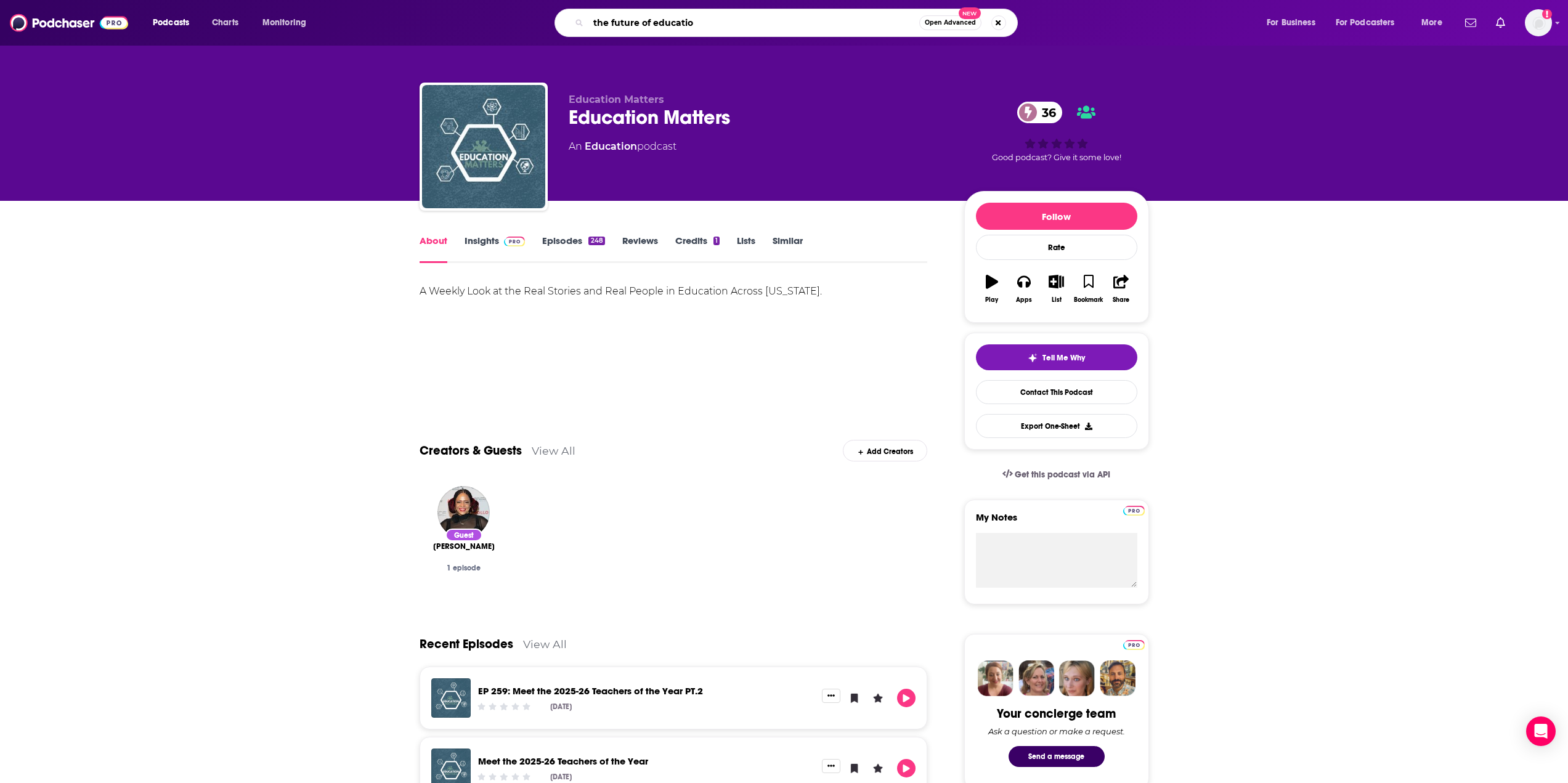
type input "the future of education"
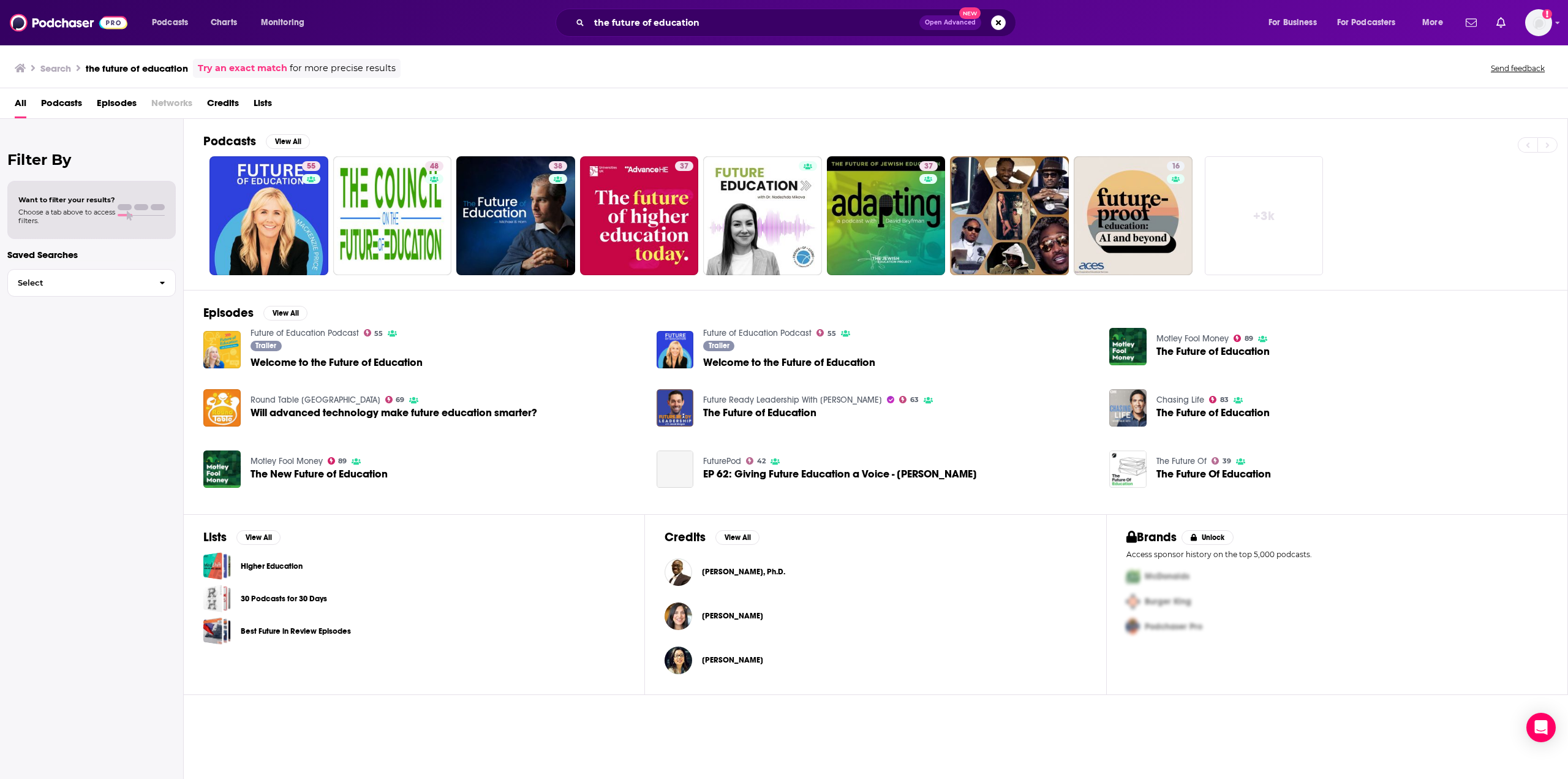
click at [80, 103] on span "Podcasts" at bounding box center [61, 106] width 41 height 25
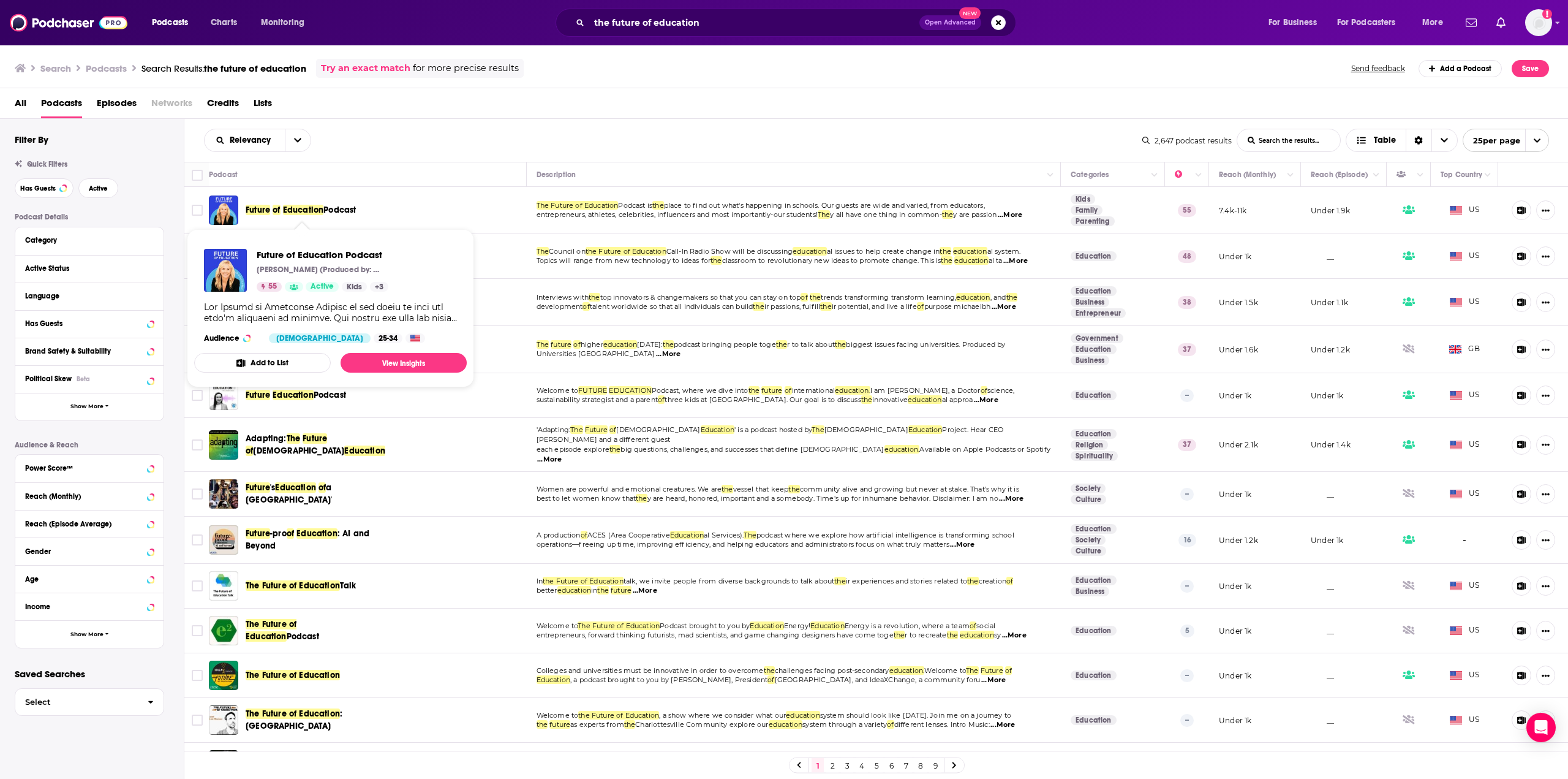
click at [306, 216] on span "Future of Education Podcast" at bounding box center [301, 210] width 110 height 13
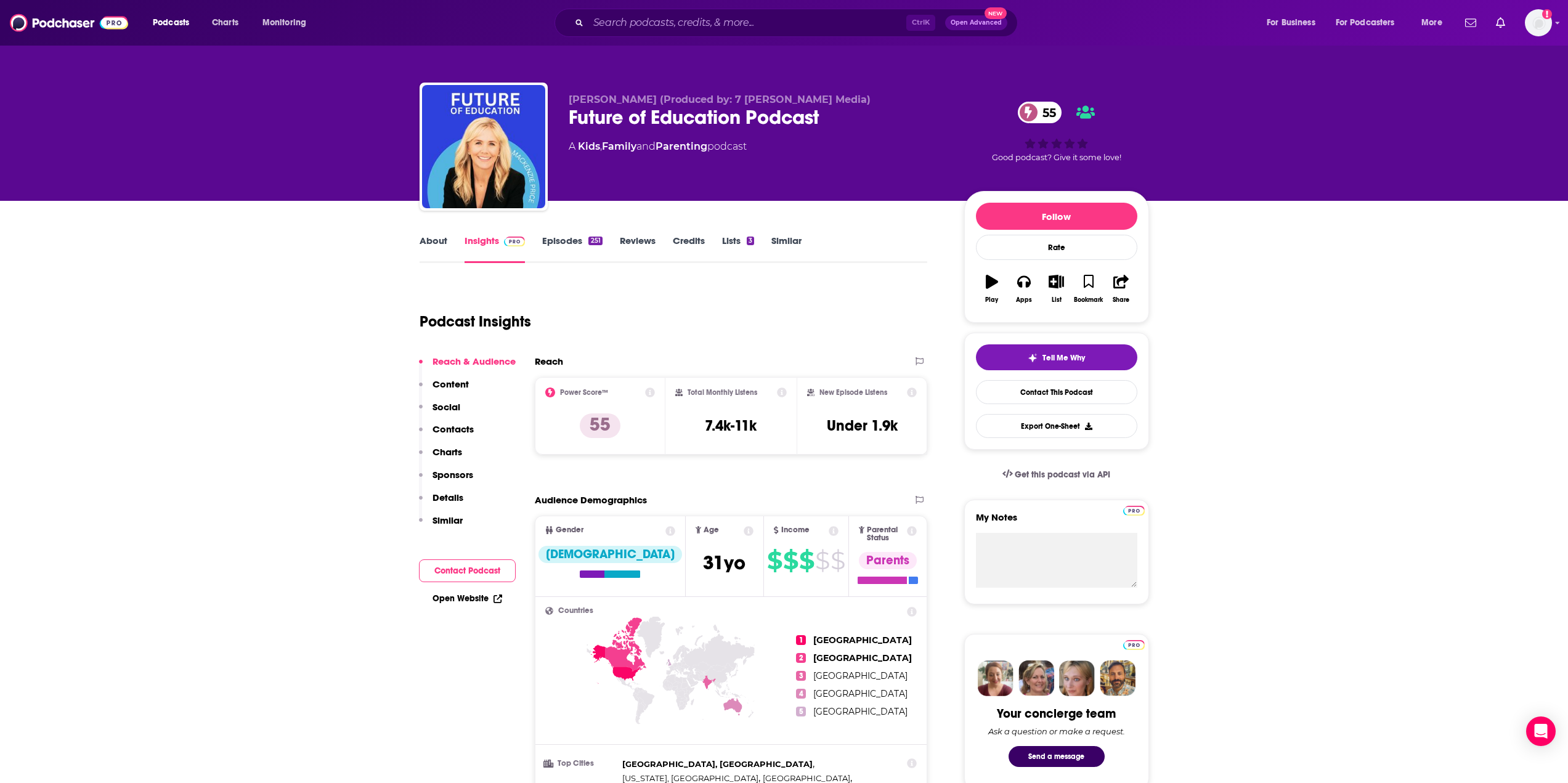
click at [435, 236] on link "About" at bounding box center [433, 249] width 28 height 29
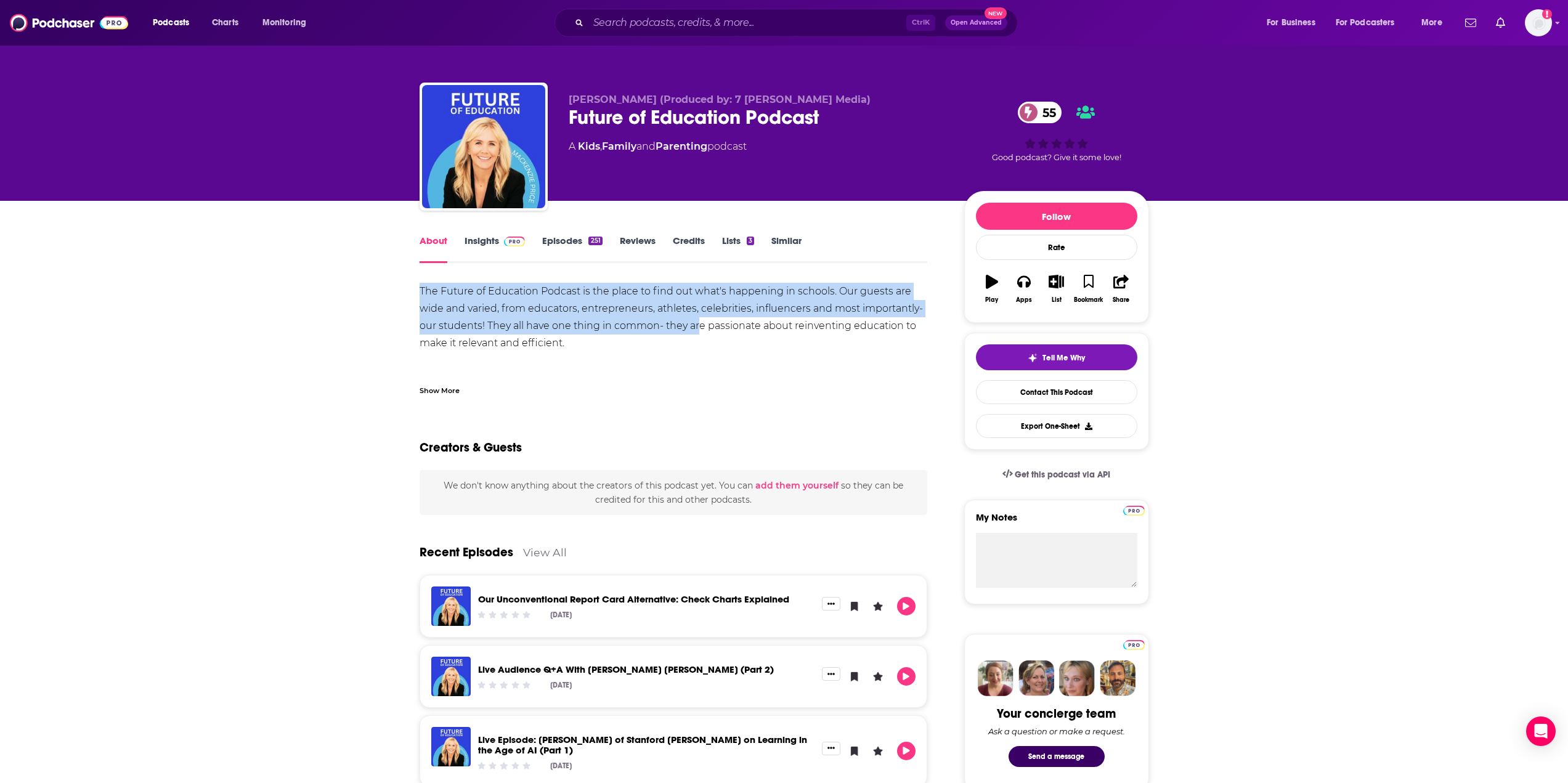
drag, startPoint x: 384, startPoint y: 279, endPoint x: 698, endPoint y: 330, distance: 318.1
click at [699, 330] on div "The Future of Education Podcast is the place to find out what's happening in sc…" at bounding box center [673, 420] width 508 height 276
drag, startPoint x: 410, startPoint y: 281, endPoint x: 630, endPoint y: 355, distance: 232.1
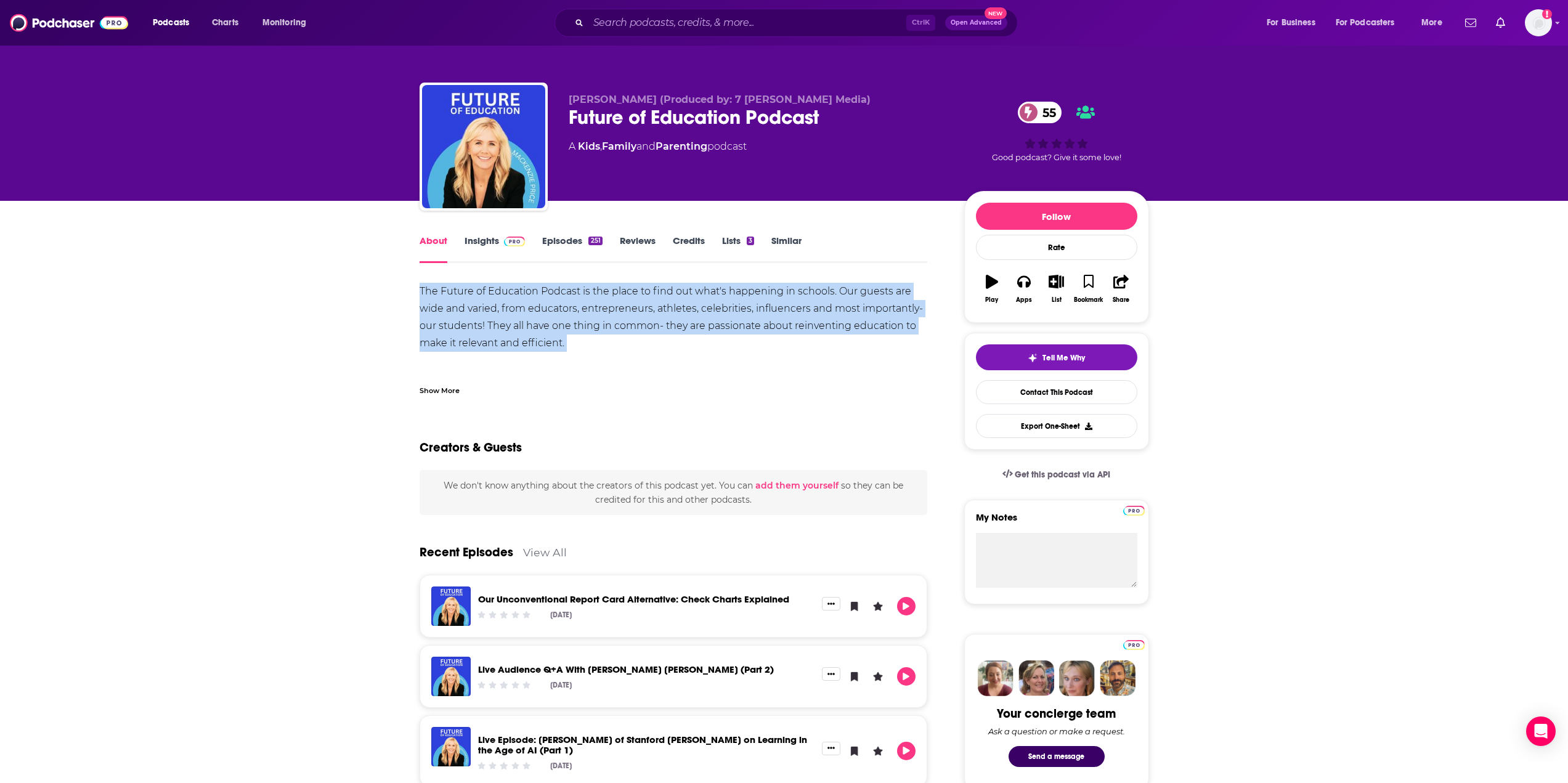
copy div "The Future of Education Podcast is the place to find out what's happening in sc…"
click at [568, 239] on link "Episodes 251" at bounding box center [571, 249] width 60 height 29
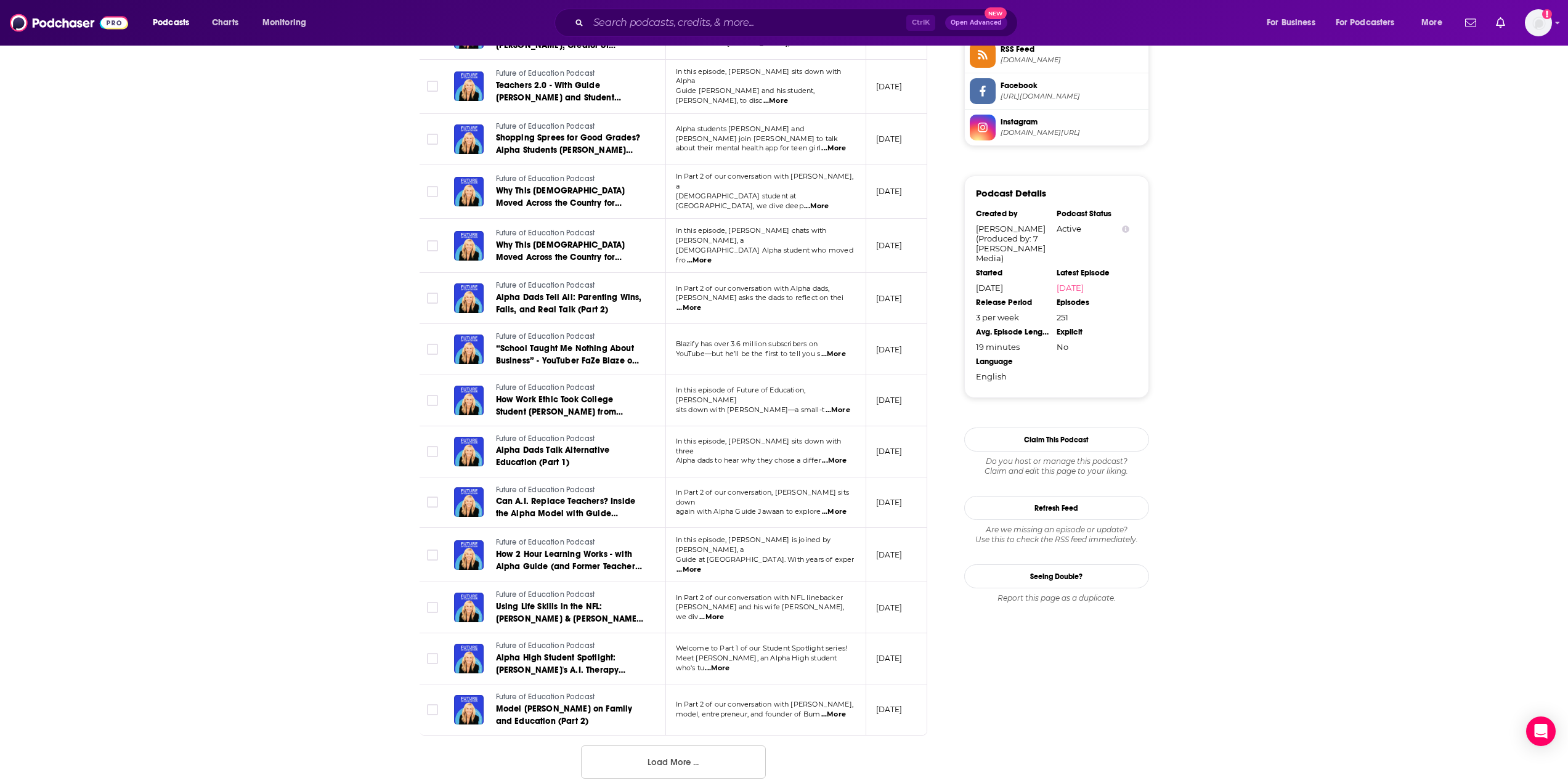
scroll to position [1047, 0]
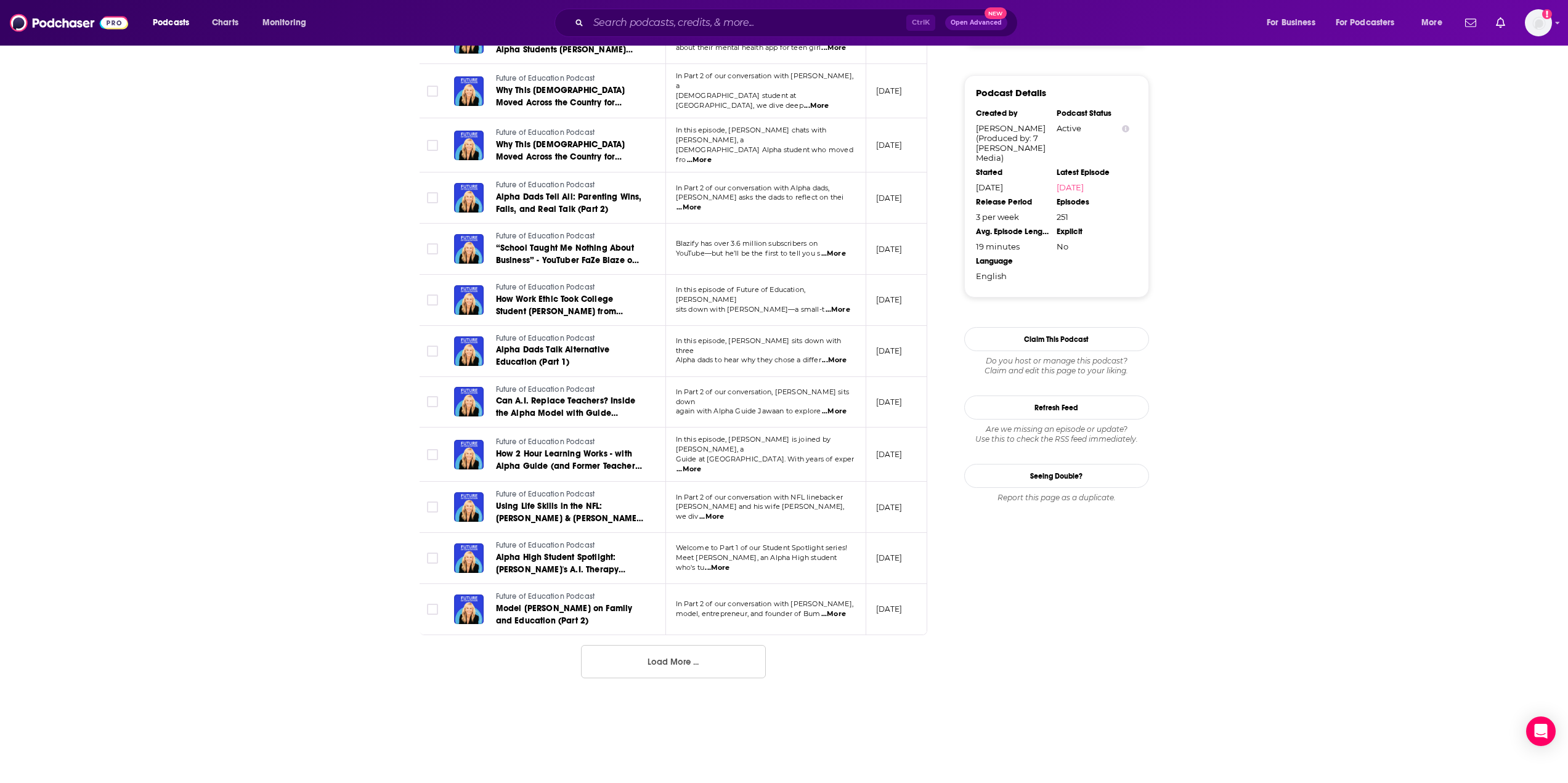
click at [648, 651] on button "Load More ..." at bounding box center [673, 661] width 184 height 34
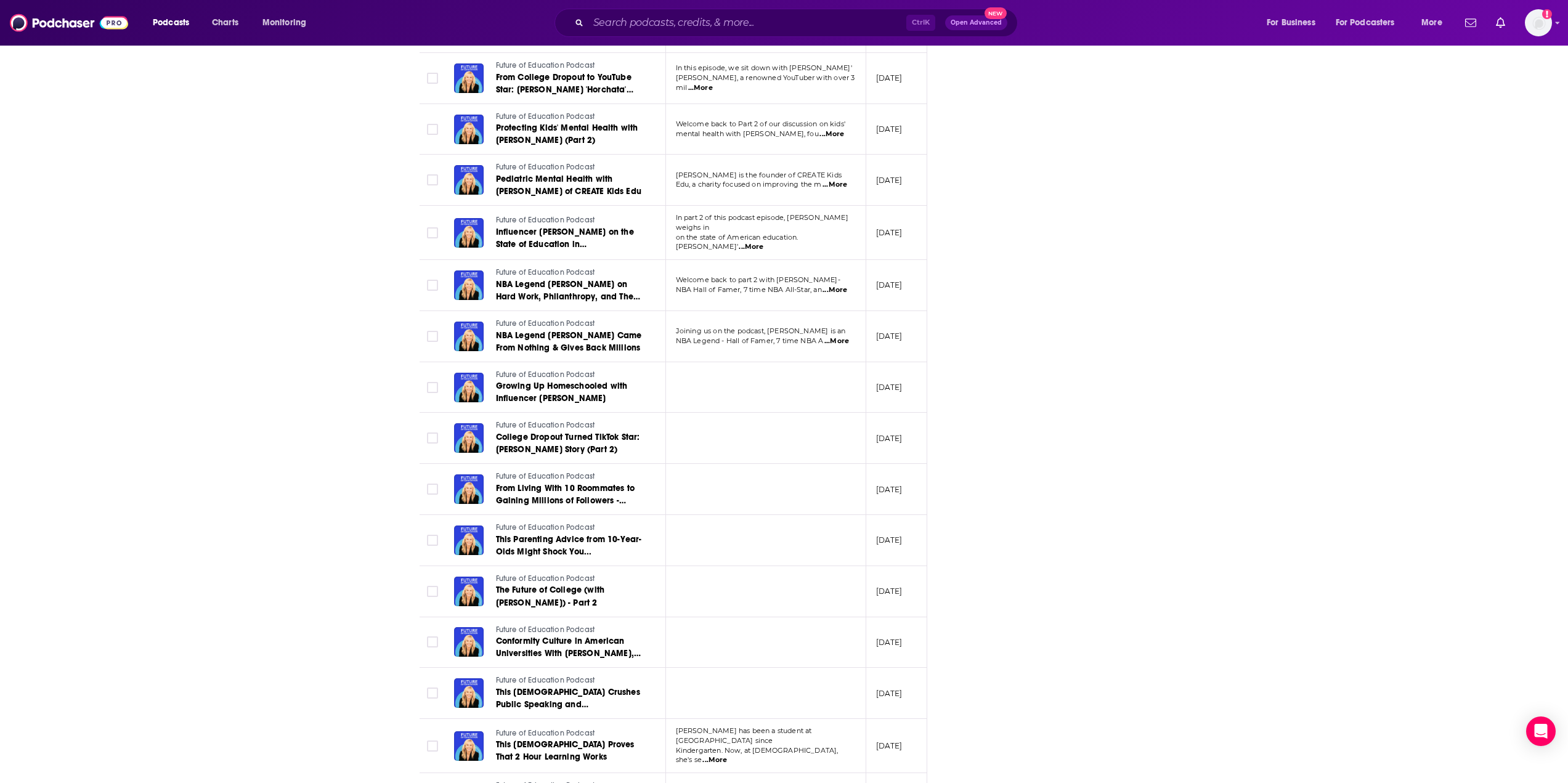
scroll to position [2217, 0]
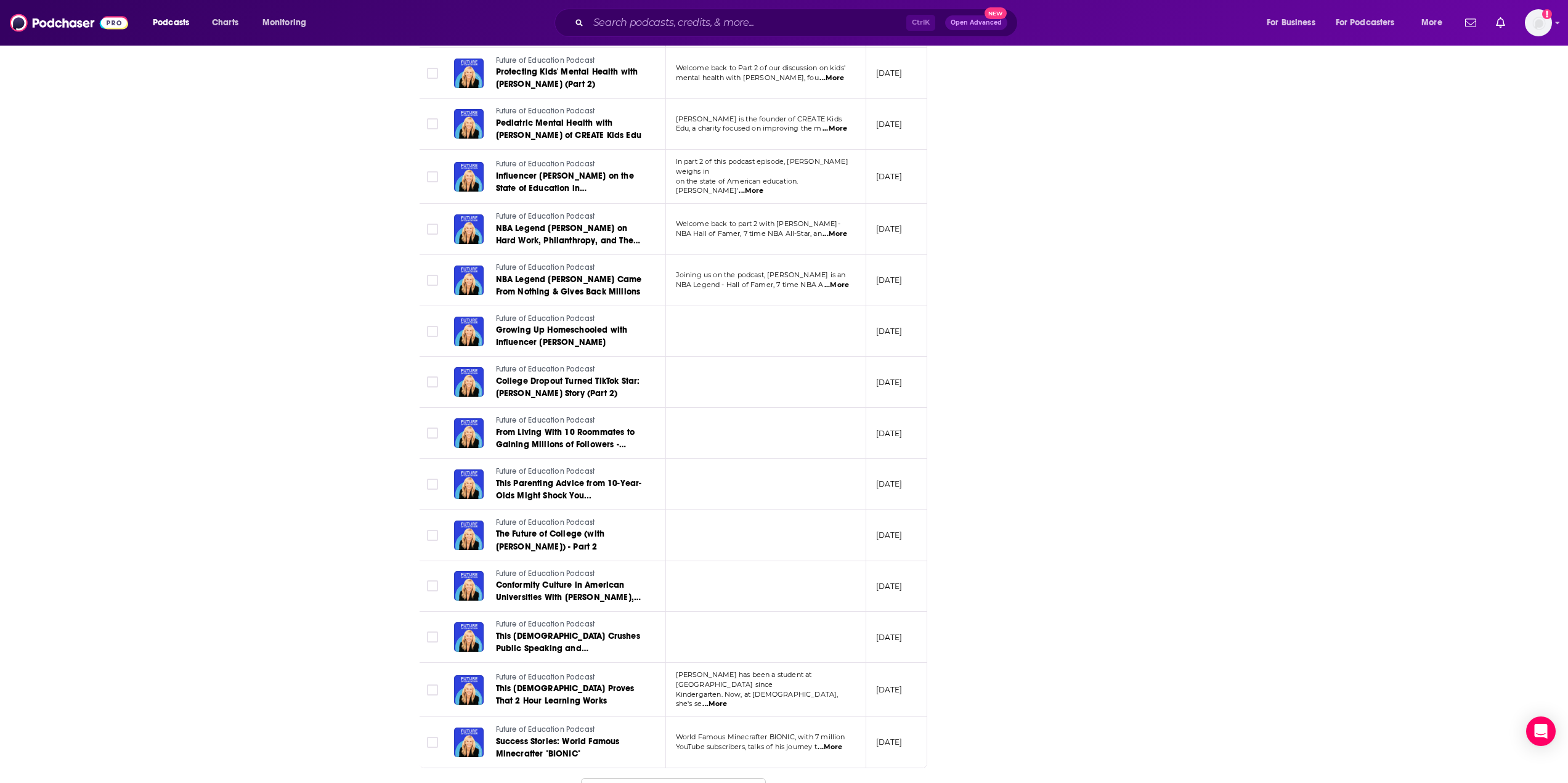
drag, startPoint x: 648, startPoint y: 760, endPoint x: 634, endPoint y: 744, distance: 21.3
click at [648, 778] on button "Load More ..." at bounding box center [673, 795] width 184 height 34
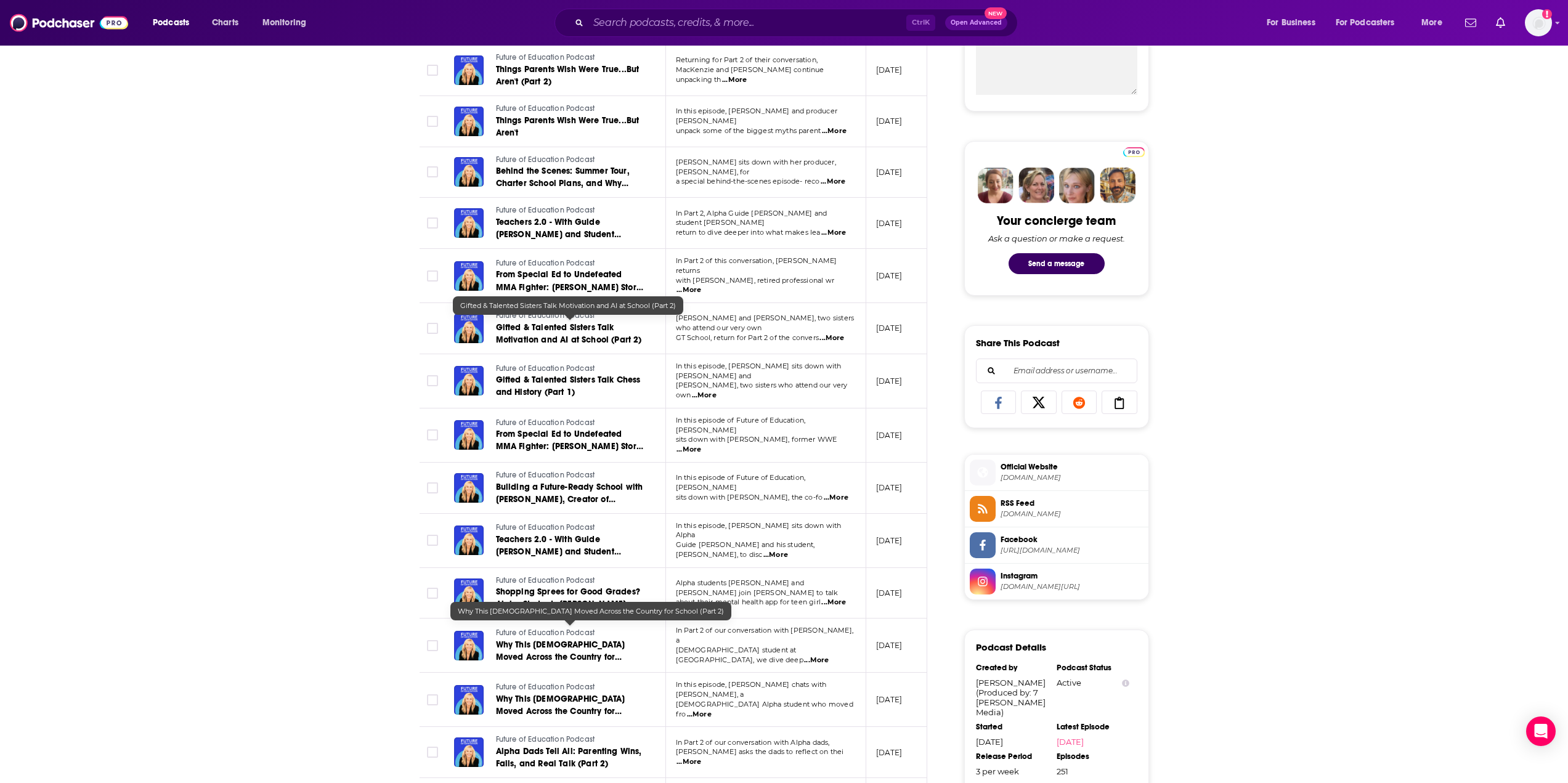
scroll to position [0, 0]
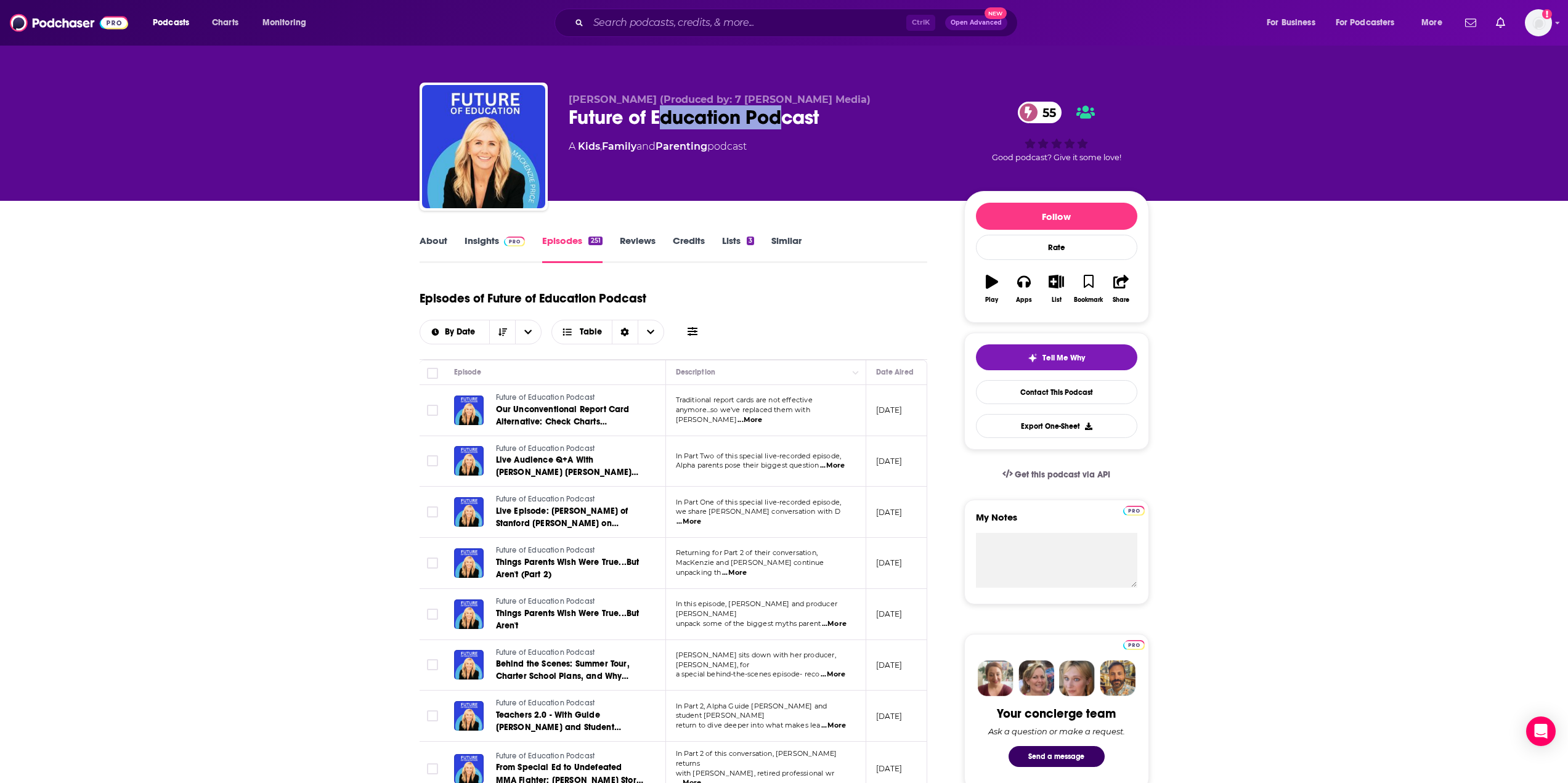
drag, startPoint x: 657, startPoint y: 111, endPoint x: 788, endPoint y: 127, distance: 132.0
click at [788, 127] on div "Future of Education Podcast 55" at bounding box center [756, 117] width 376 height 24
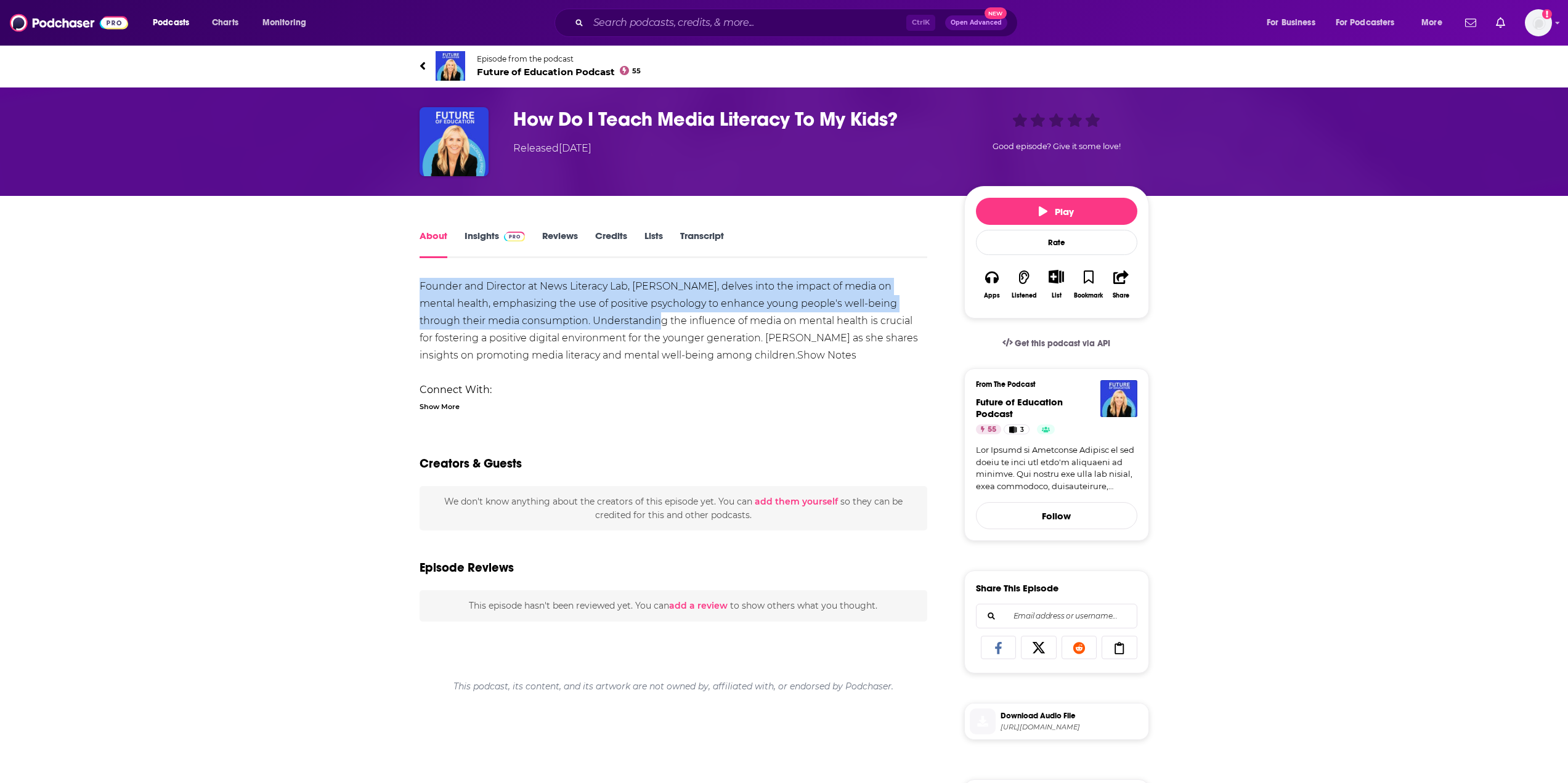
drag, startPoint x: 400, startPoint y: 291, endPoint x: 589, endPoint y: 322, distance: 191.5
click at [589, 322] on div "About Insights Reviews Credits Lists Transcript Founder and Director at News Li…" at bounding box center [682, 682] width 564 height 909
click at [589, 322] on div "Founder and Director at News Literacy Lab, [PERSON_NAME], delves into the impac…" at bounding box center [673, 372] width 508 height 189
drag, startPoint x: 505, startPoint y: 284, endPoint x: 519, endPoint y: 325, distance: 43.3
click at [519, 325] on div "Founder and Director at News Literacy Lab, [PERSON_NAME], delves into the impac…" at bounding box center [673, 372] width 508 height 189
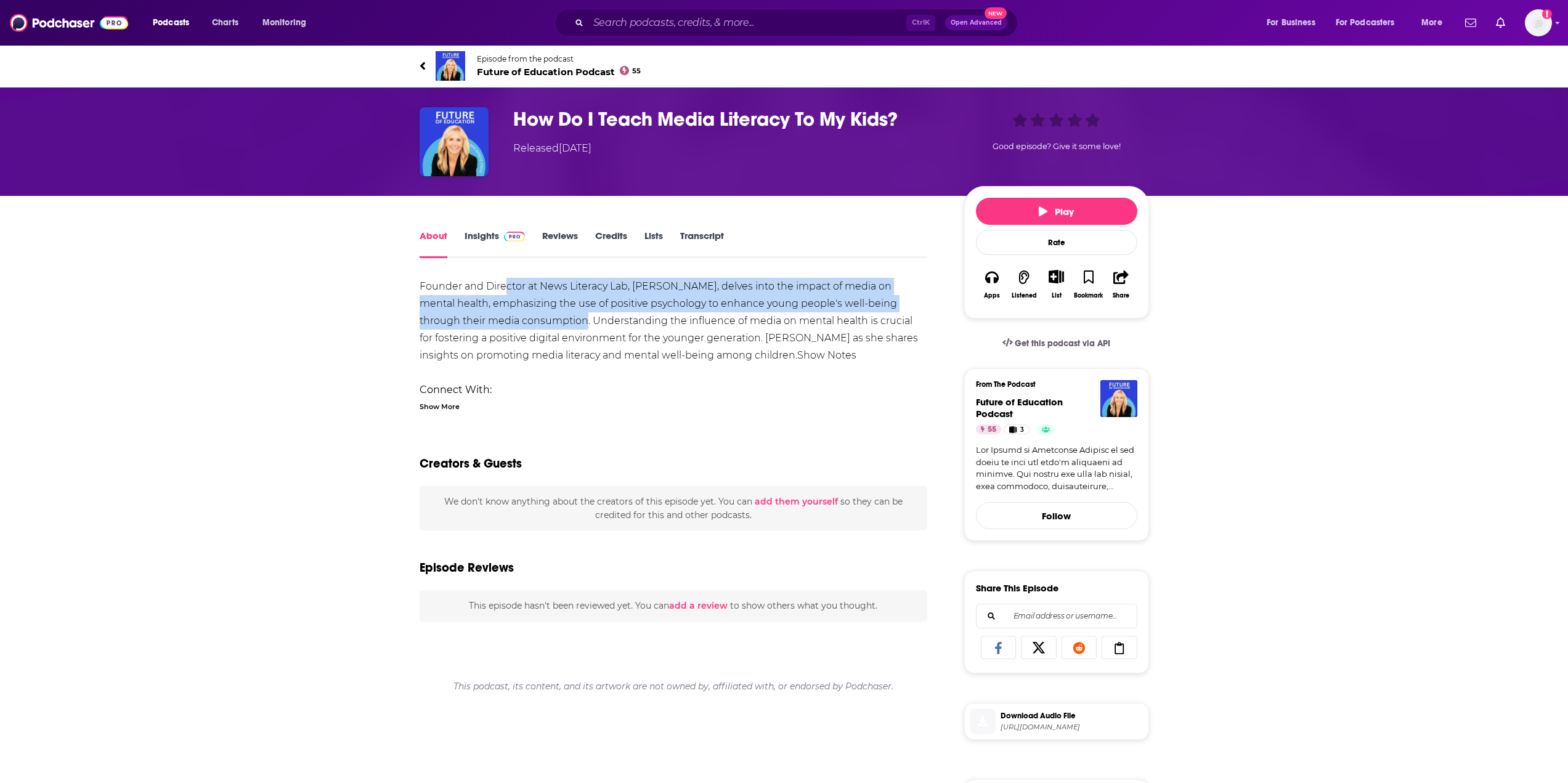
click at [519, 325] on div "Founder and Director at News Literacy Lab, Jodie Jackson, delves into the impac…" at bounding box center [673, 372] width 508 height 189
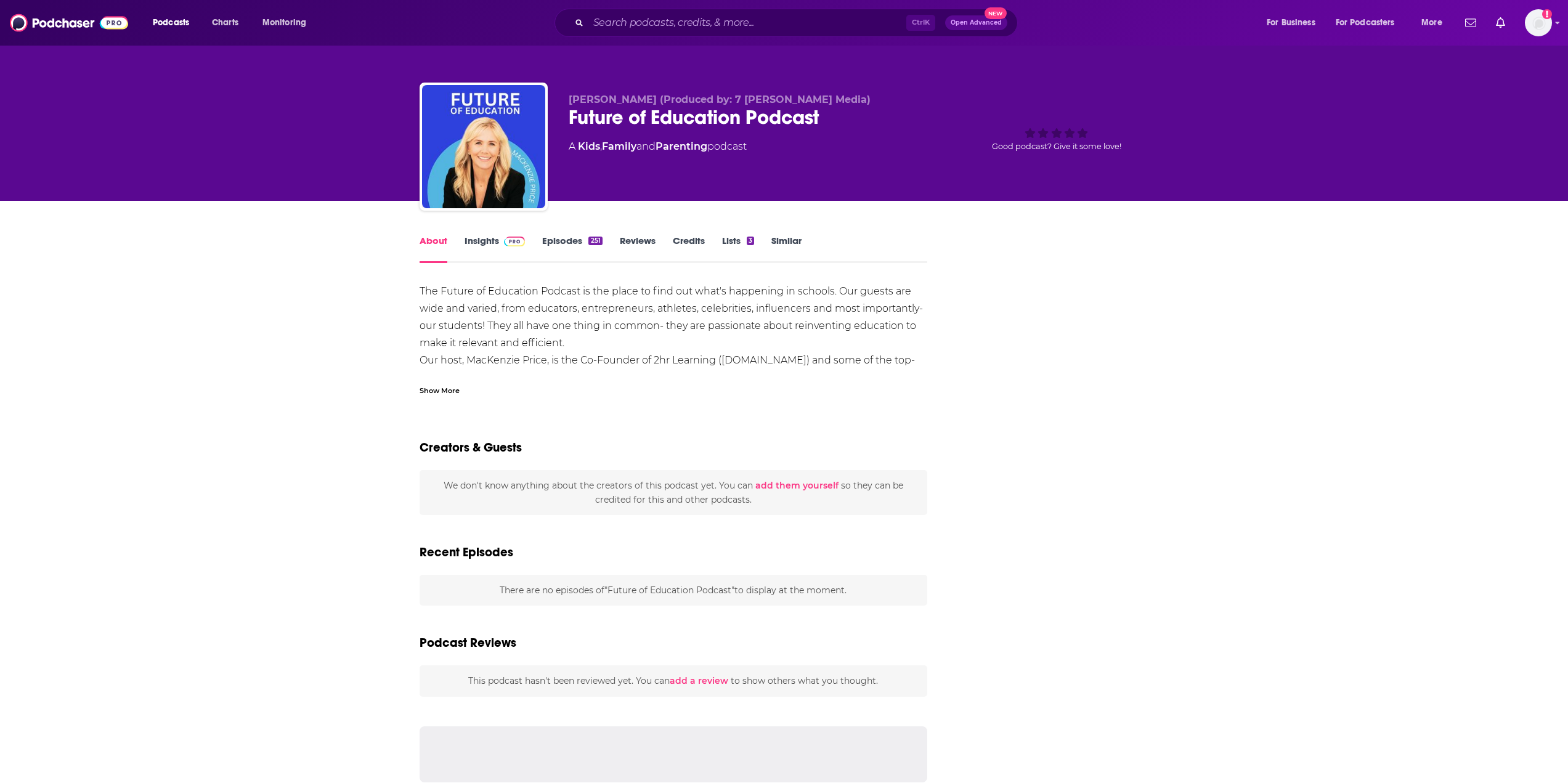
click at [489, 242] on link "Insights" at bounding box center [495, 249] width 61 height 29
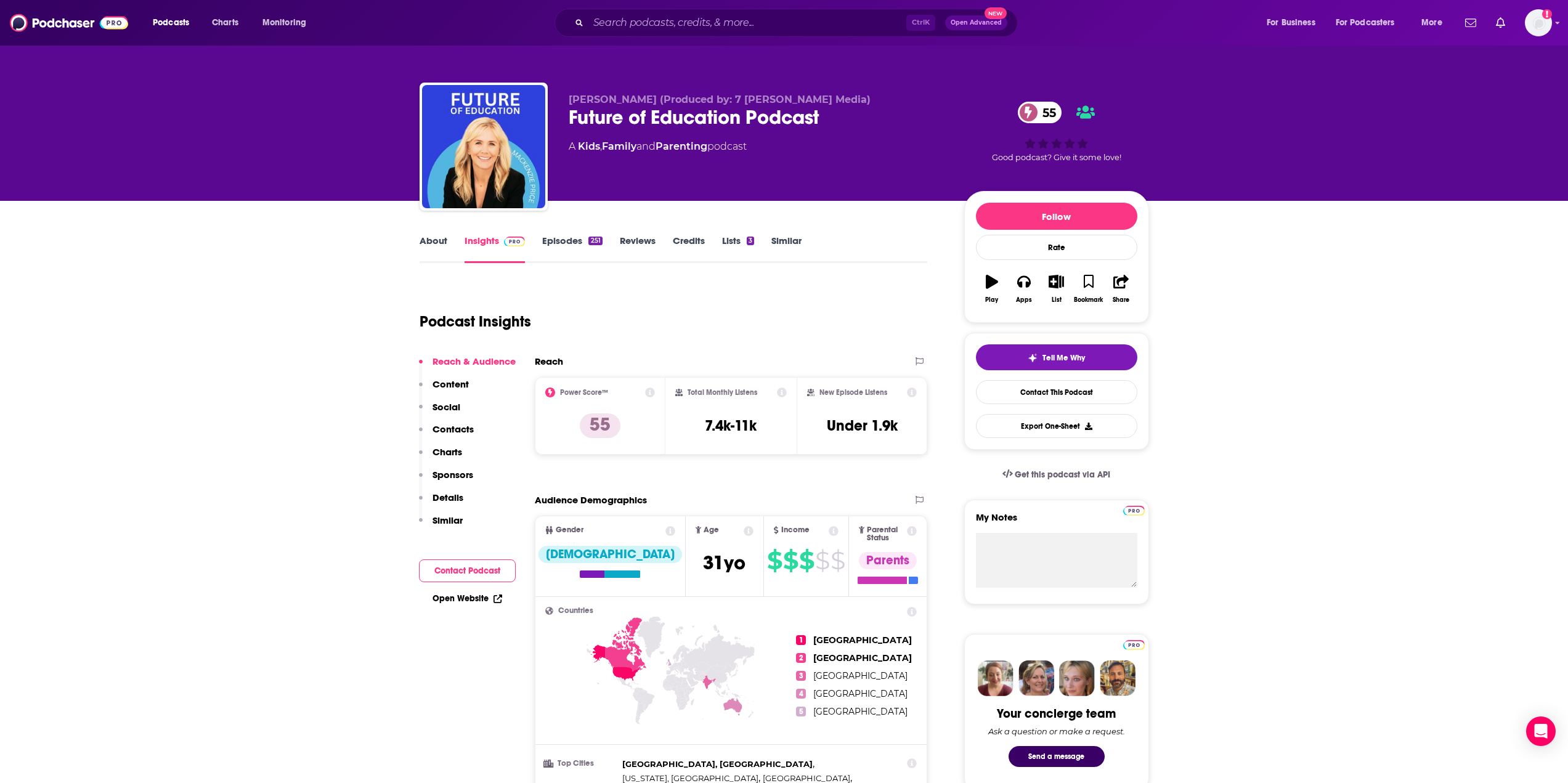
click at [558, 250] on link "Episodes 251" at bounding box center [571, 249] width 60 height 29
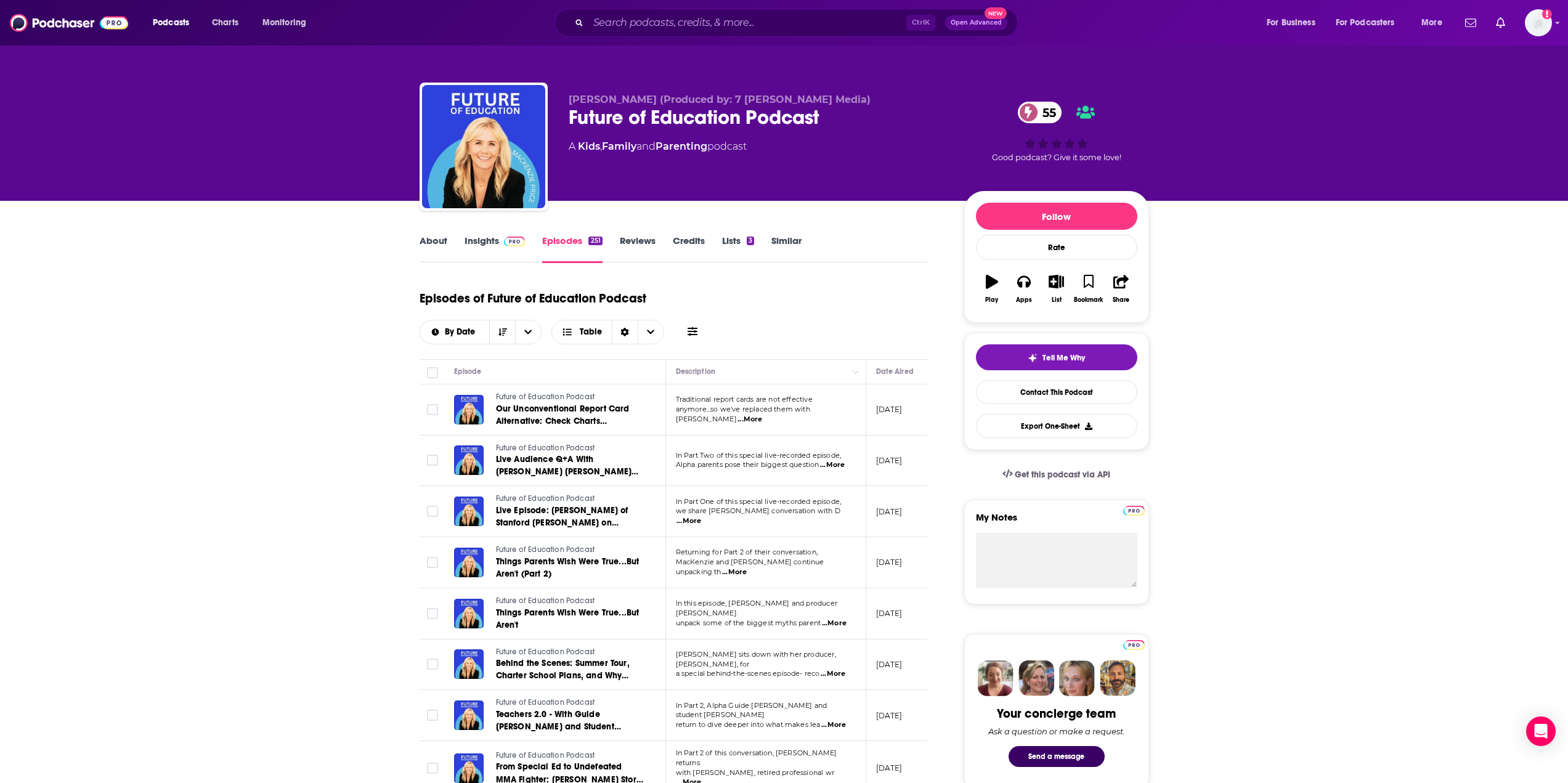
click at [504, 242] on img at bounding box center [515, 241] width 22 height 10
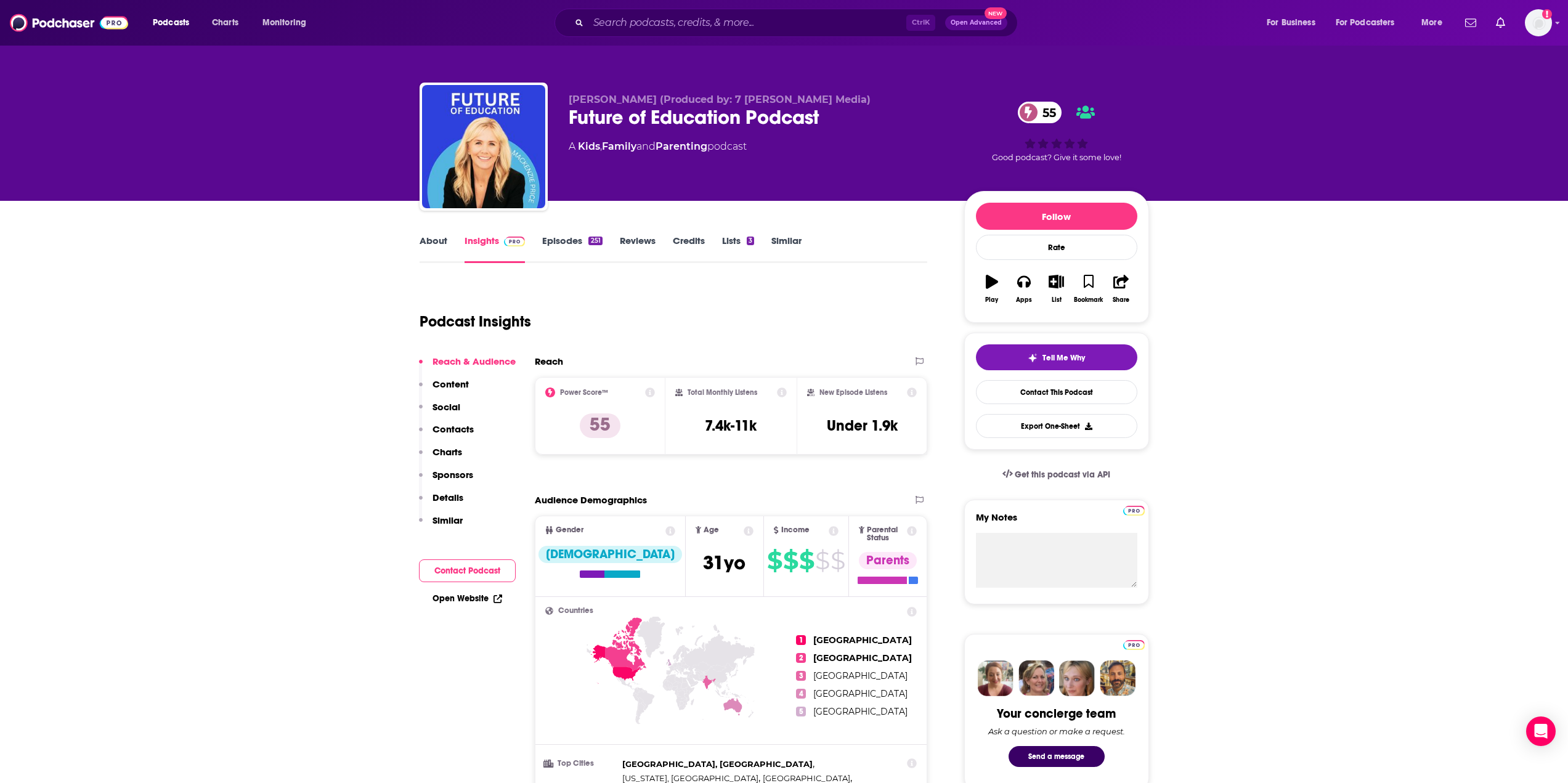
click at [796, 240] on link "Similar" at bounding box center [787, 249] width 30 height 29
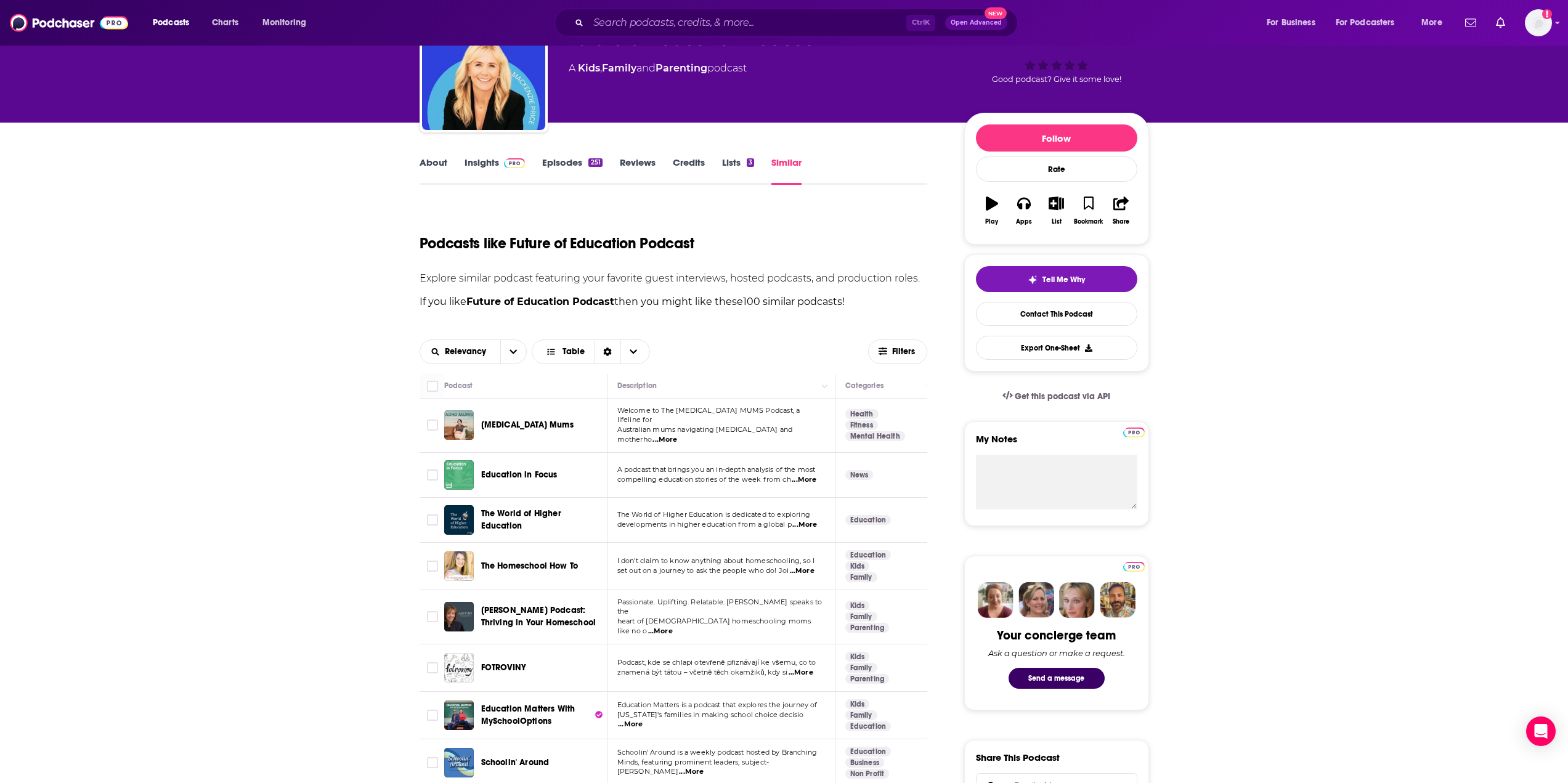
scroll to position [123, 0]
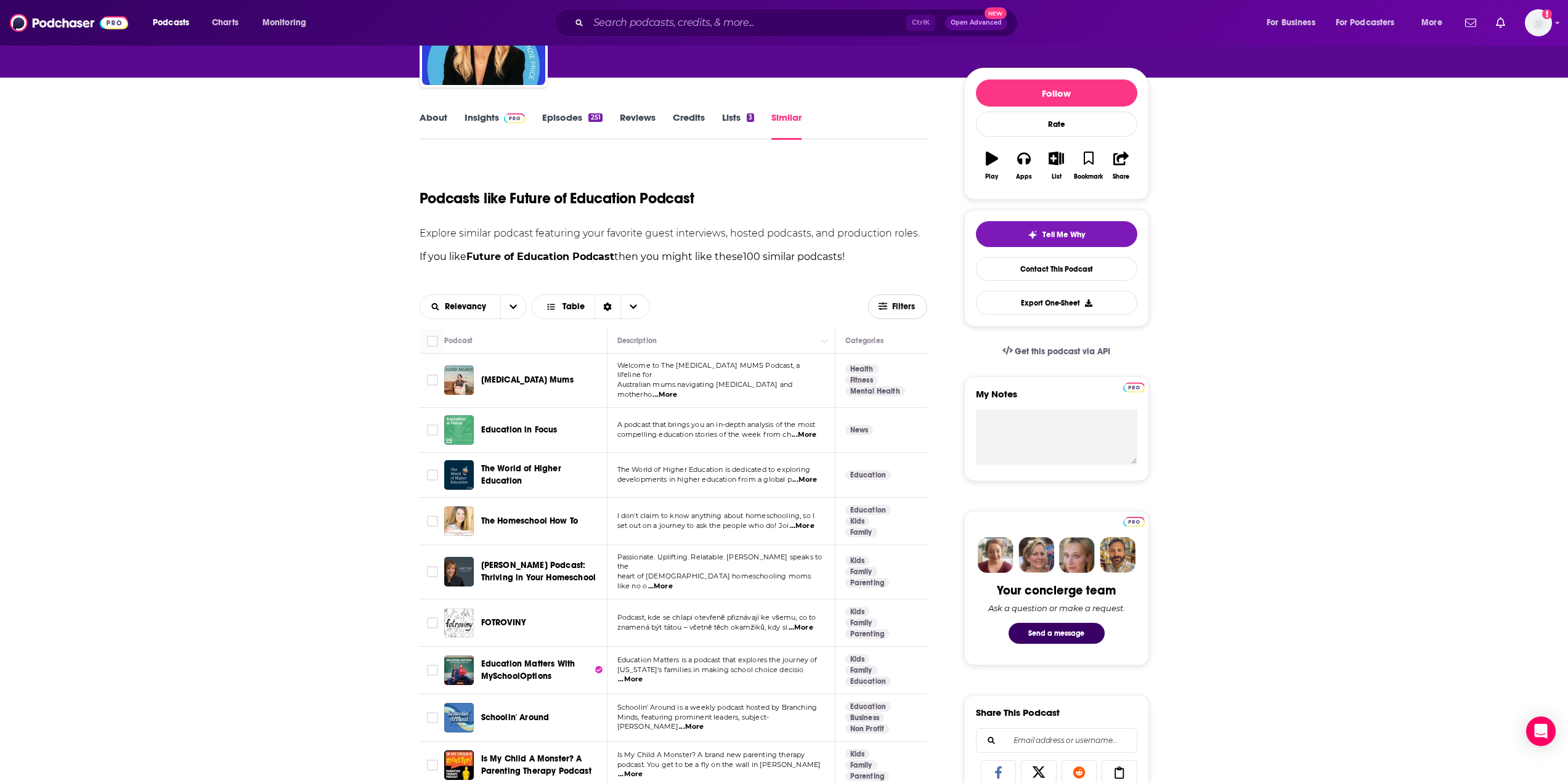
click at [898, 312] on button "Filters" at bounding box center [897, 306] width 60 height 24
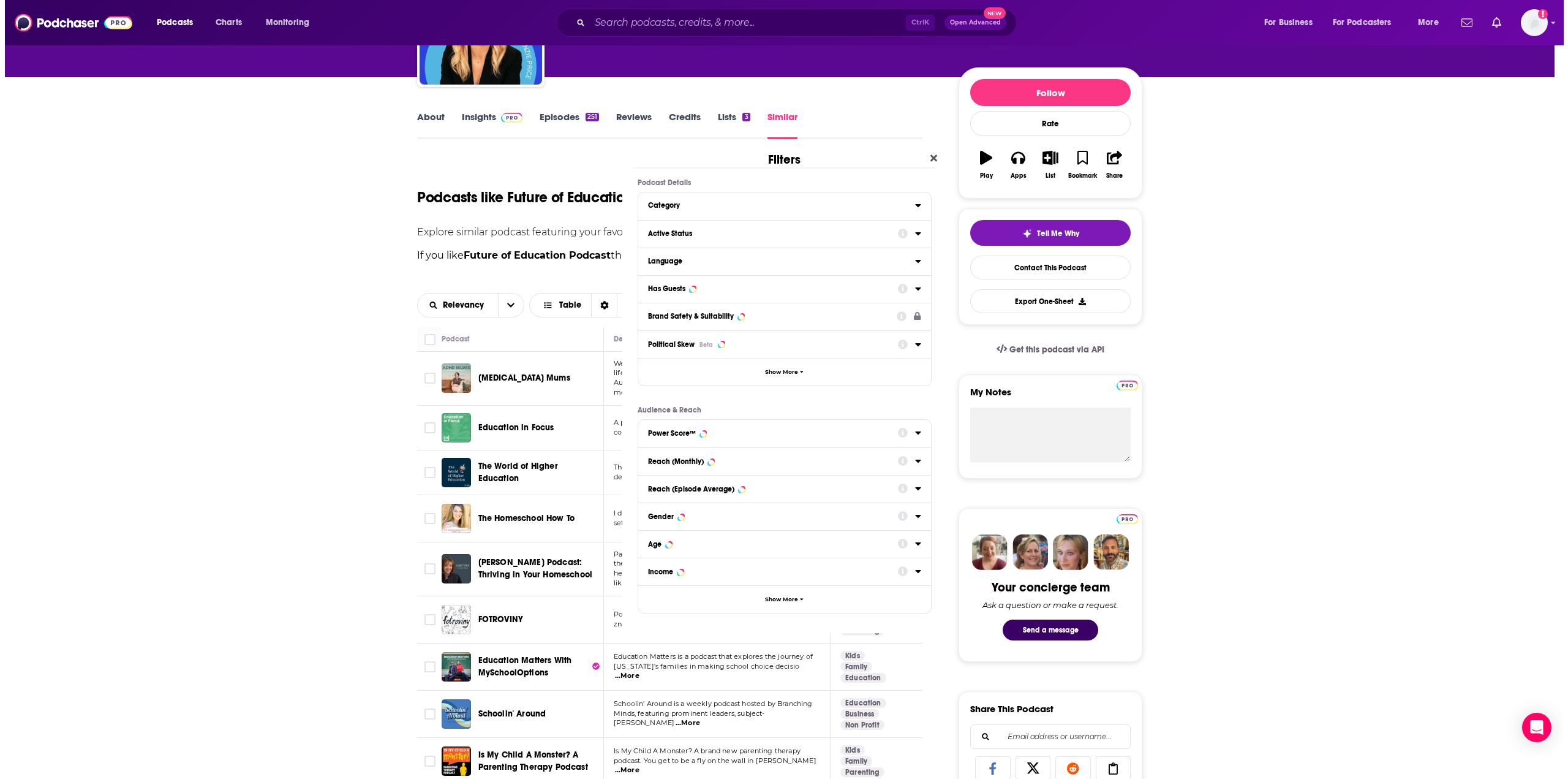
scroll to position [0, 0]
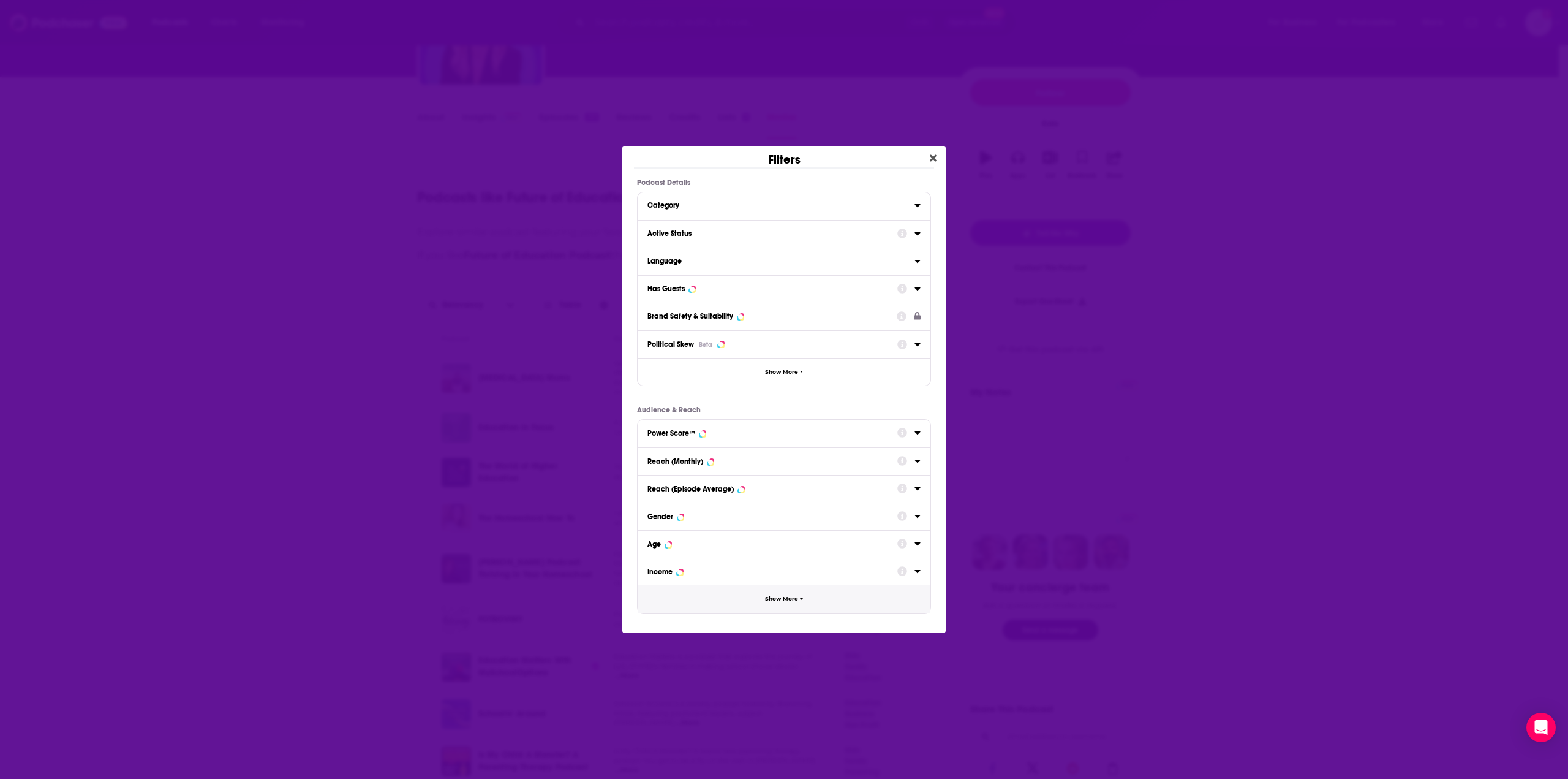
click at [788, 597] on span "Show More" at bounding box center [781, 599] width 33 height 7
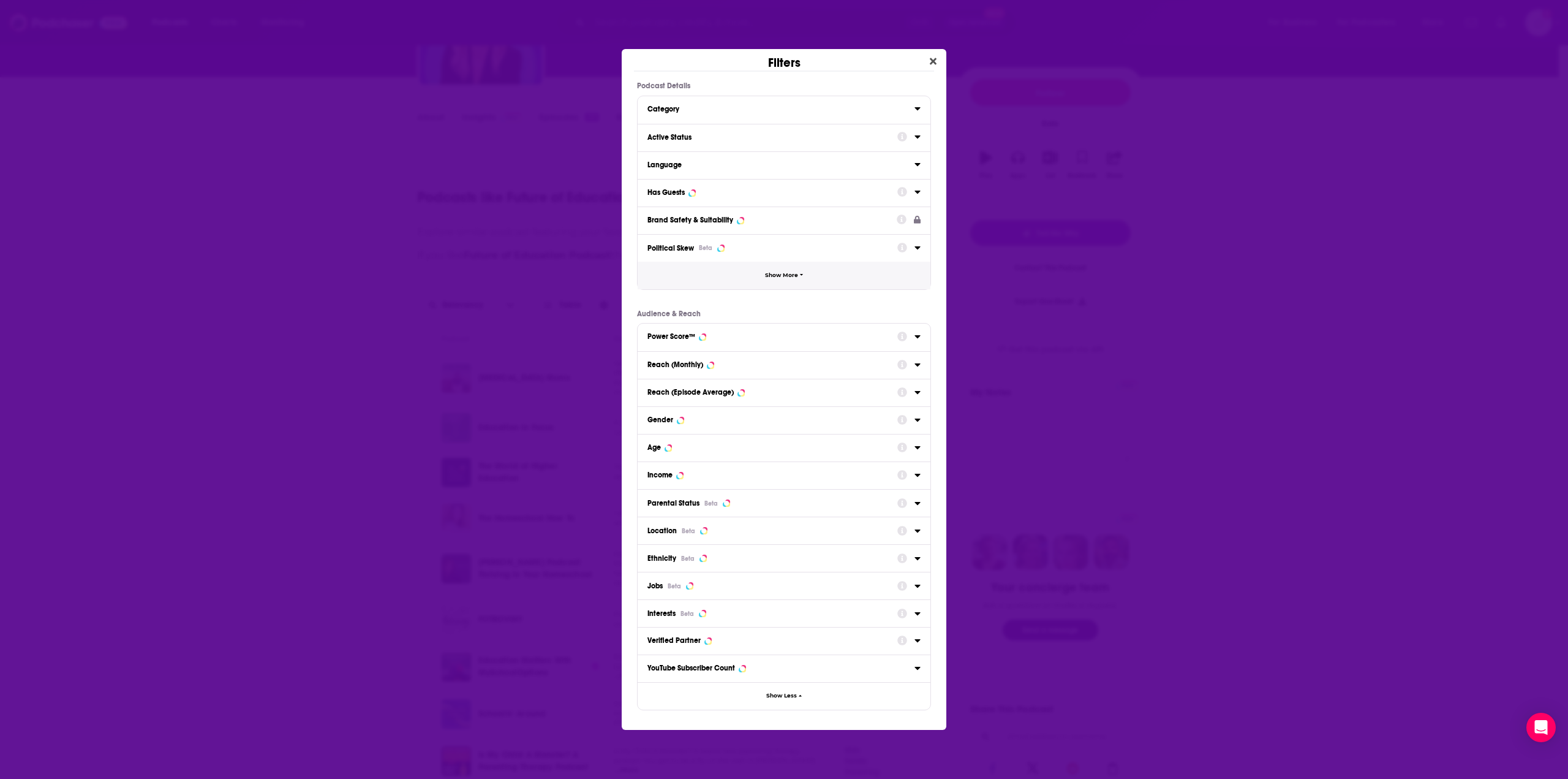
click at [781, 276] on span "Show More" at bounding box center [781, 275] width 33 height 7
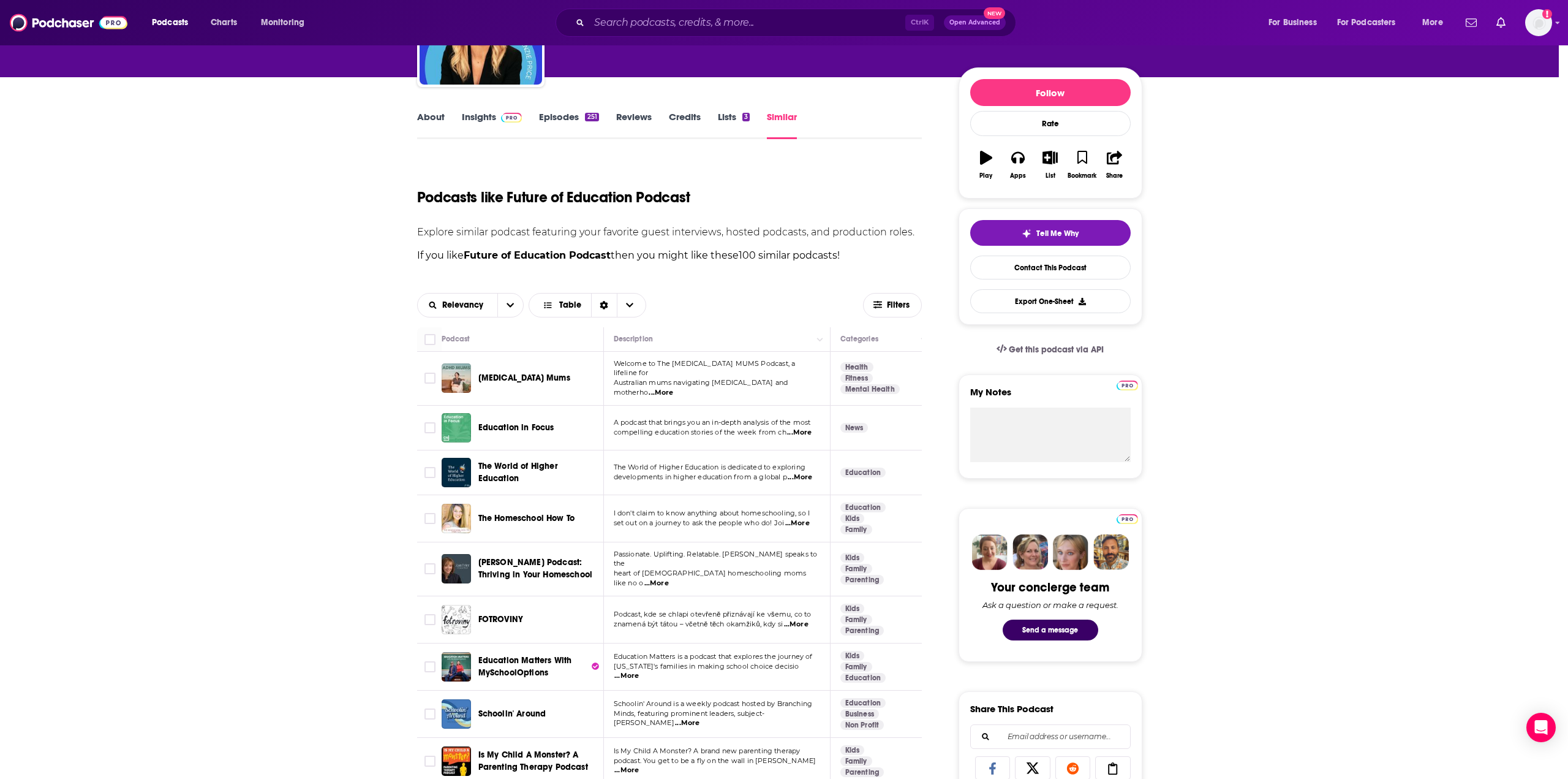
click at [1226, 280] on div "Filters Podcast Details Category Active Status Language Has Guests Brand Safety…" at bounding box center [784, 390] width 1568 height 779
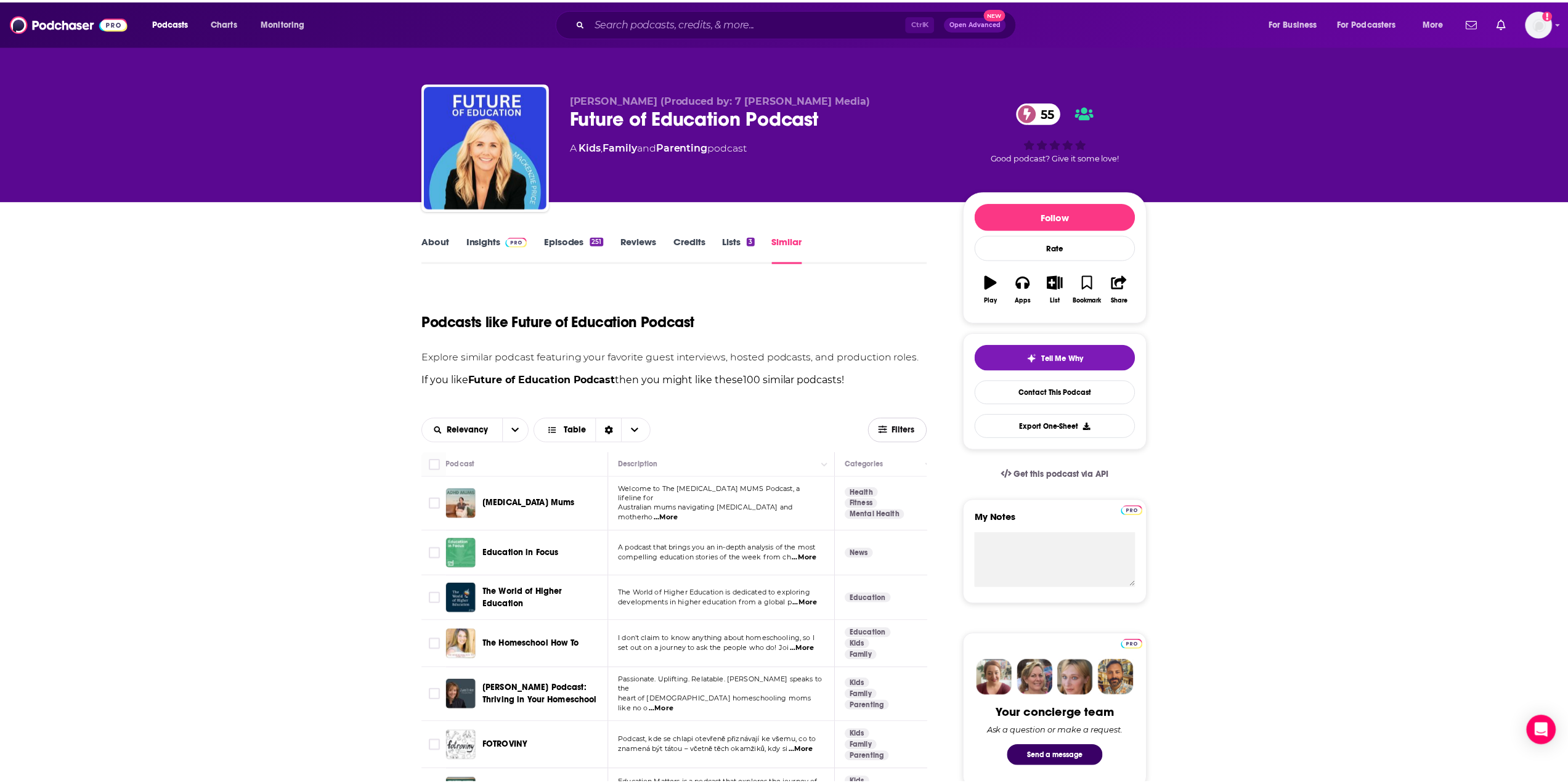
scroll to position [123, 0]
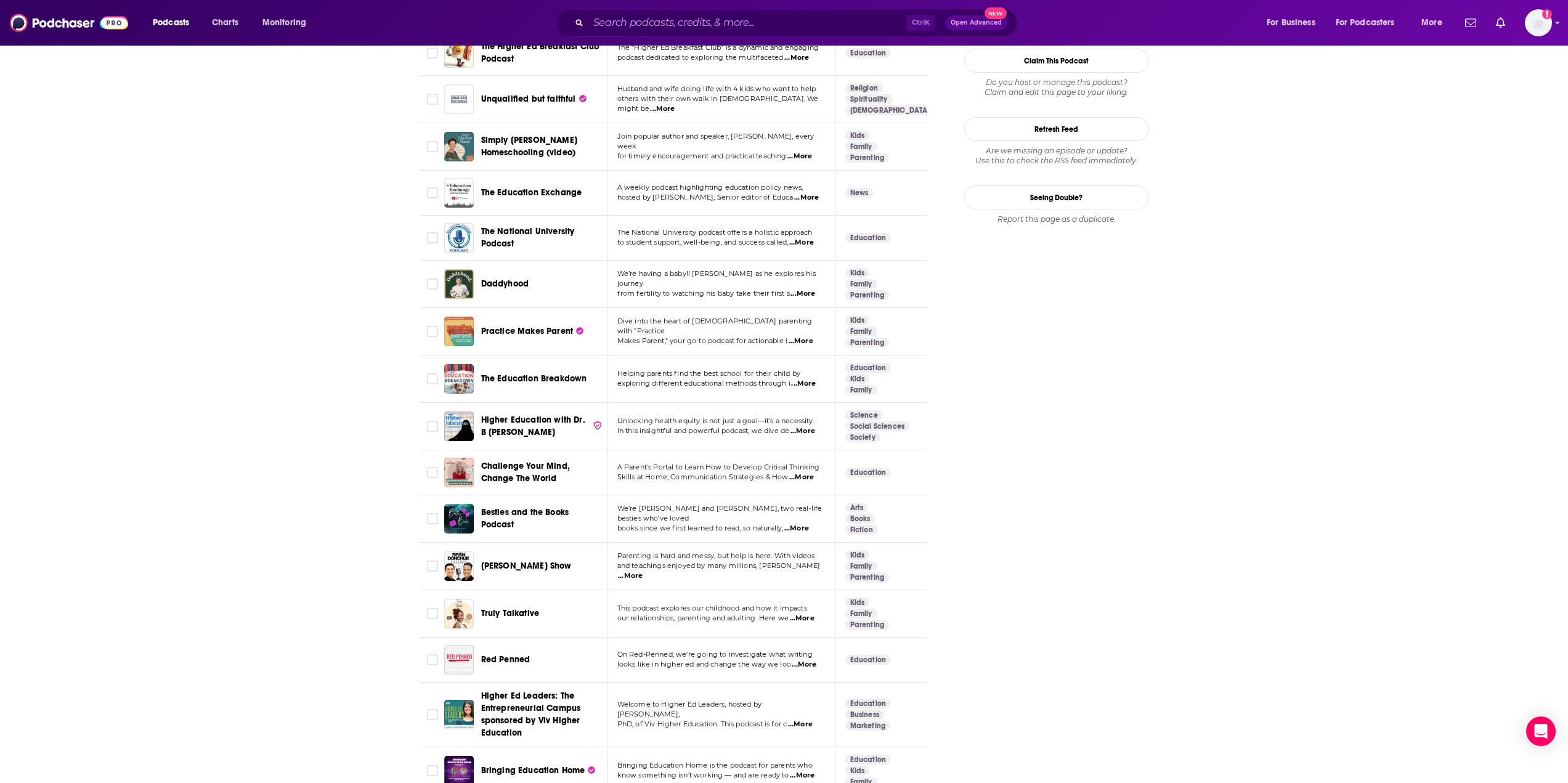
scroll to position [1418, 0]
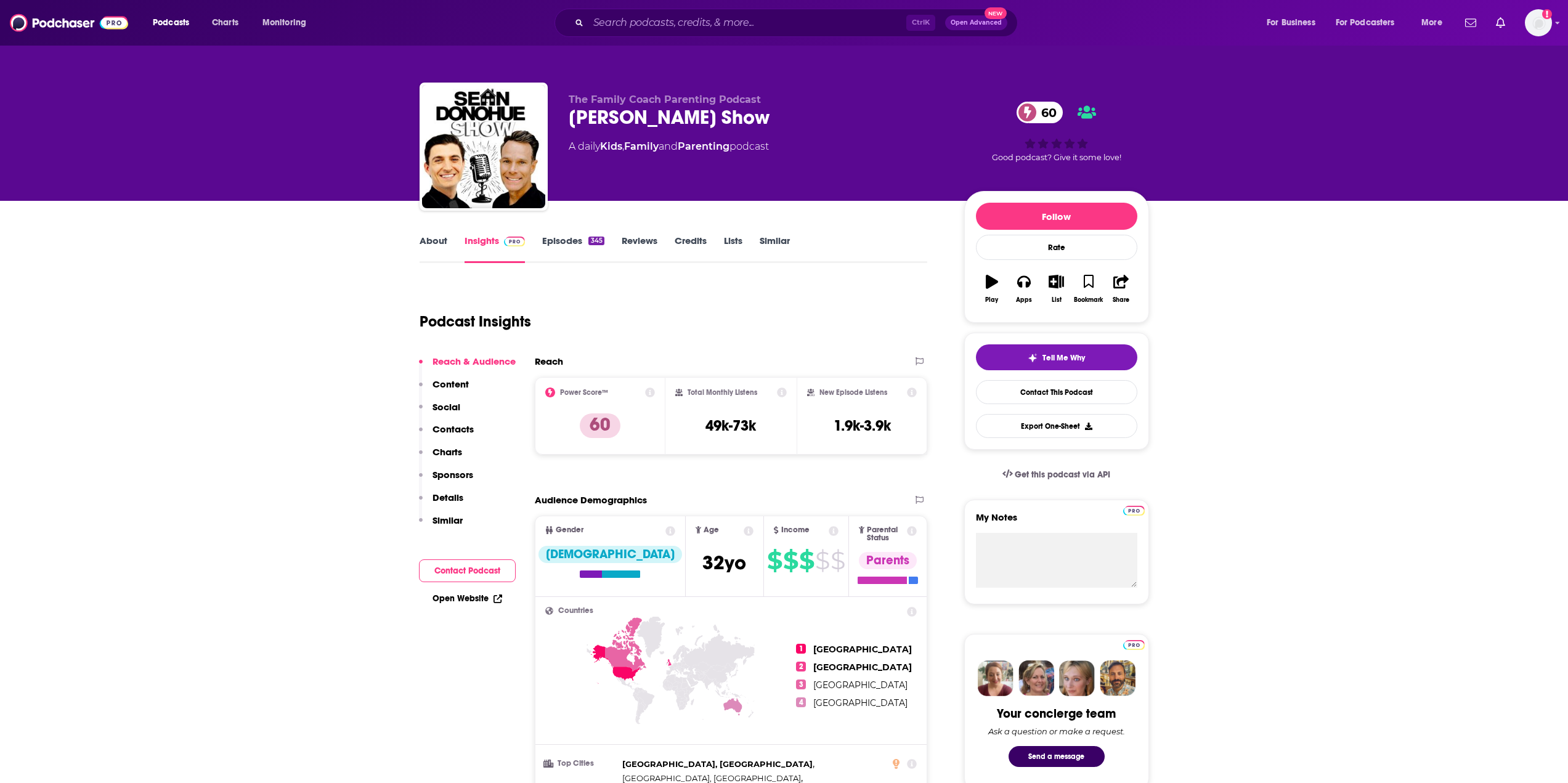
click at [433, 239] on link "About" at bounding box center [433, 249] width 28 height 29
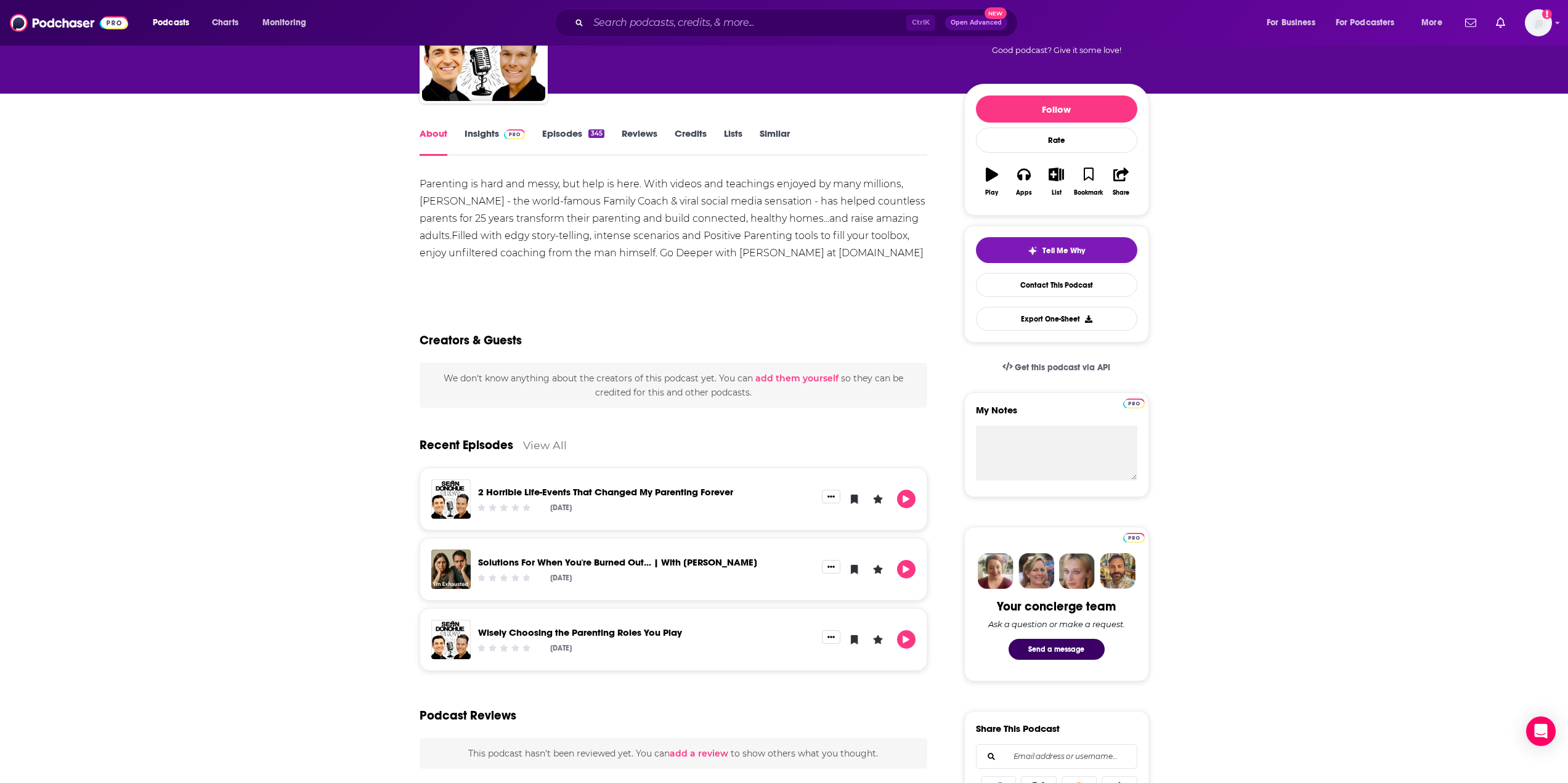
scroll to position [61, 0]
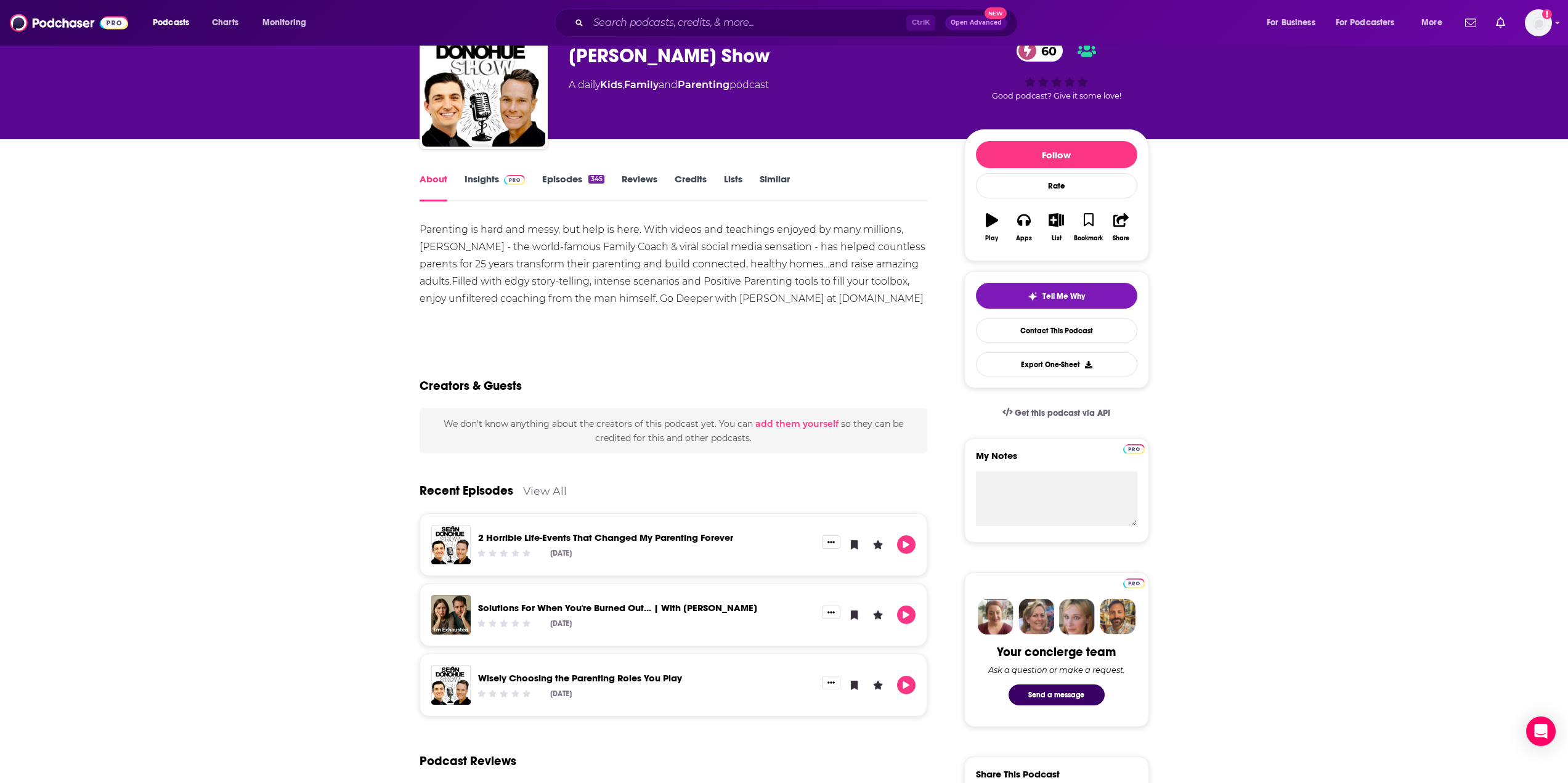
click at [558, 175] on link "Episodes 345" at bounding box center [572, 187] width 61 height 29
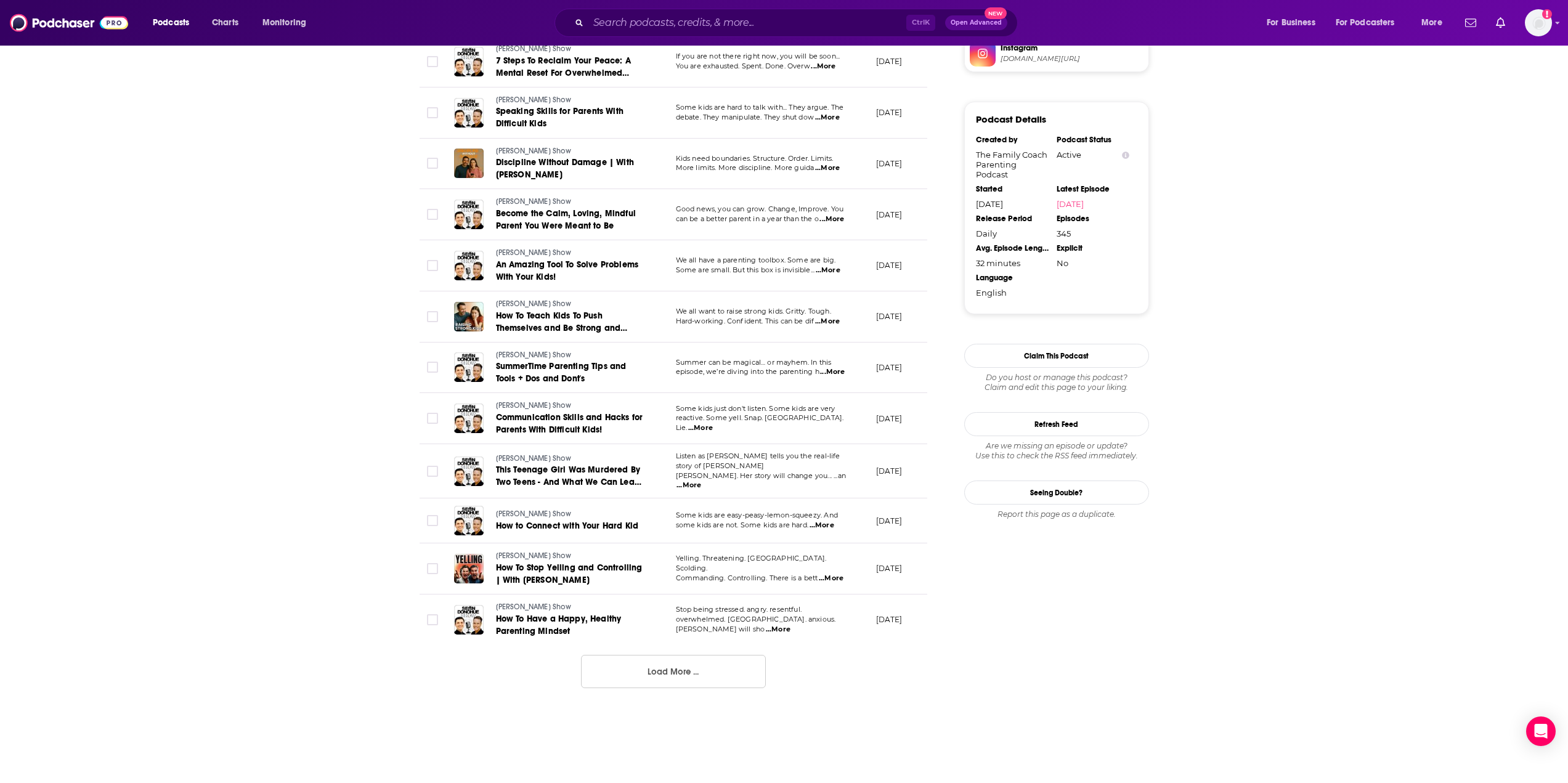
scroll to position [985, 0]
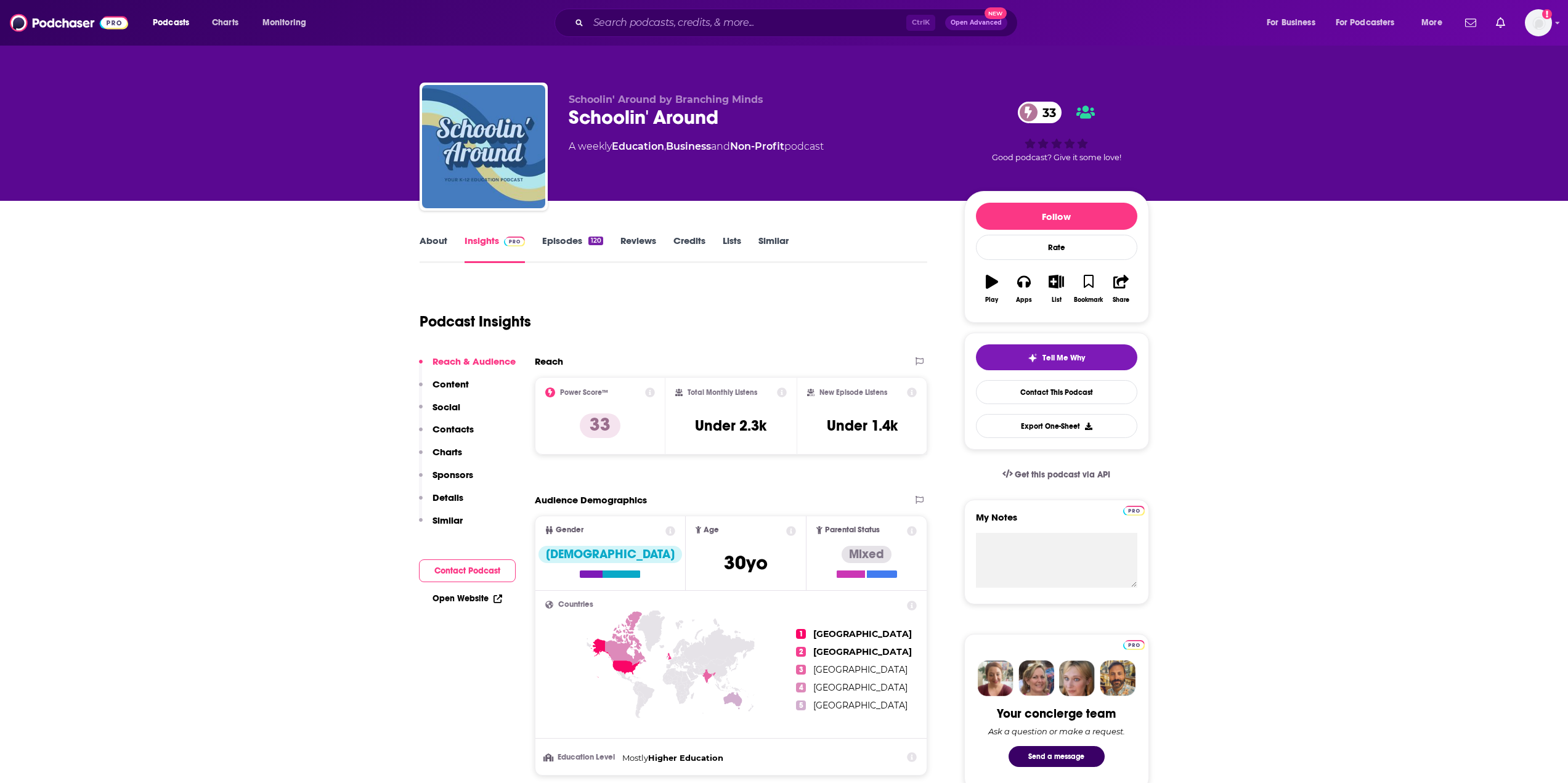
click at [423, 238] on link "About" at bounding box center [433, 249] width 28 height 29
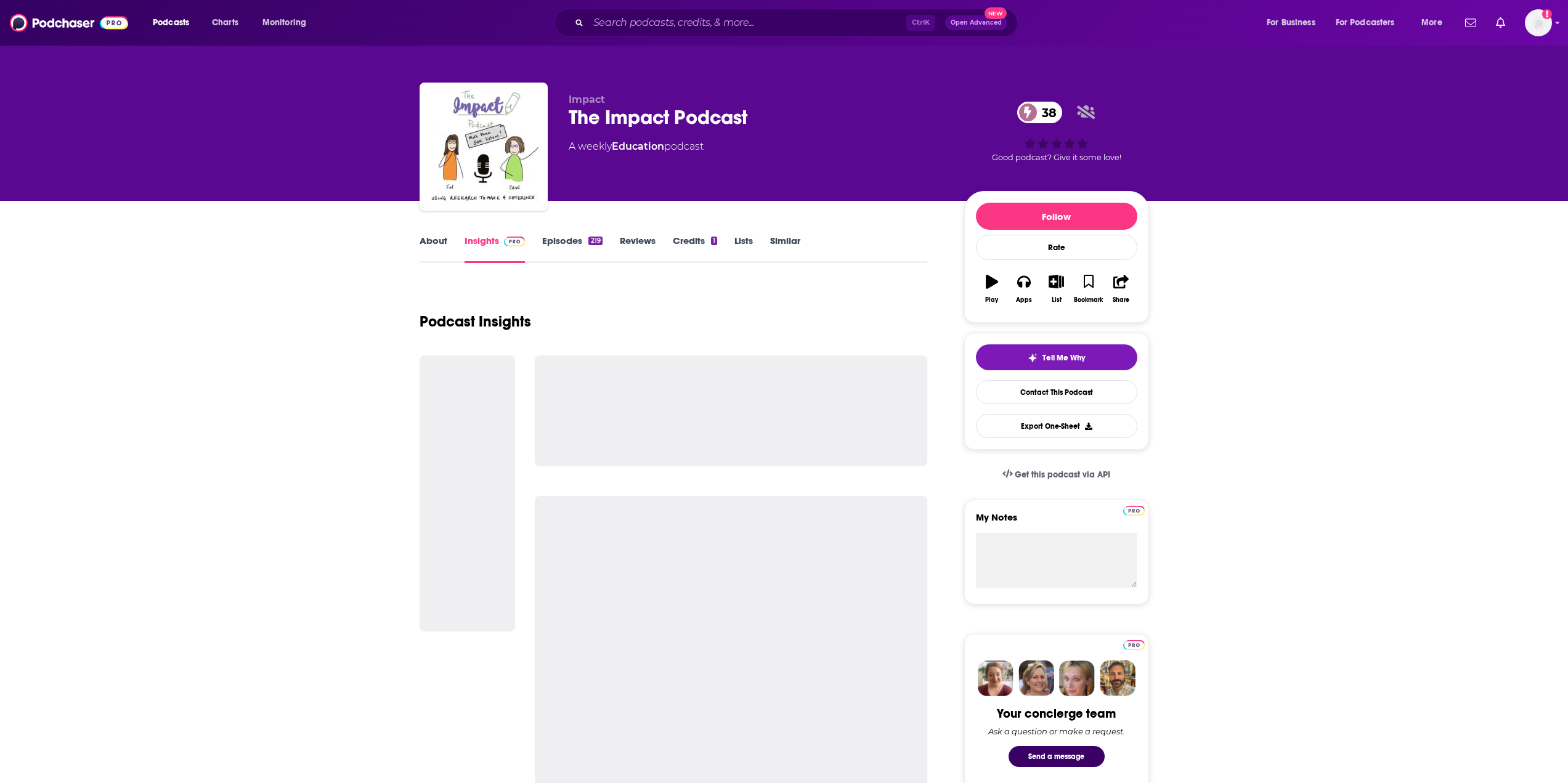
click at [434, 248] on link "About" at bounding box center [433, 249] width 28 height 29
